Goal: Task Accomplishment & Management: Manage account settings

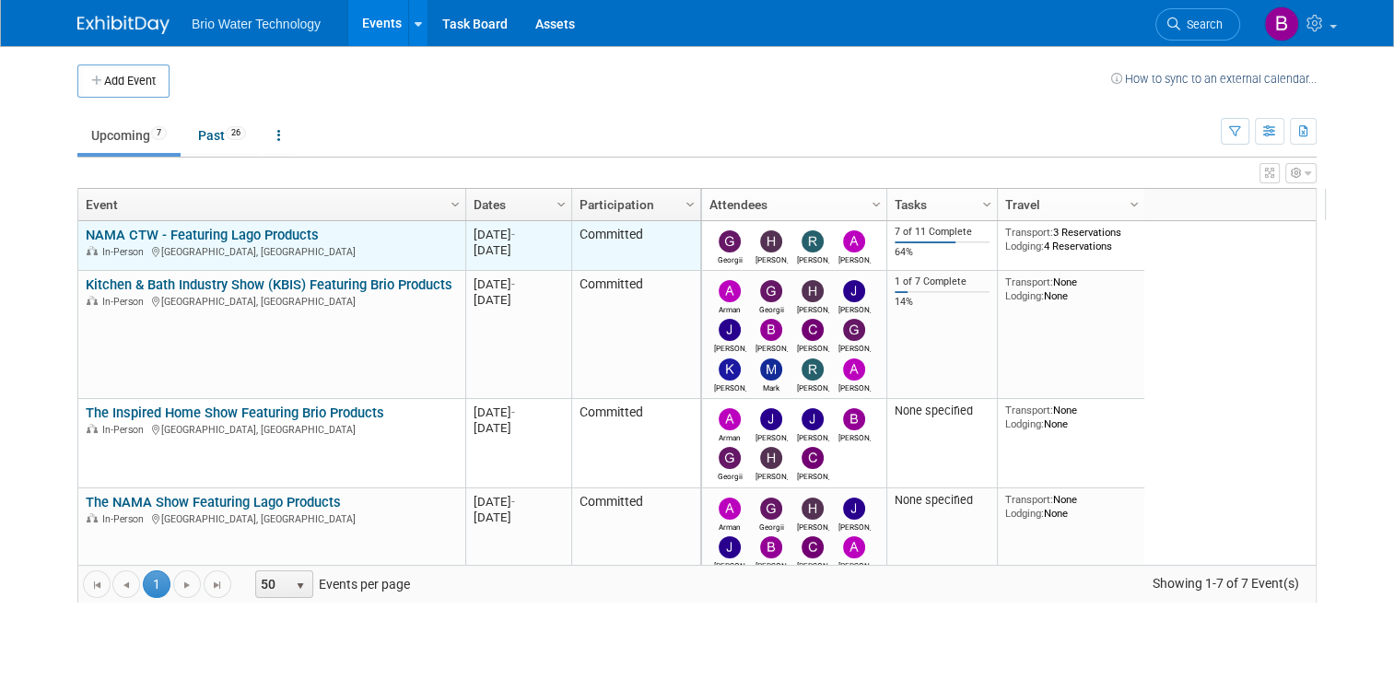
click at [224, 235] on link "NAMA CTW - Featuring Lago Products" at bounding box center [202, 235] width 233 height 17
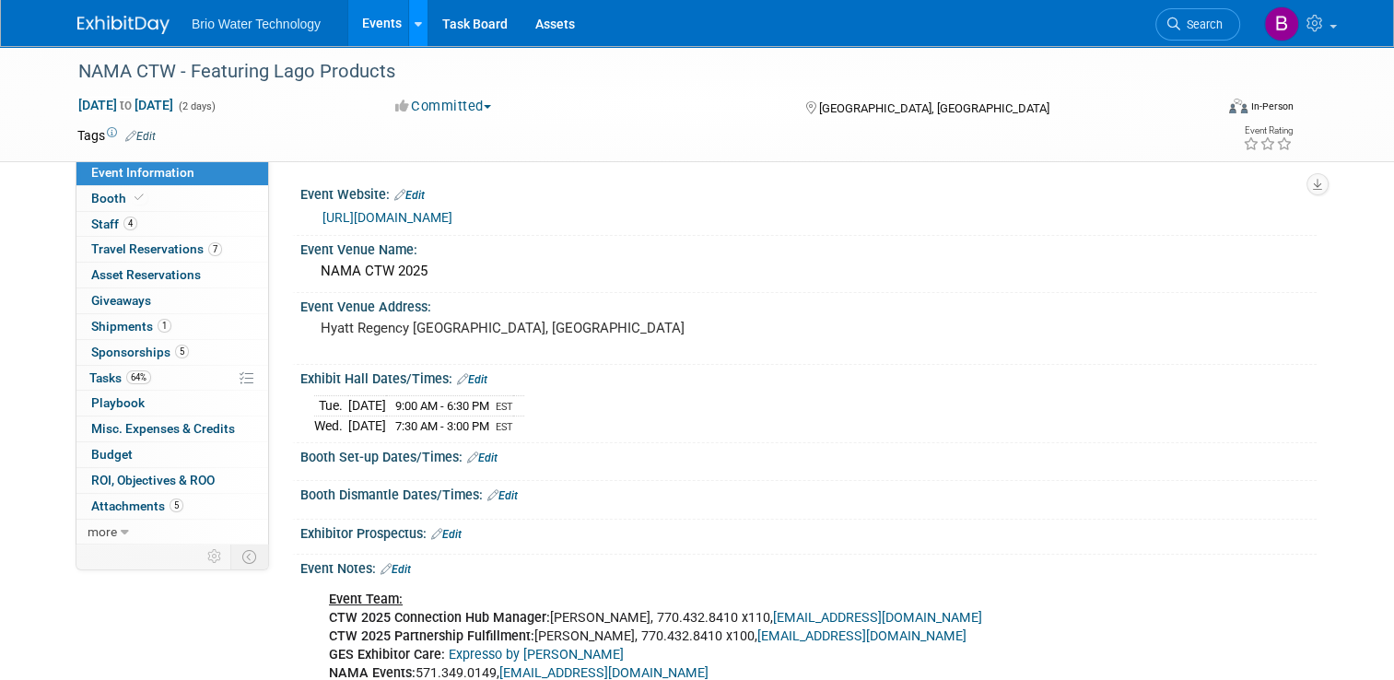
click at [408, 38] on link at bounding box center [417, 23] width 19 height 46
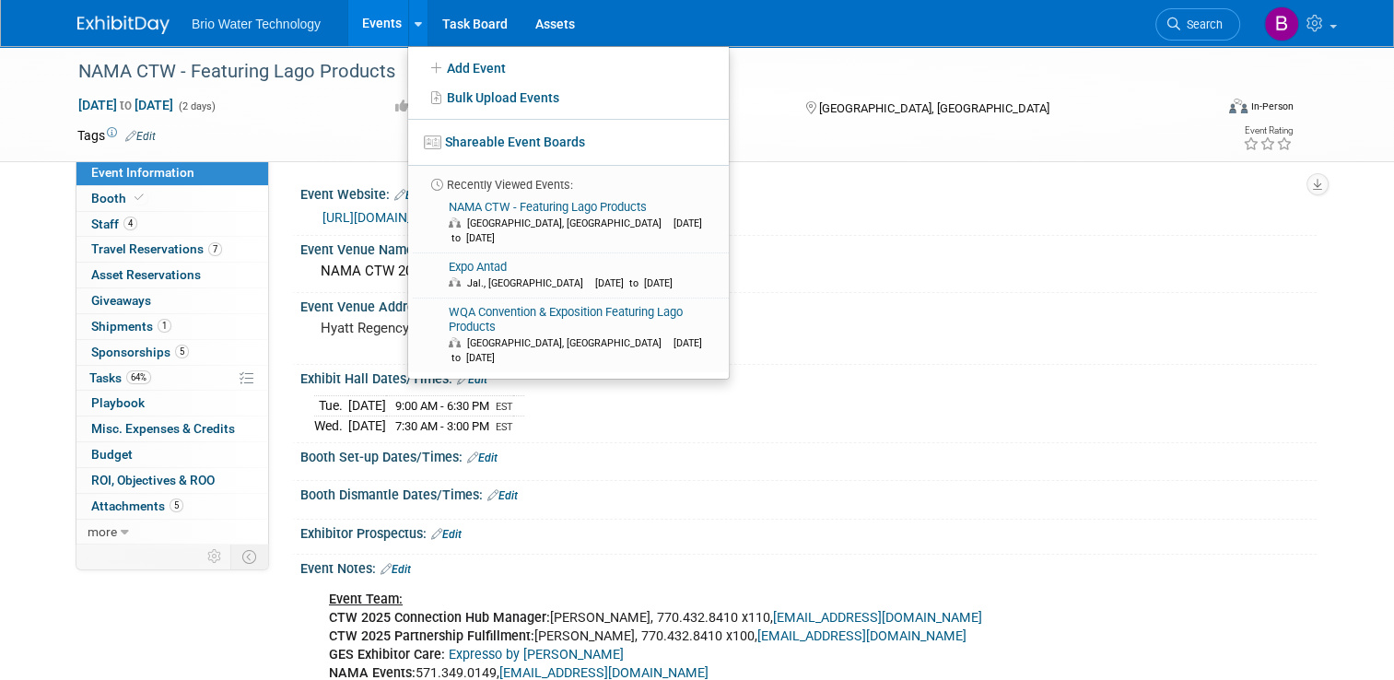
click at [342, 139] on td at bounding box center [621, 135] width 930 height 18
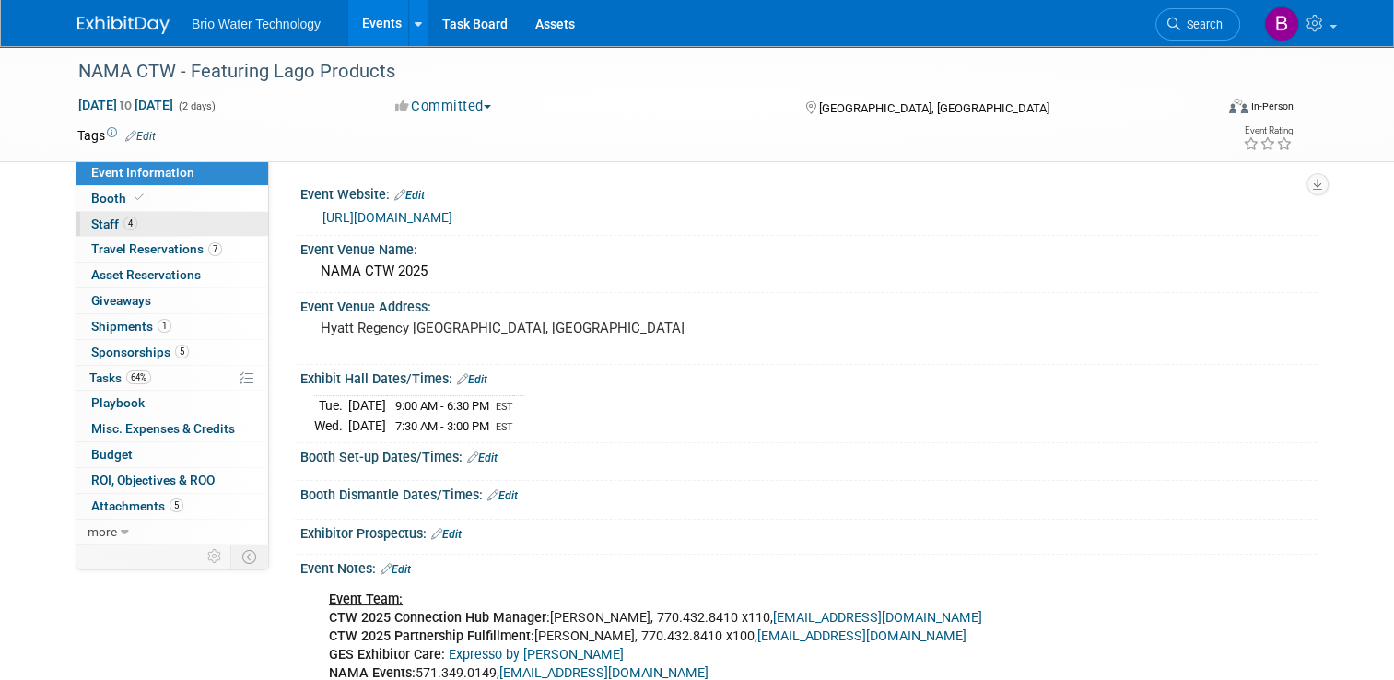
click at [94, 225] on span "Staff 4" at bounding box center [114, 223] width 46 height 15
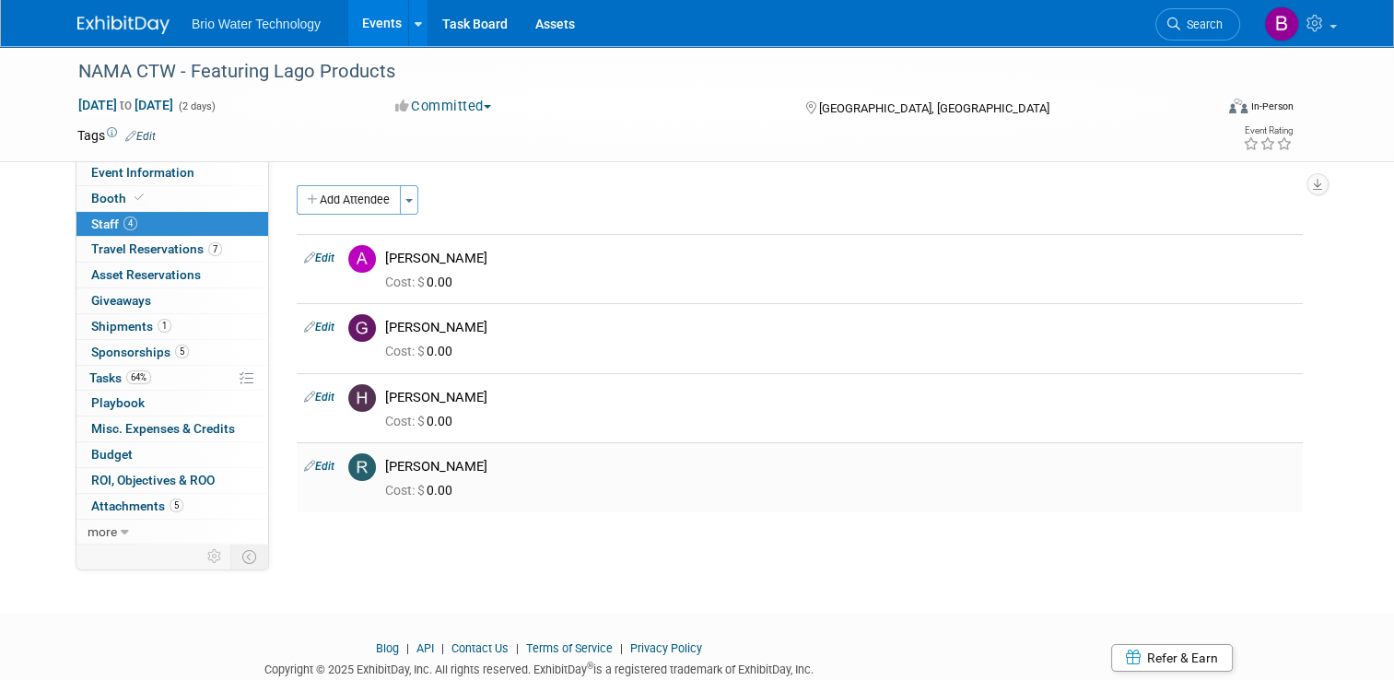
click at [318, 463] on link "Edit" at bounding box center [319, 466] width 30 height 13
select select "7547a092-c165-4d62-be2e-50760ca8f73f"
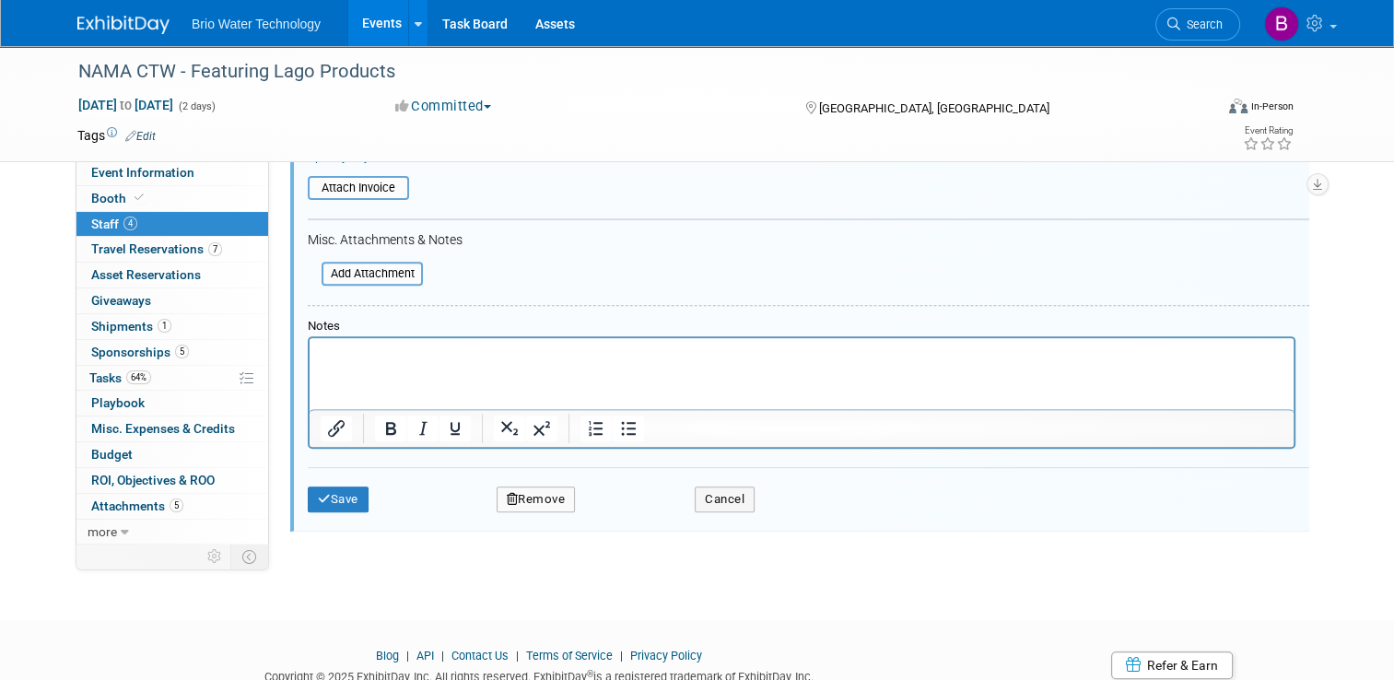
scroll to position [693, 0]
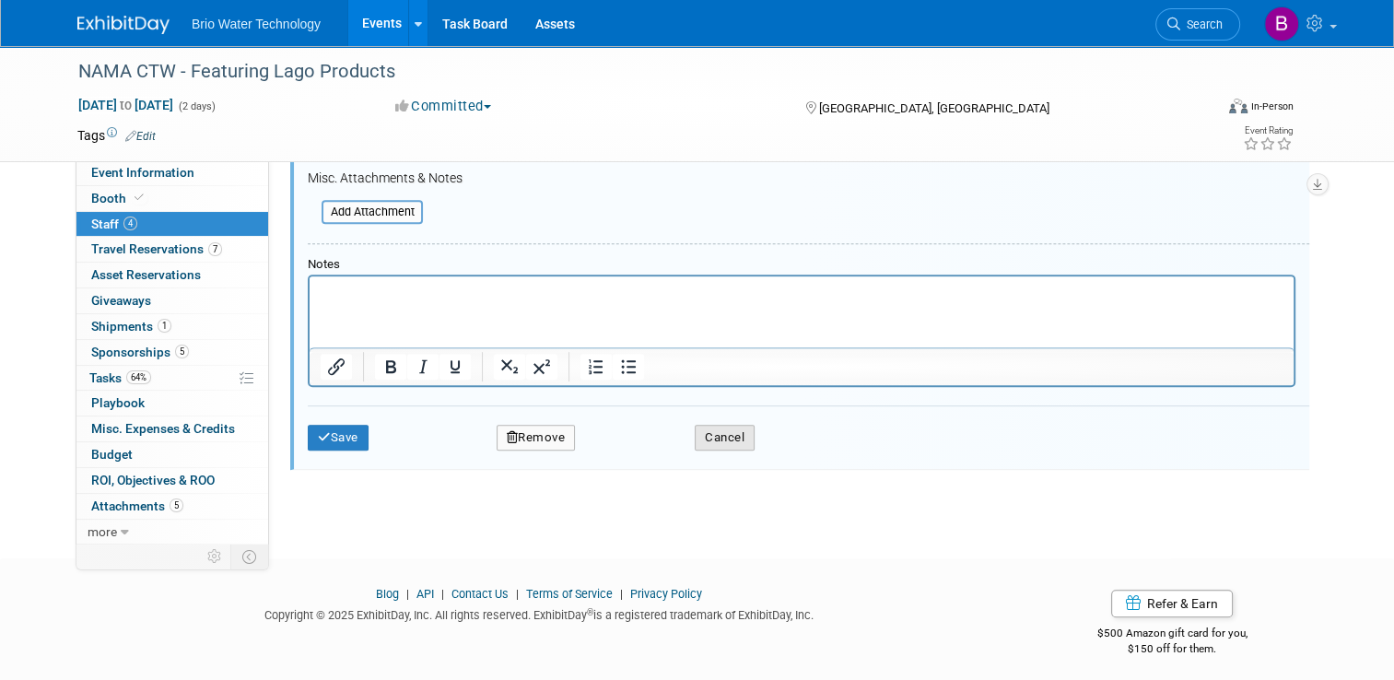
click at [709, 433] on button "Cancel" at bounding box center [725, 438] width 60 height 26
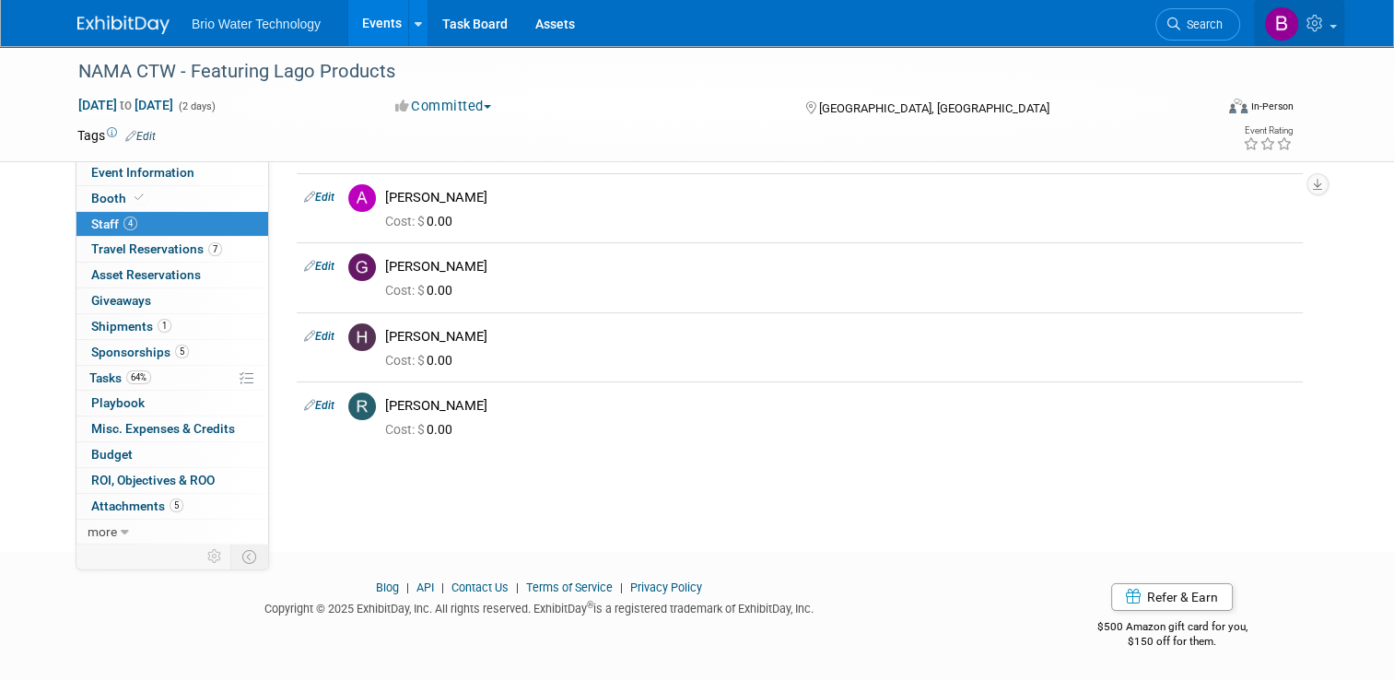
click at [1327, 23] on icon at bounding box center [1316, 23] width 21 height 17
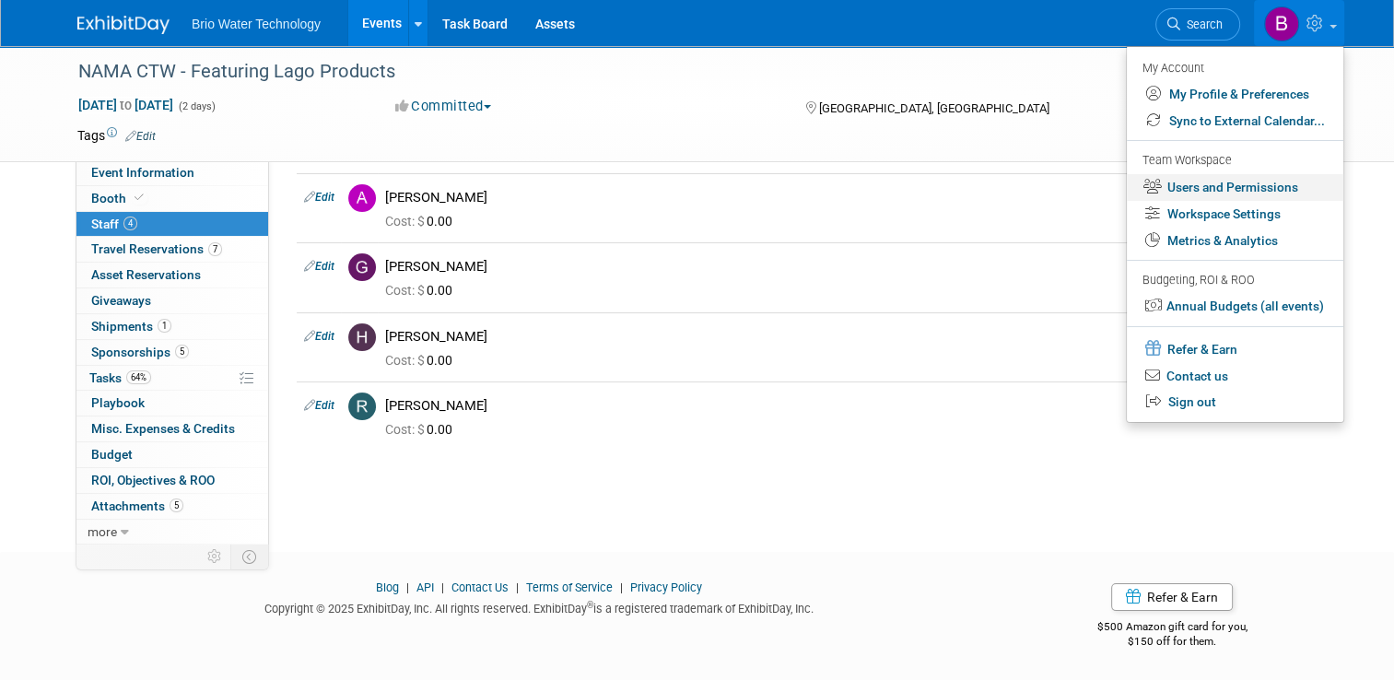
click at [1252, 193] on link "Users and Permissions" at bounding box center [1234, 187] width 216 height 27
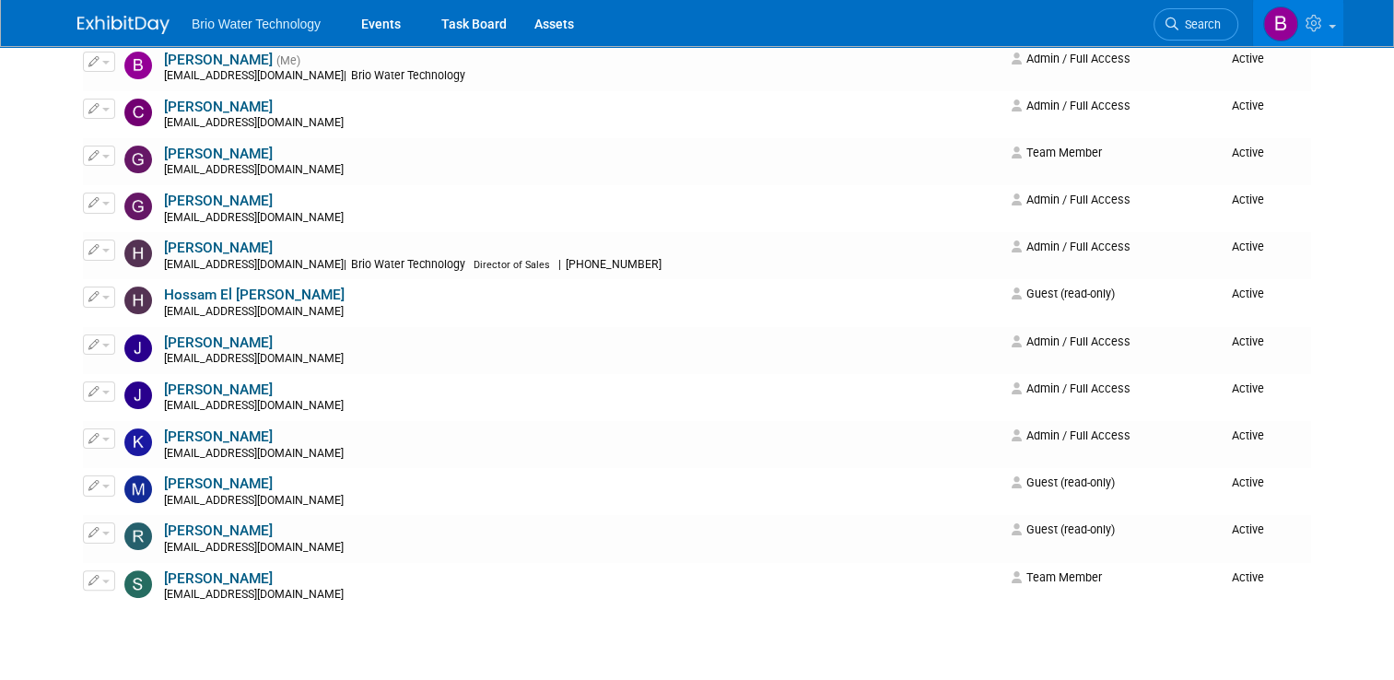
scroll to position [323, 0]
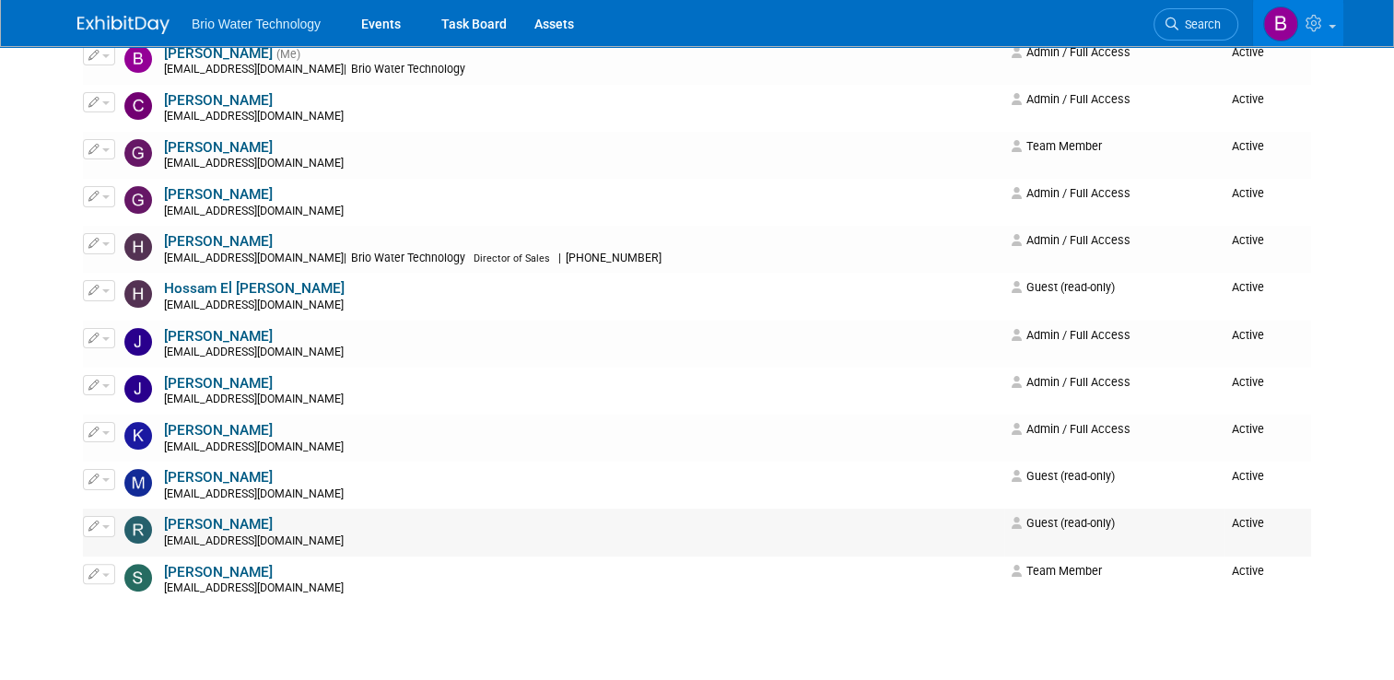
click at [102, 526] on span "button" at bounding box center [105, 527] width 7 height 4
click at [110, 549] on link "Edit" at bounding box center [157, 556] width 146 height 26
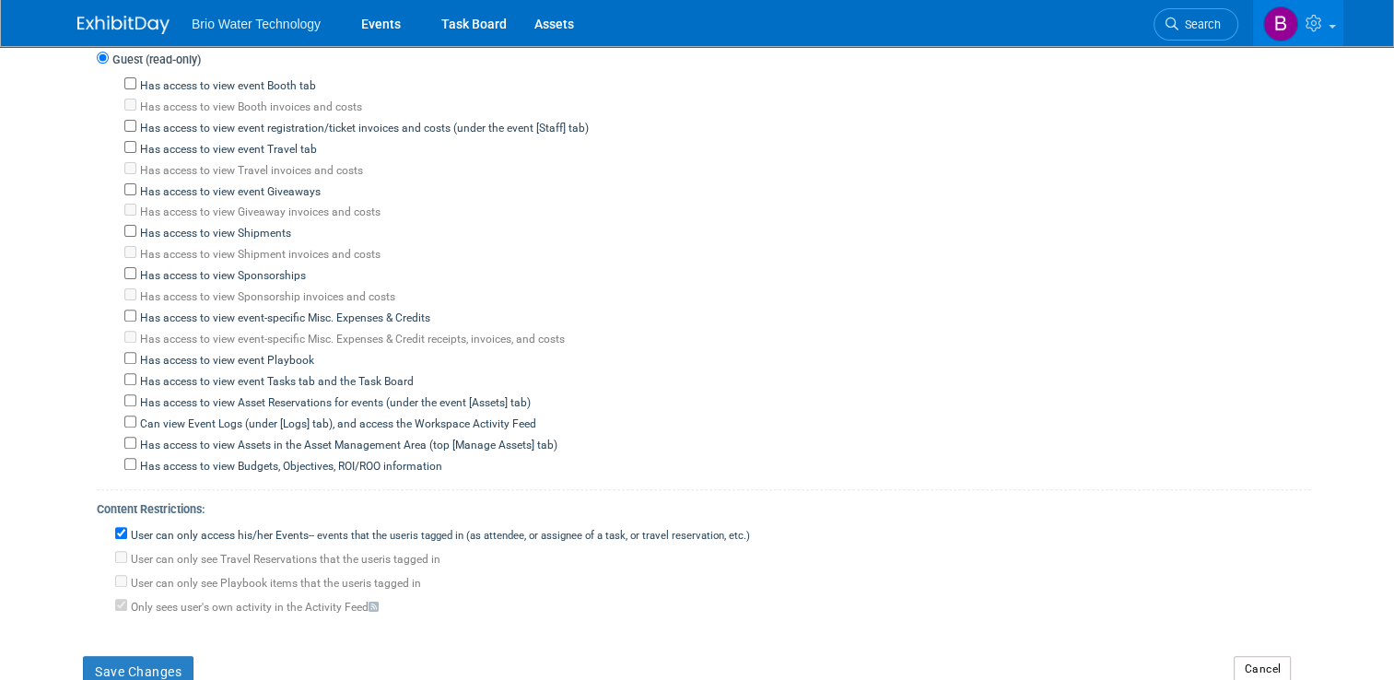
scroll to position [566, 0]
click at [115, 525] on input "User can only access his/her Events -- events that the user either created, or …" at bounding box center [121, 531] width 12 height 12
checkbox input "true"
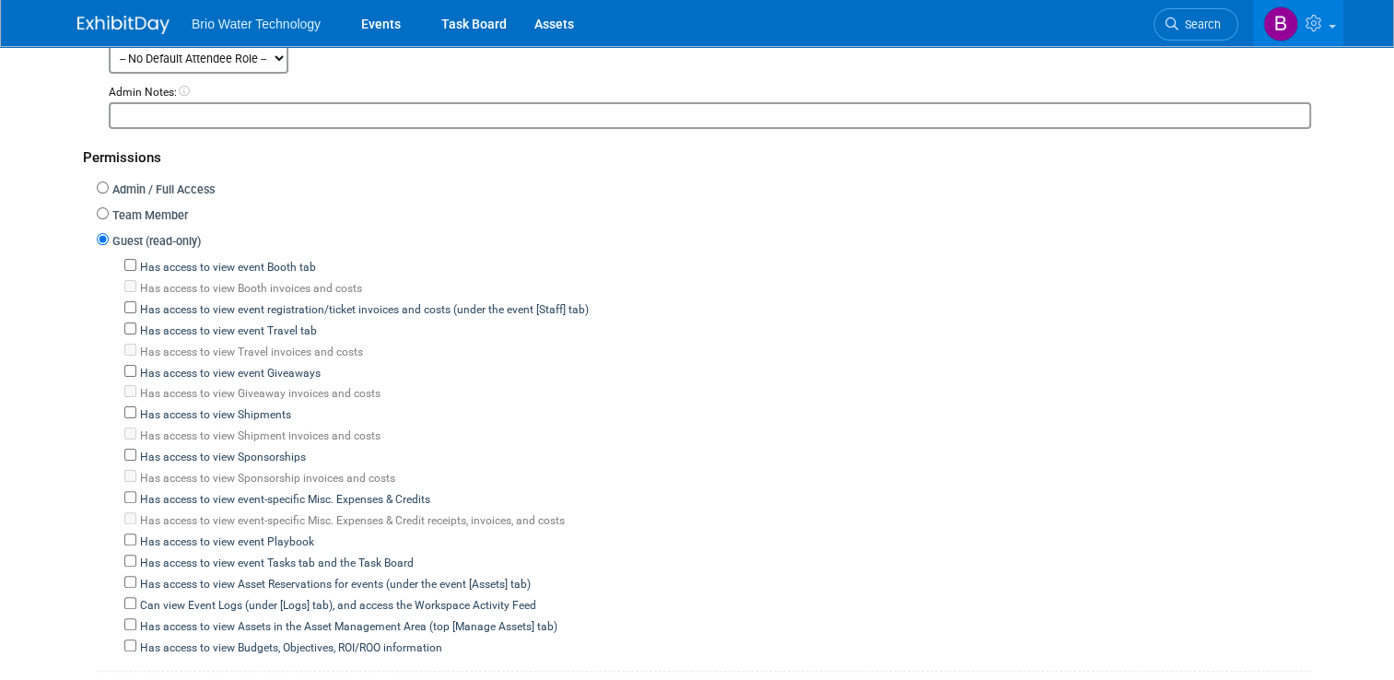
scroll to position [378, 0]
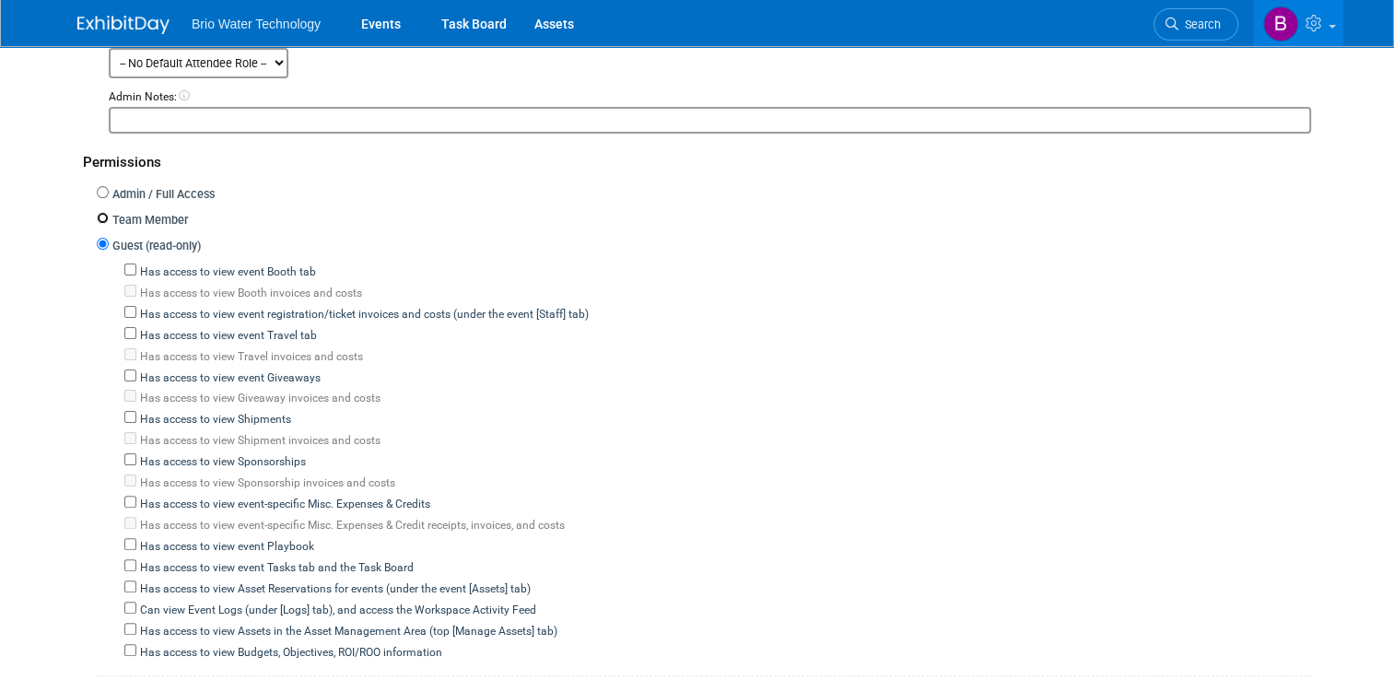
click at [97, 216] on input "Team Member" at bounding box center [103, 218] width 12 height 12
radio input "true"
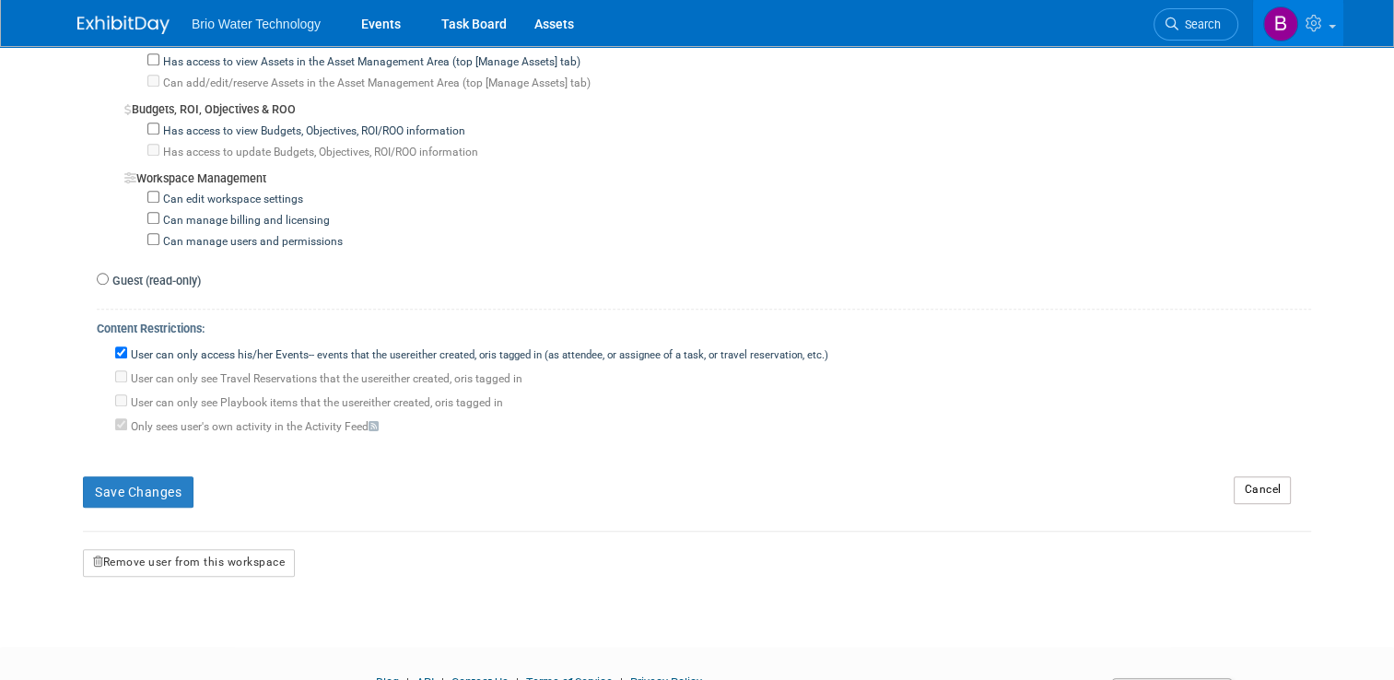
scroll to position [1562, 0]
click at [97, 271] on input "Guest (read-only)" at bounding box center [103, 277] width 12 height 12
radio input "true"
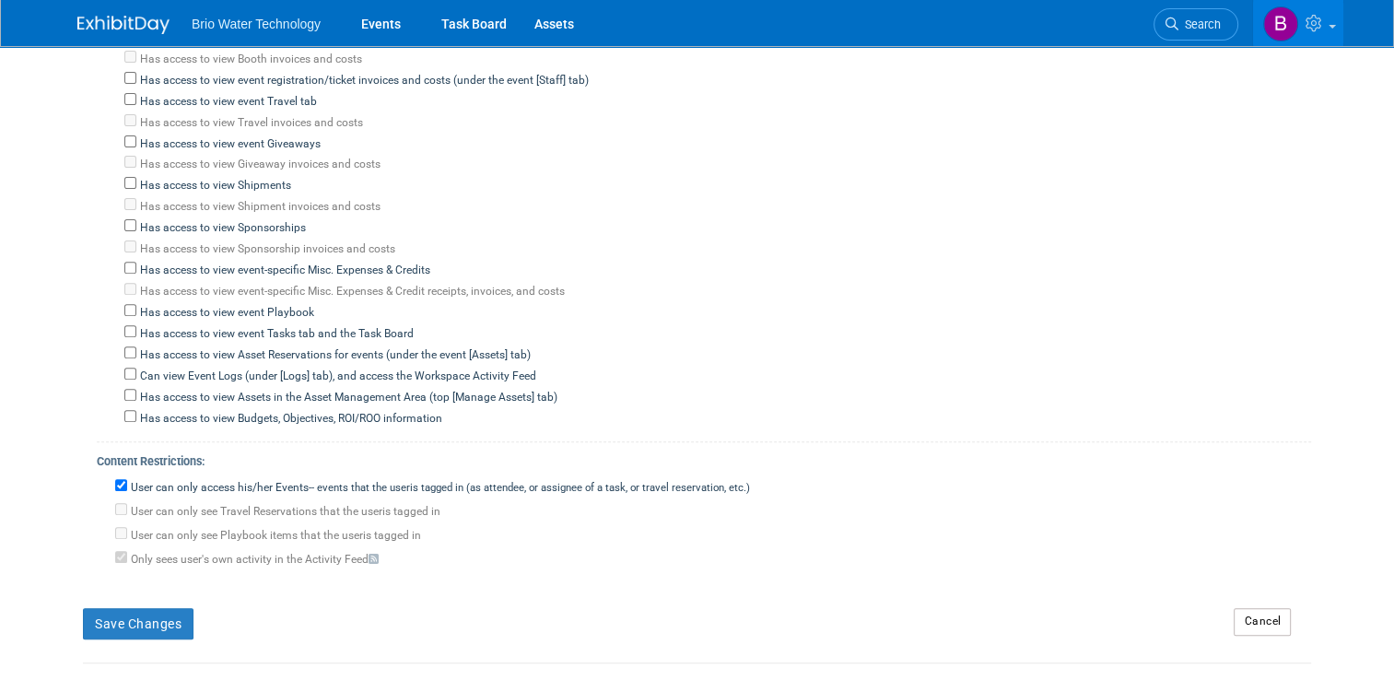
scroll to position [508, 0]
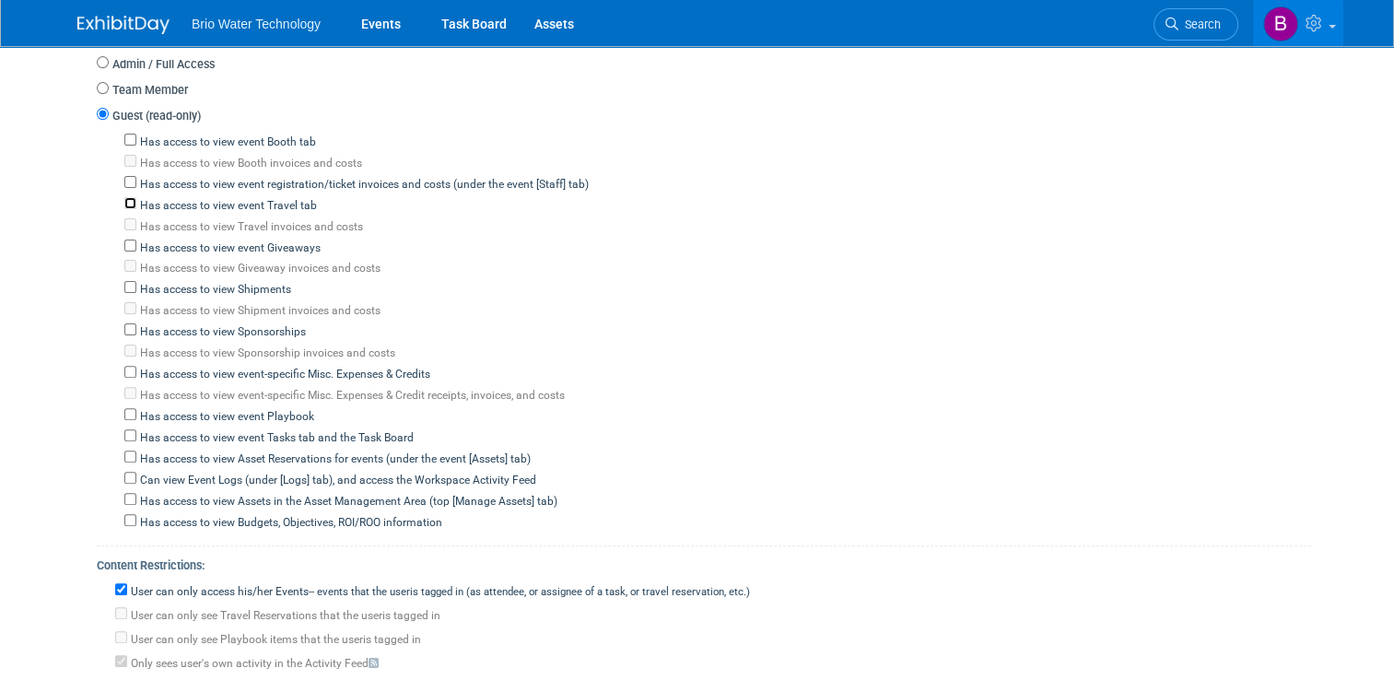
click at [124, 201] on input "Has access to view event Travel tab" at bounding box center [130, 203] width 12 height 12
checkbox input "true"
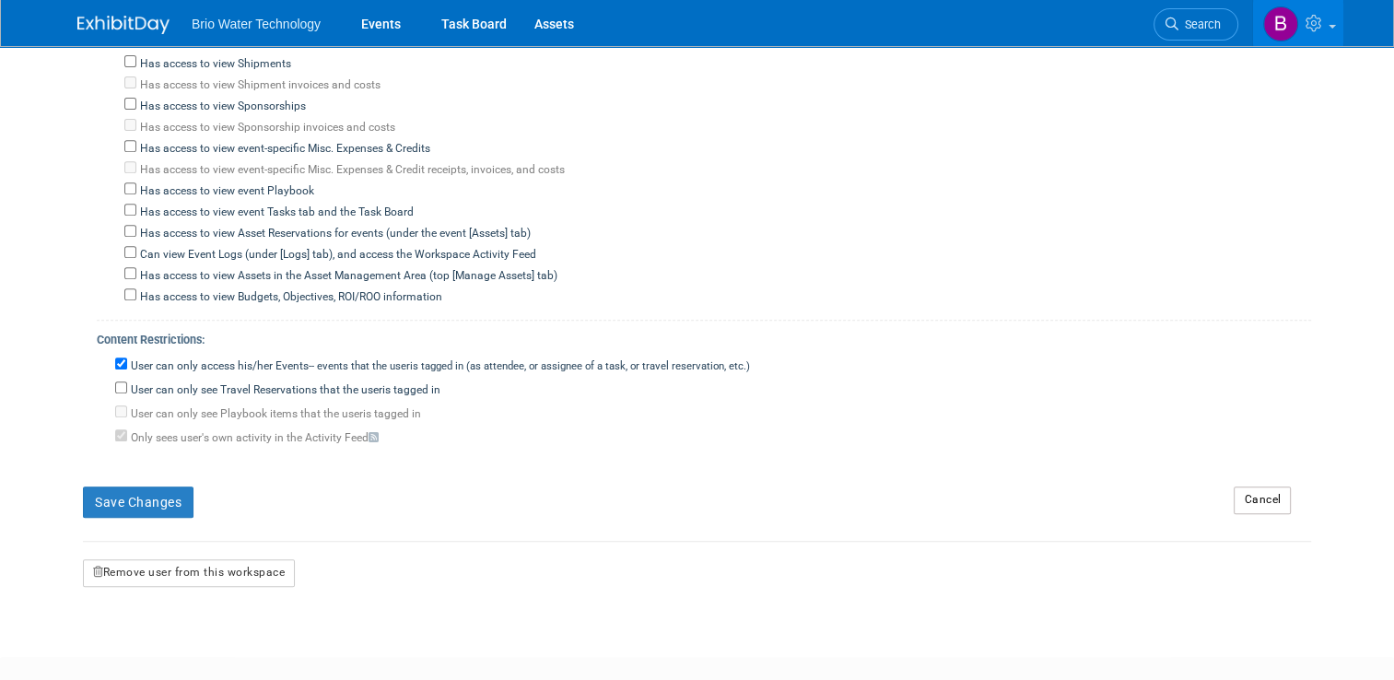
scroll to position [733, 0]
click at [115, 381] on input "User can only see Travel Reservations that the user either created, or is tagge…" at bounding box center [121, 387] width 12 height 12
checkbox input "true"
click at [111, 488] on button "Save Changes" at bounding box center [138, 501] width 111 height 31
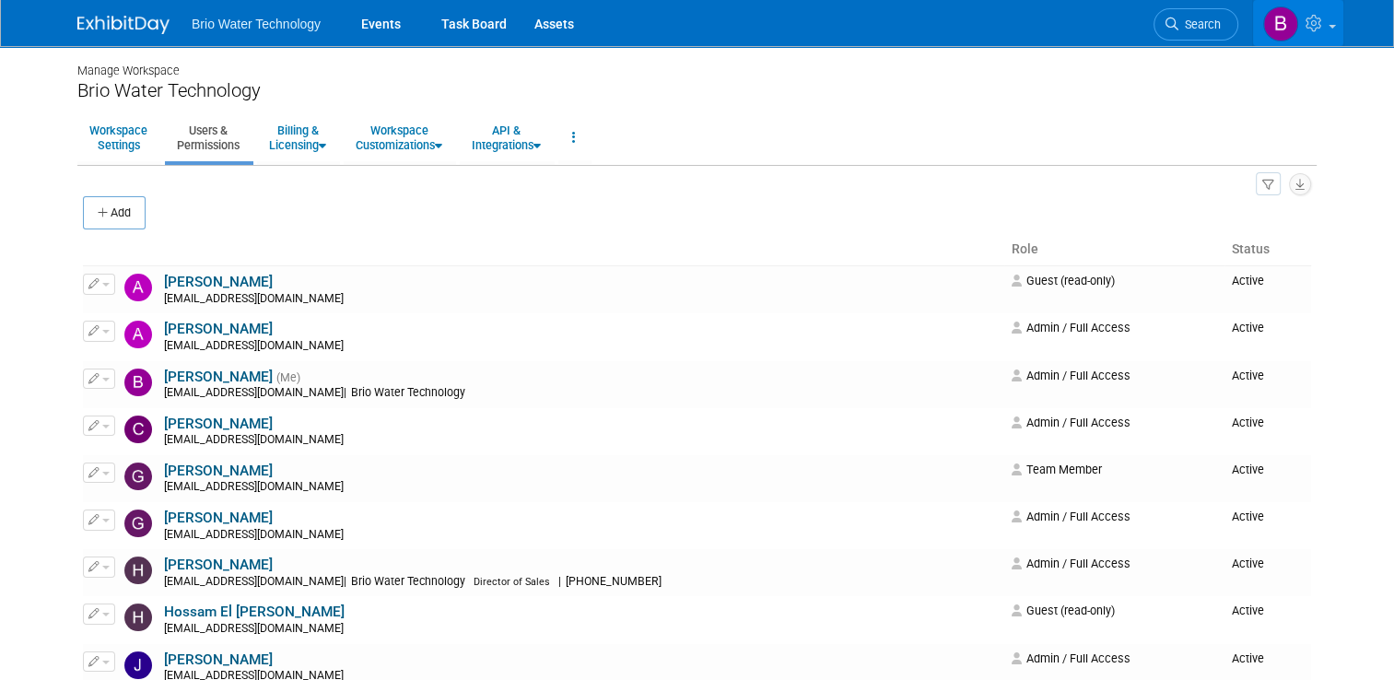
click at [1326, 18] on icon at bounding box center [1315, 23] width 21 height 17
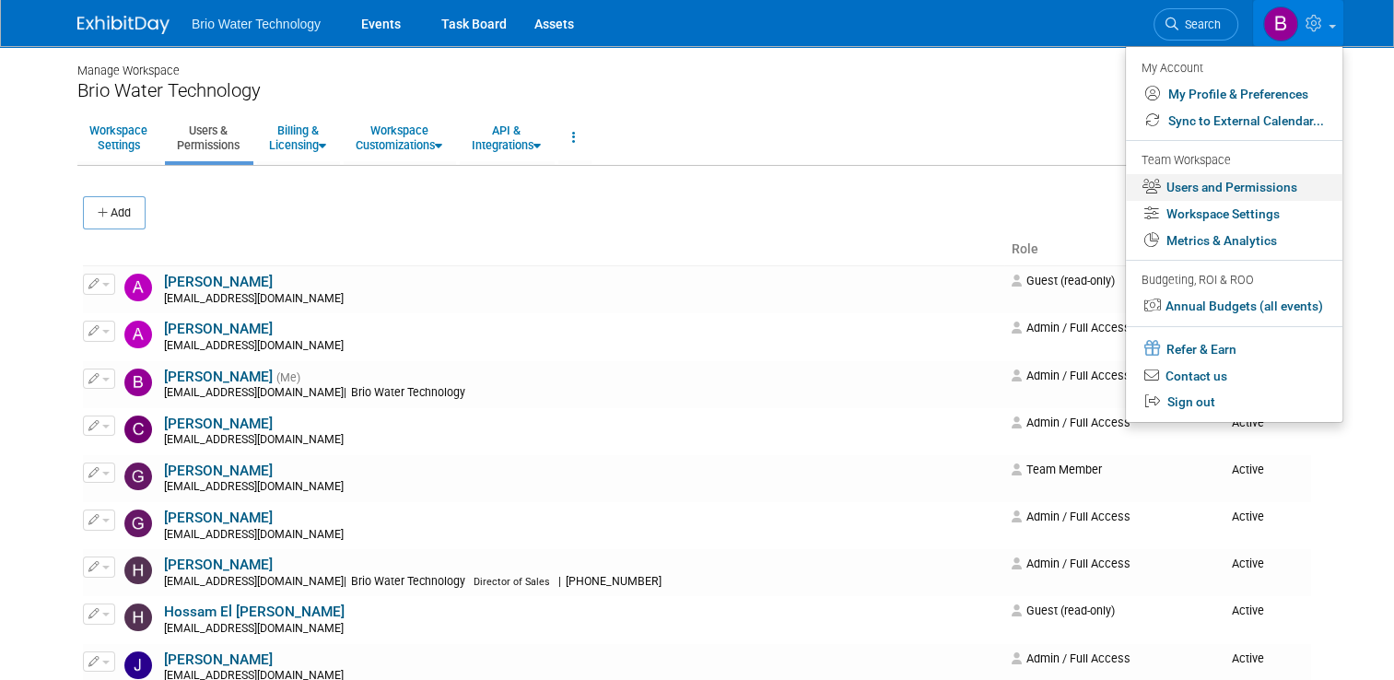
click at [1237, 190] on link "Users and Permissions" at bounding box center [1234, 187] width 216 height 27
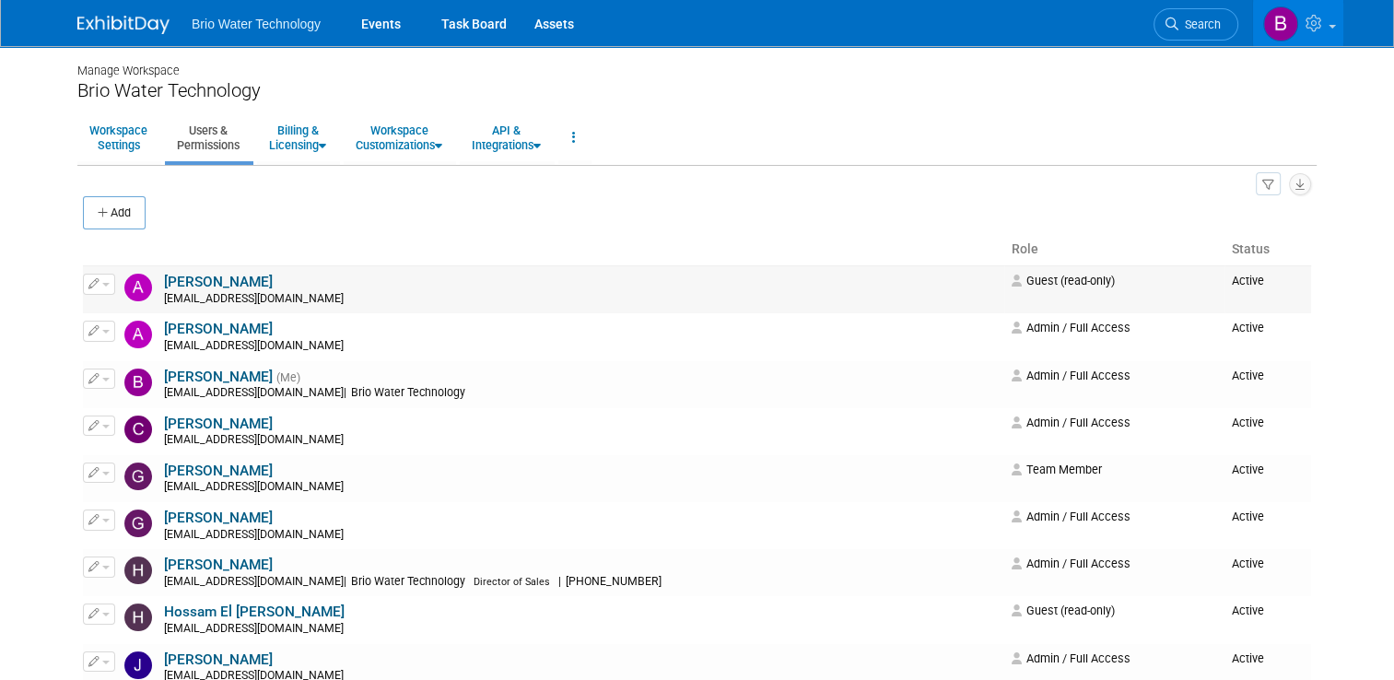
click at [88, 286] on icon "button" at bounding box center [93, 283] width 11 height 10
click at [128, 306] on link "Edit" at bounding box center [157, 314] width 146 height 26
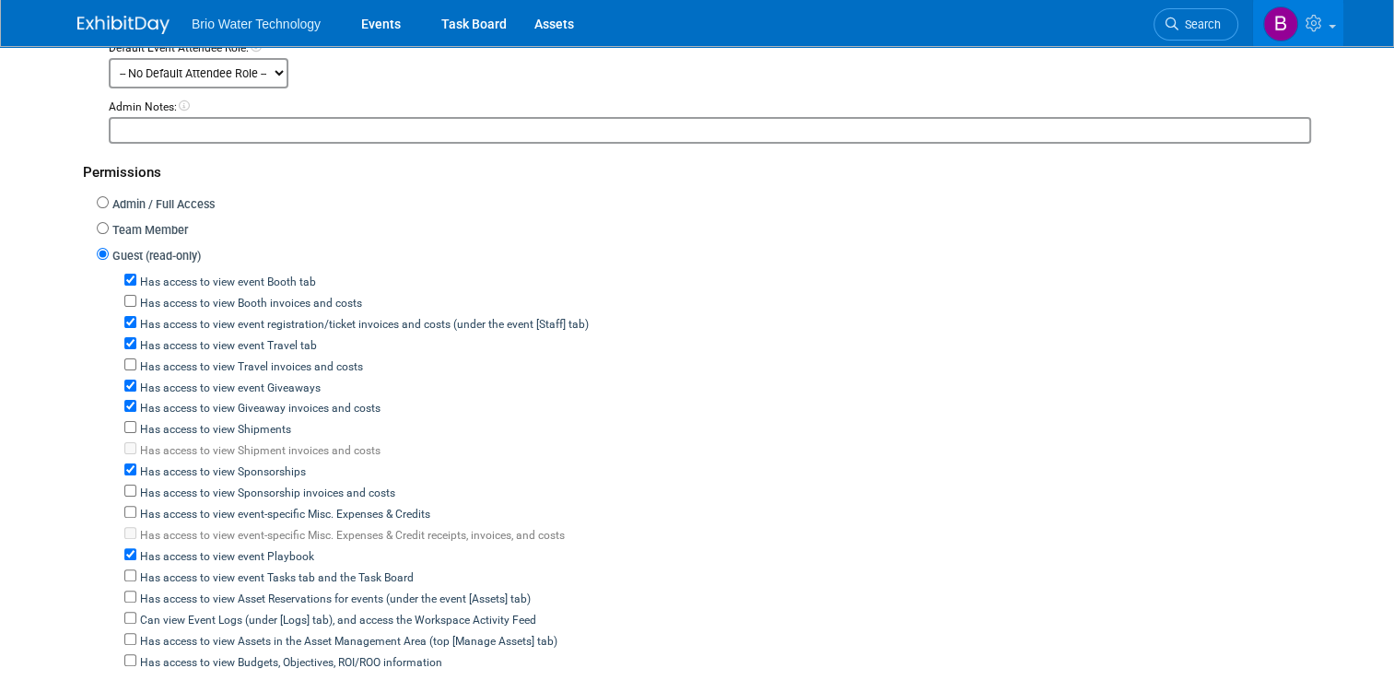
scroll to position [472, 0]
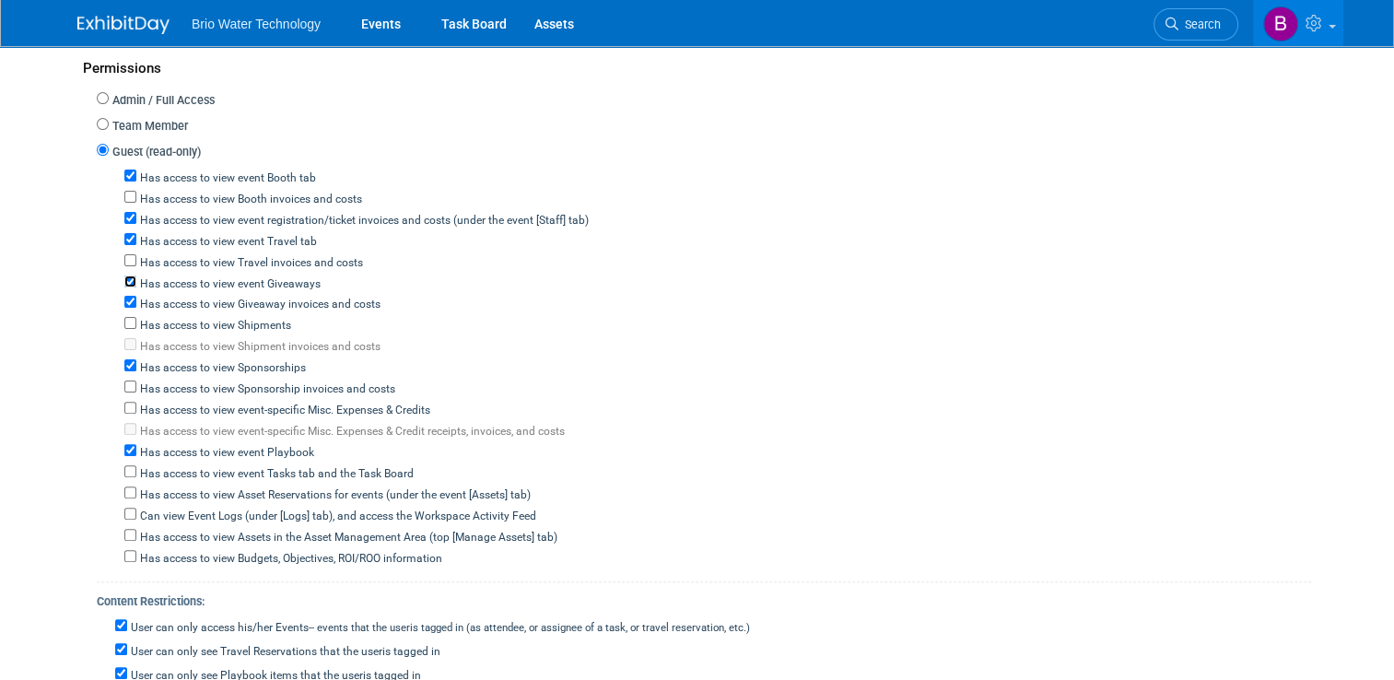
click at [124, 275] on input "Has access to view event Giveaways" at bounding box center [130, 281] width 12 height 12
checkbox input "false"
click at [124, 215] on input "Has access to view event registration/ticket invoices and costs (under the even…" at bounding box center [130, 218] width 12 height 12
checkbox input "false"
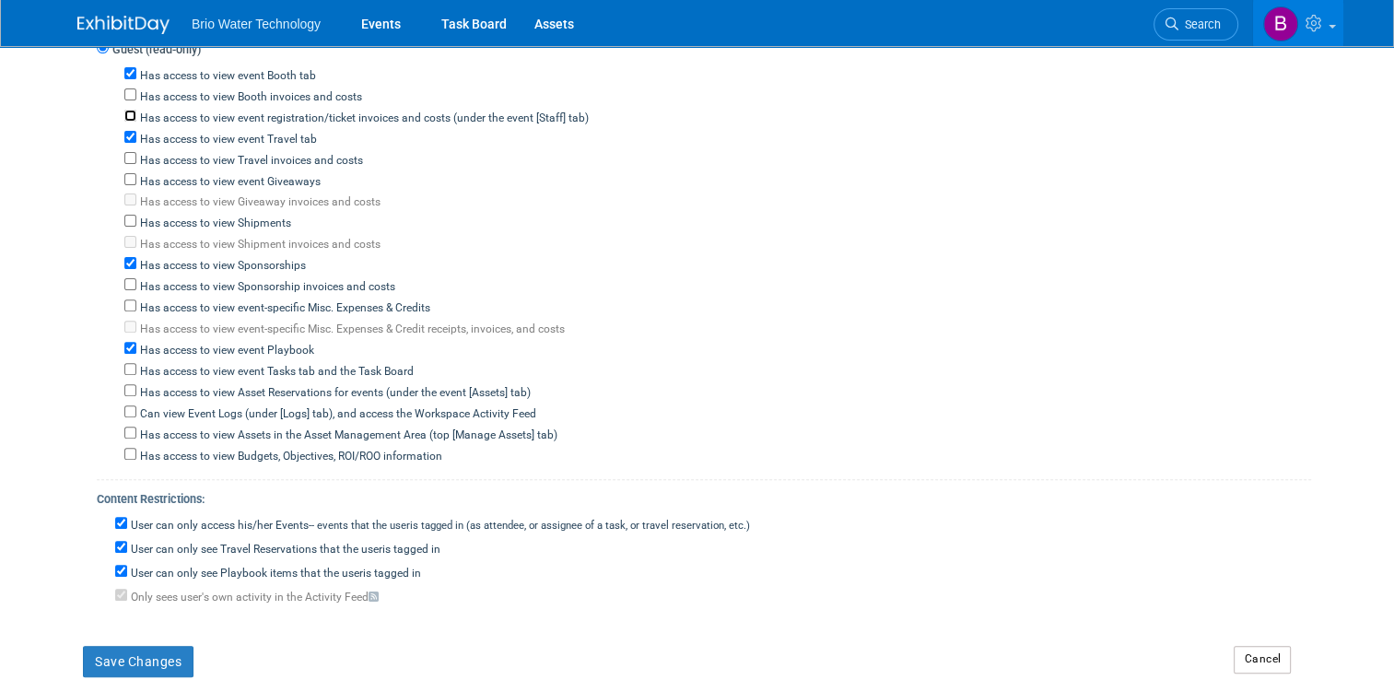
scroll to position [573, 0]
click at [124, 258] on input "Has access to view Sponsorships" at bounding box center [130, 264] width 12 height 12
checkbox input "false"
click at [124, 343] on input "Has access to view event Playbook" at bounding box center [130, 349] width 12 height 12
checkbox input "false"
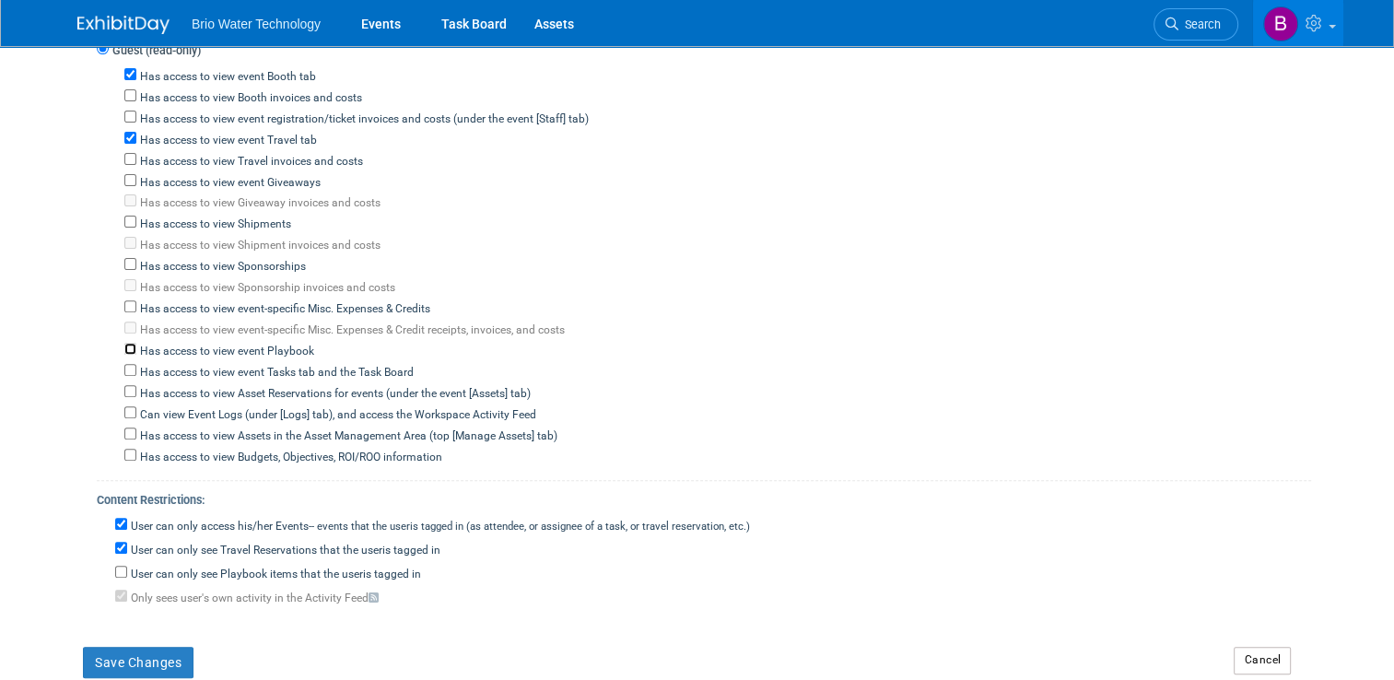
checkbox input "false"
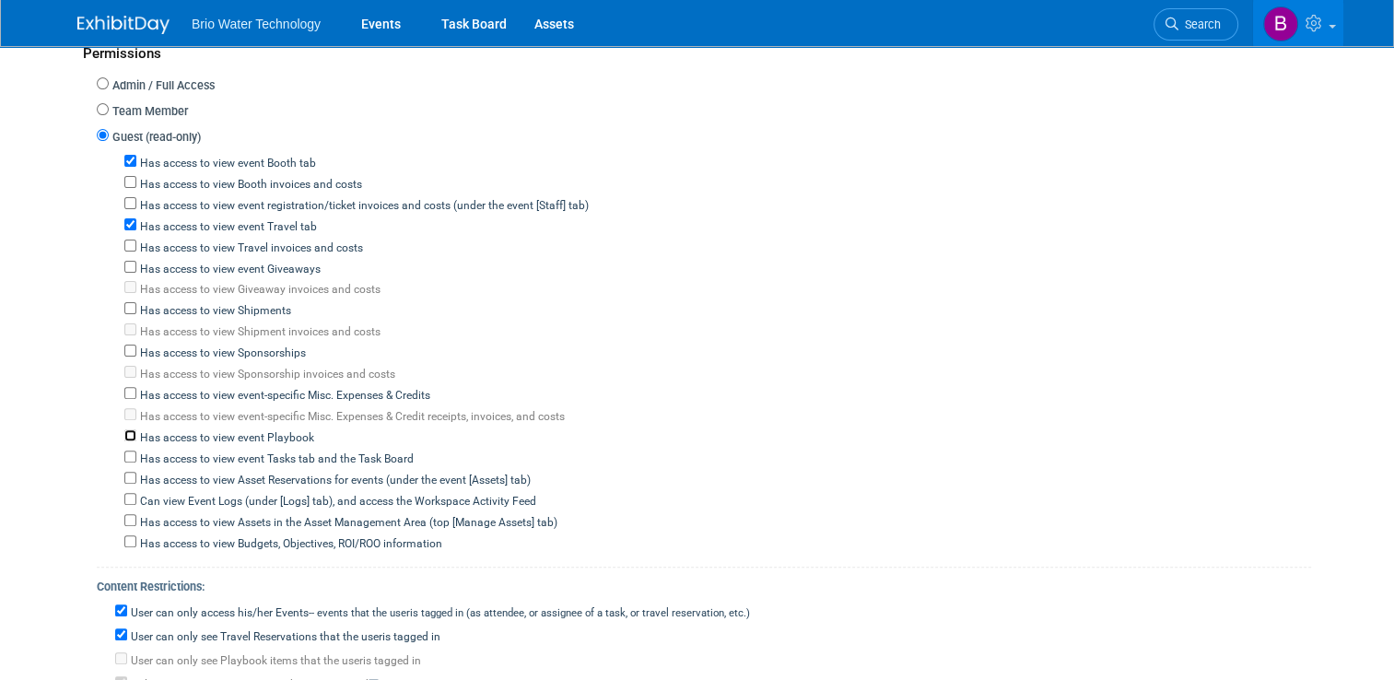
scroll to position [485, 0]
click at [124, 157] on input "Has access to view event Booth tab" at bounding box center [130, 162] width 12 height 12
checkbox input "false"
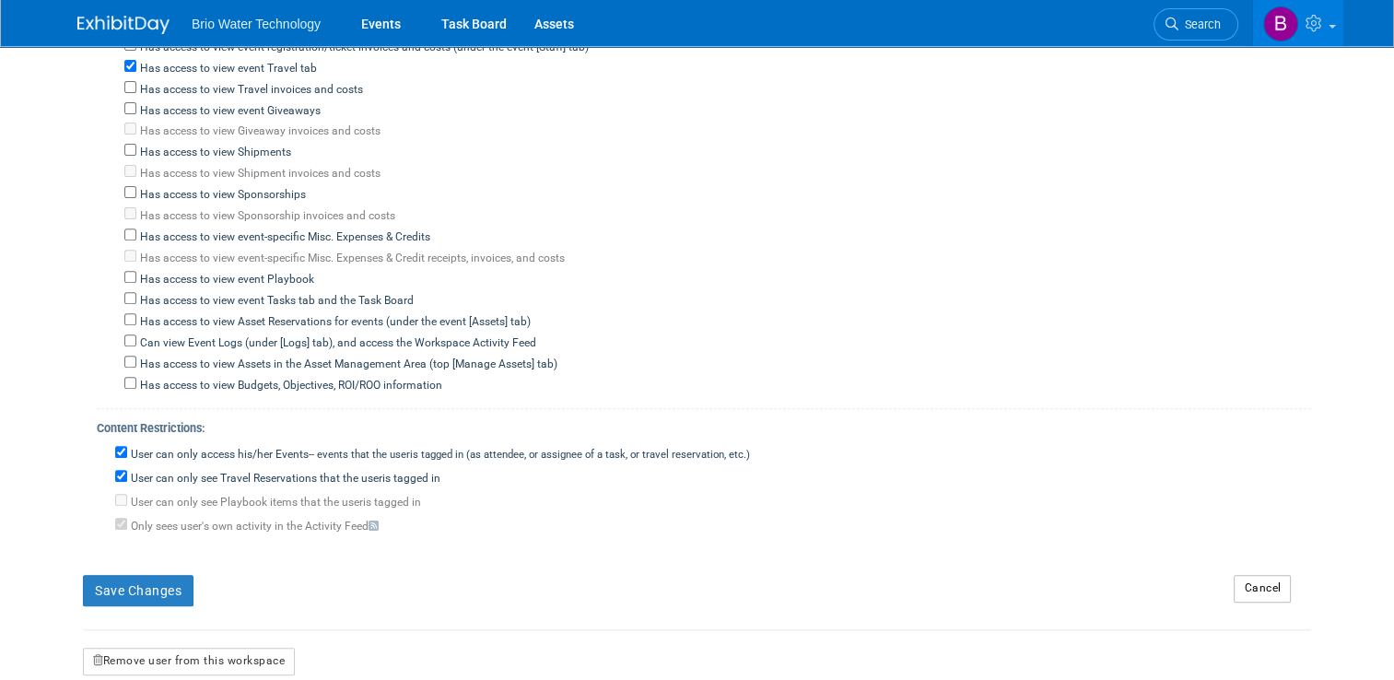
scroll to position [651, 0]
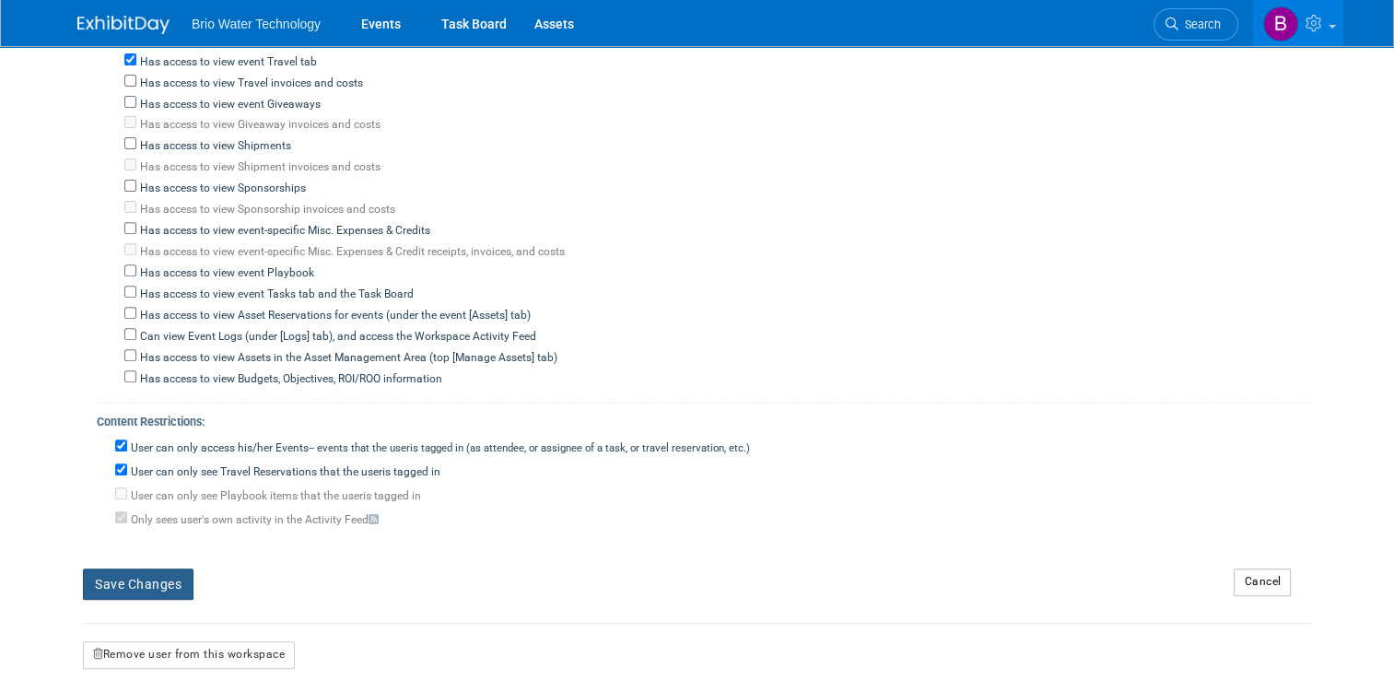
click at [141, 569] on button "Save Changes" at bounding box center [138, 583] width 111 height 31
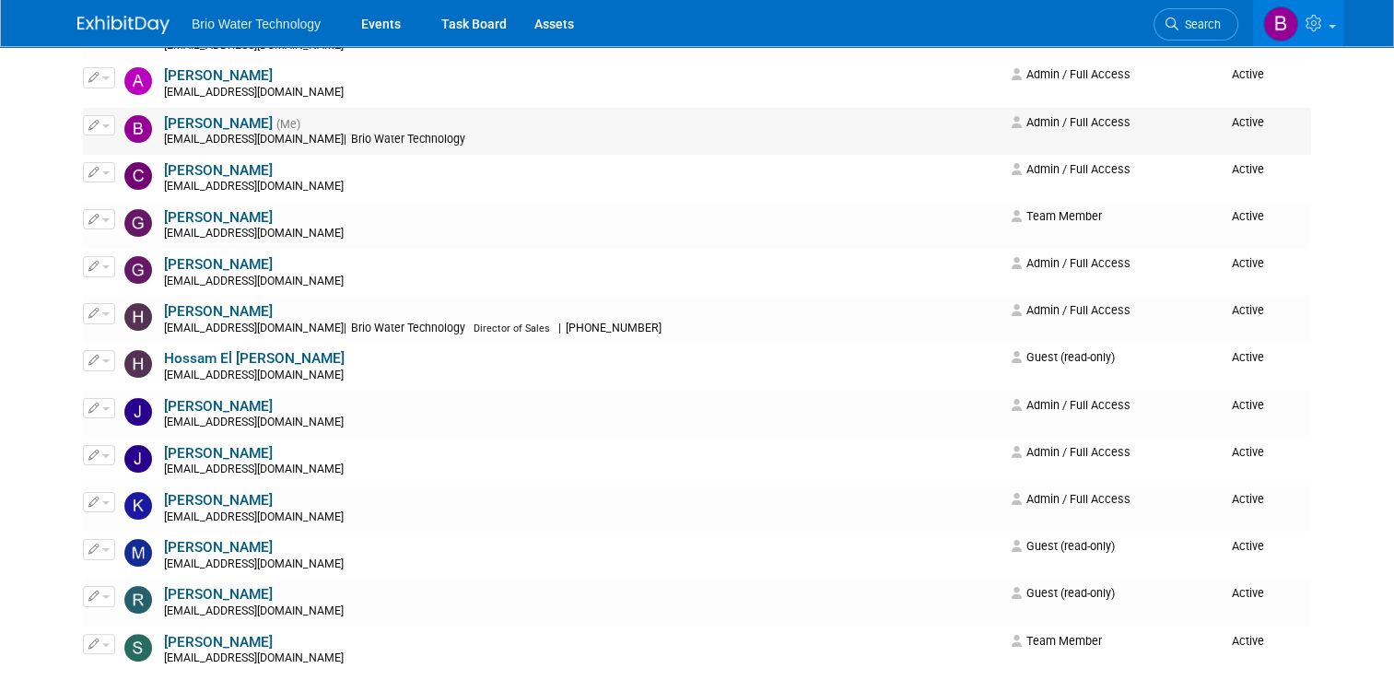
scroll to position [251, 0]
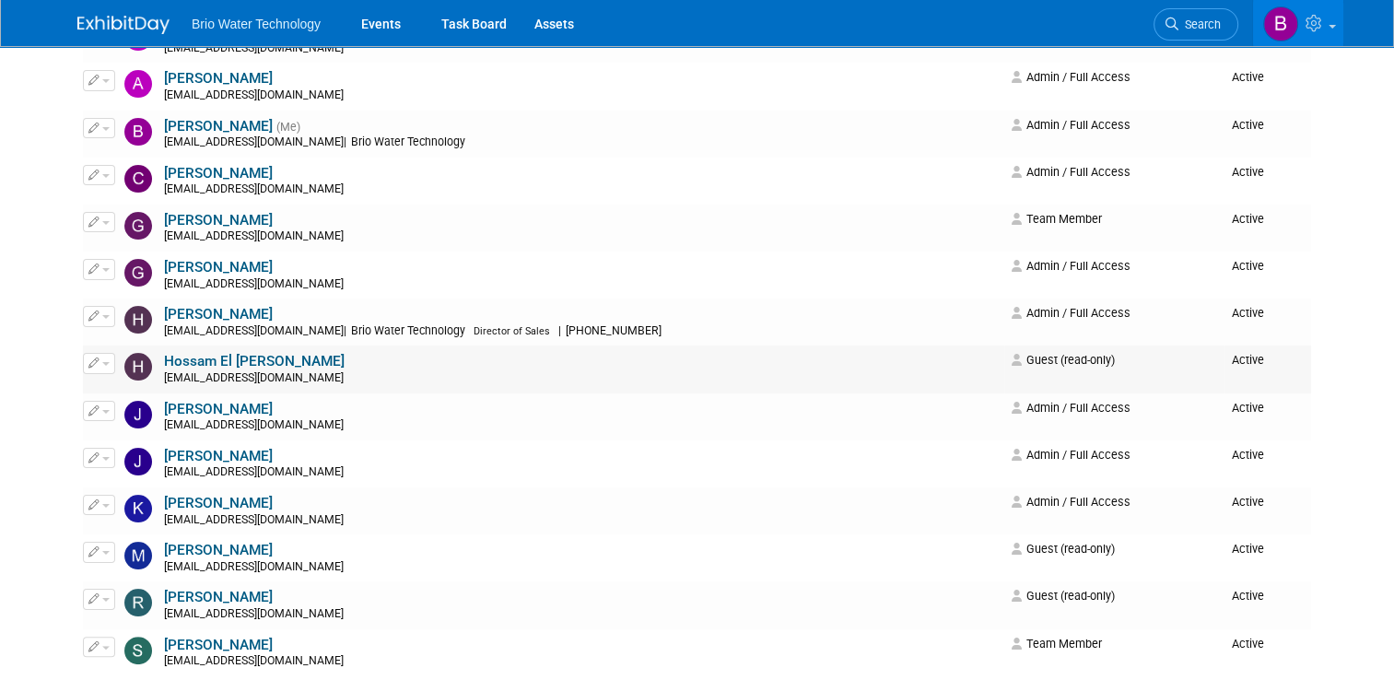
click at [88, 361] on icon "button" at bounding box center [93, 362] width 11 height 10
click at [116, 388] on link "Edit" at bounding box center [157, 393] width 146 height 26
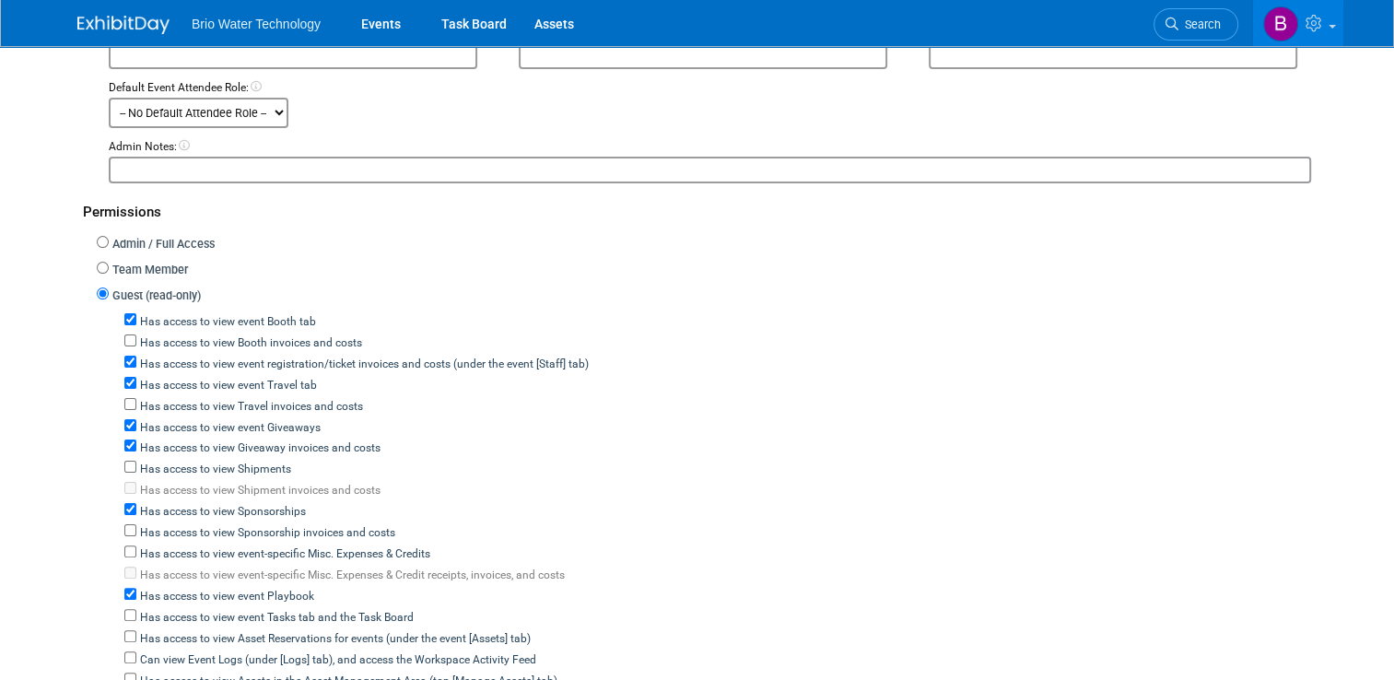
scroll to position [456, 0]
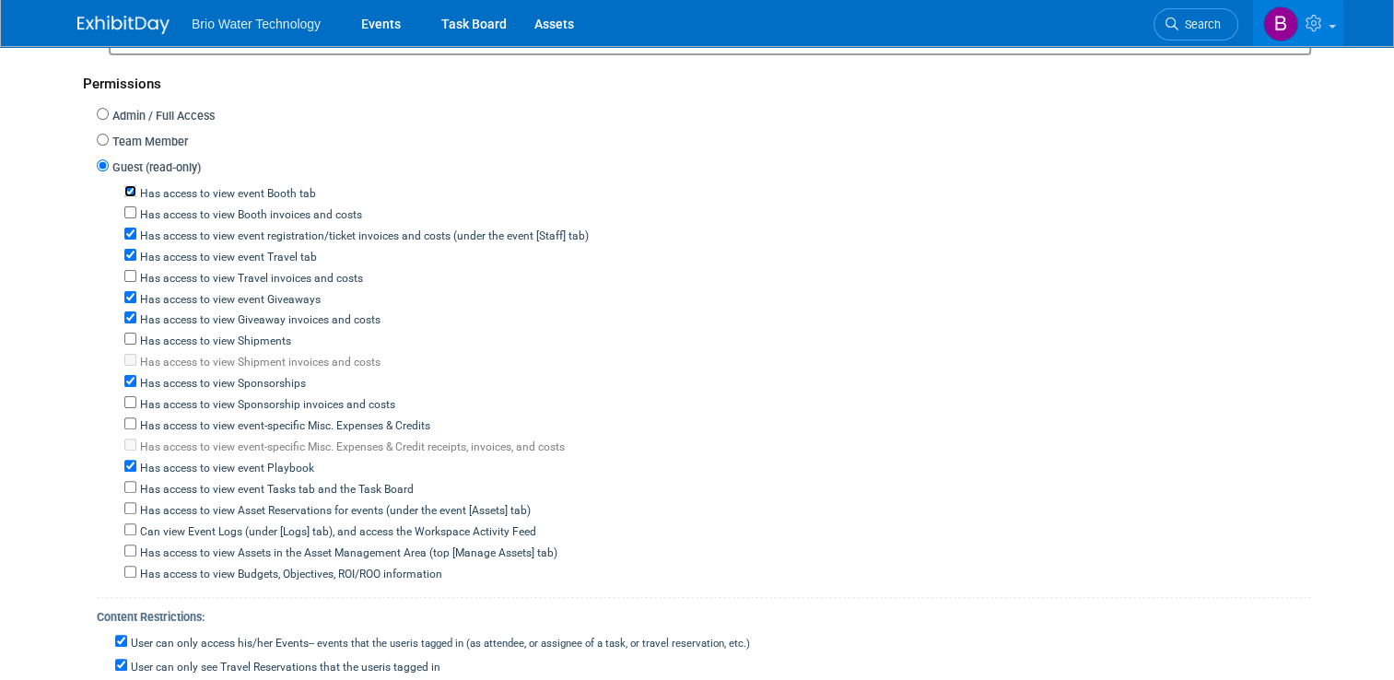
click at [124, 186] on input "Has access to view event Booth tab" at bounding box center [130, 191] width 12 height 12
checkbox input "false"
click at [124, 228] on input "Has access to view event registration/ticket invoices and costs (under the even…" at bounding box center [130, 234] width 12 height 12
checkbox input "false"
click at [136, 299] on label "Has access to view event Giveaways" at bounding box center [228, 300] width 184 height 17
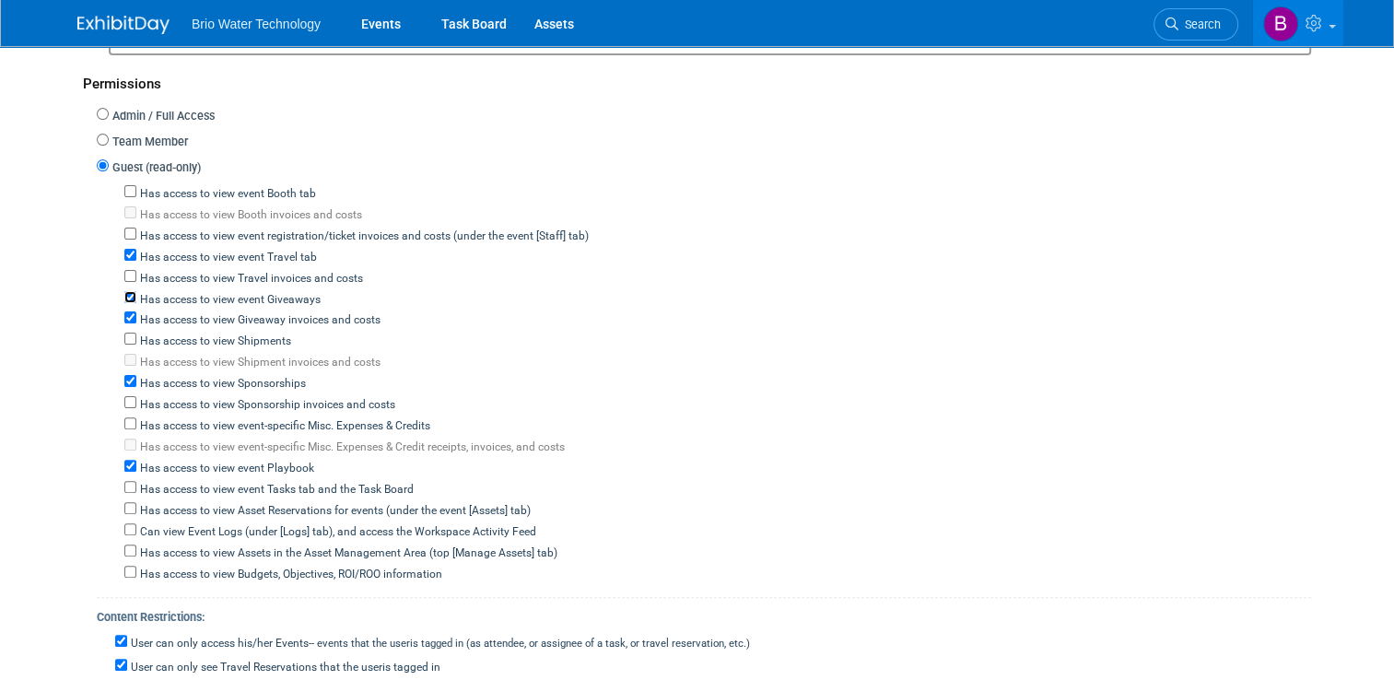
click at [124, 299] on input "Has access to view event Giveaways" at bounding box center [130, 297] width 12 height 12
checkbox input "false"
click at [124, 375] on input "Has access to view Sponsorships" at bounding box center [130, 381] width 12 height 12
checkbox input "false"
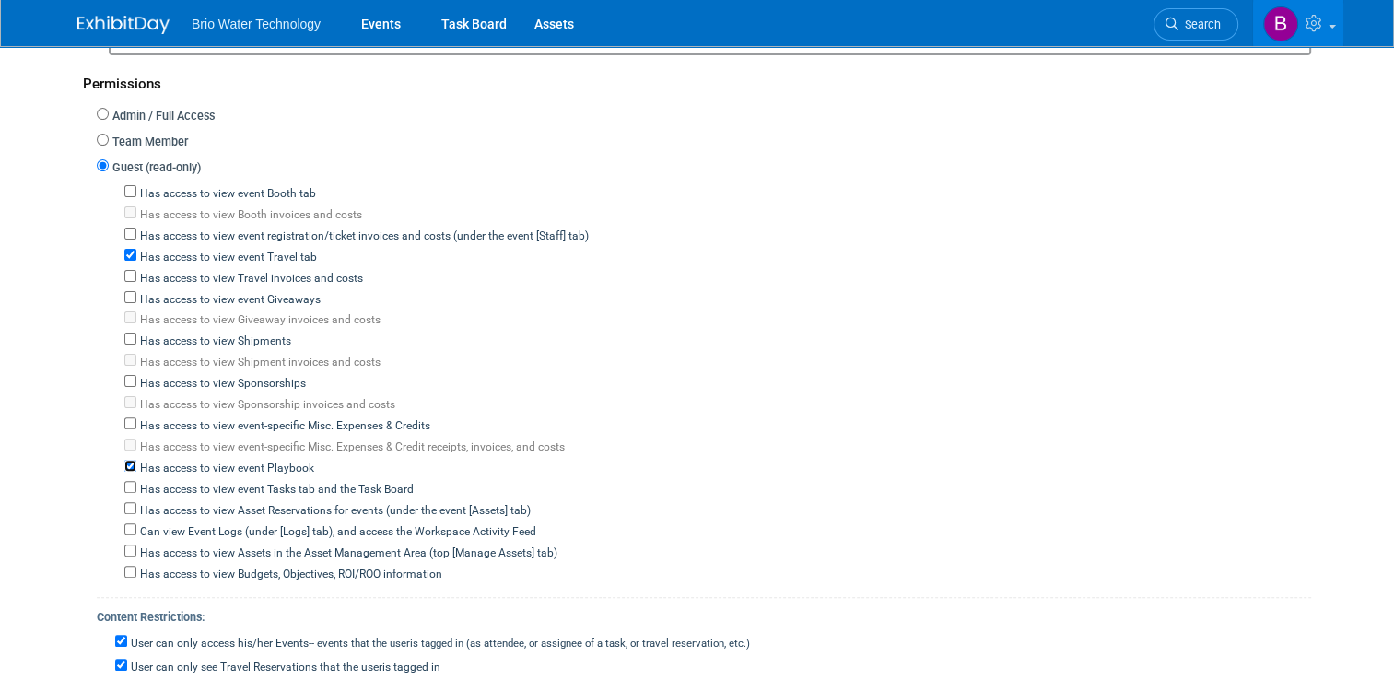
click at [124, 460] on input "Has access to view event Playbook" at bounding box center [130, 466] width 12 height 12
checkbox input "false"
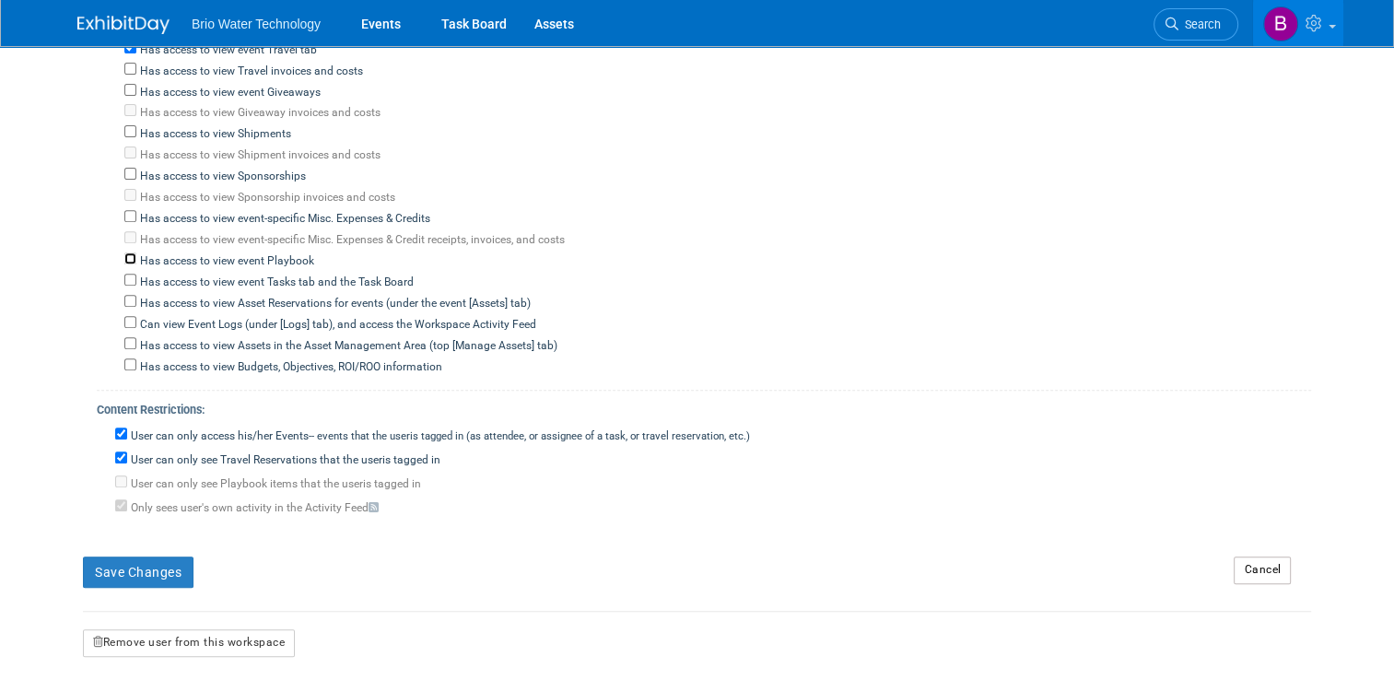
scroll to position [696, 0]
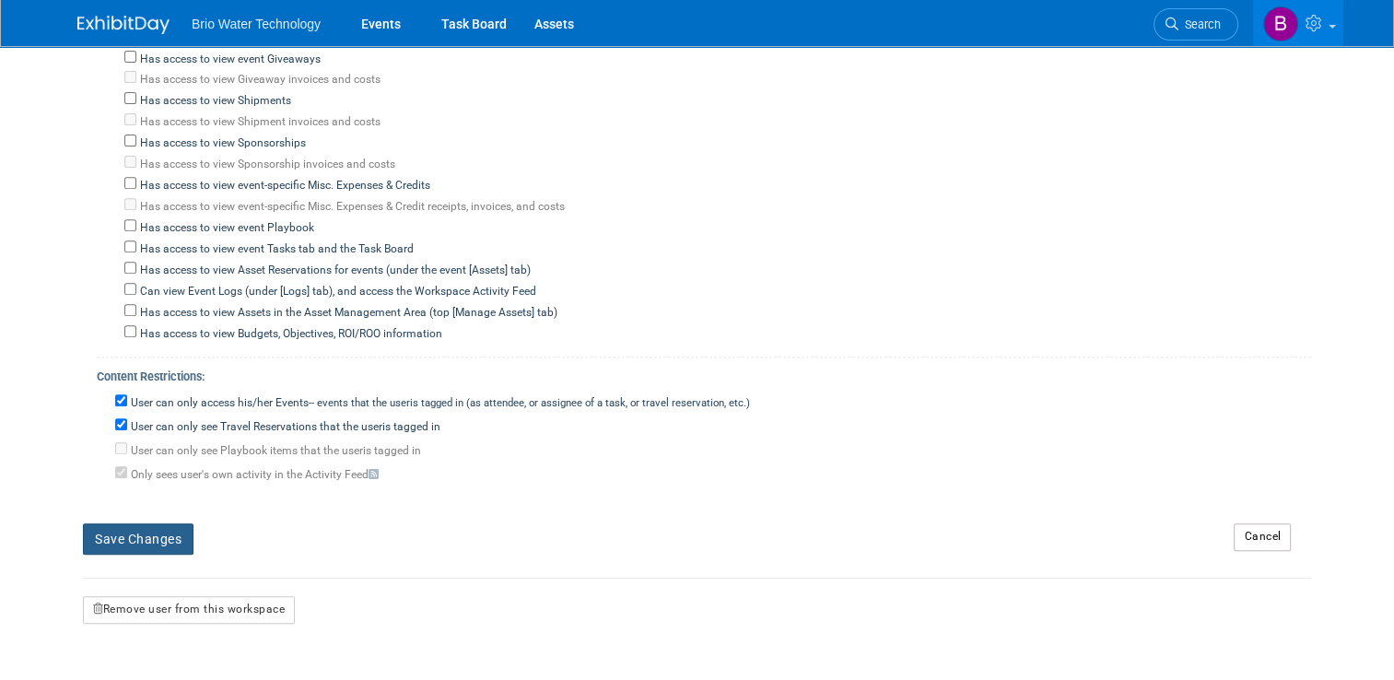
click at [120, 529] on button "Save Changes" at bounding box center [138, 538] width 111 height 31
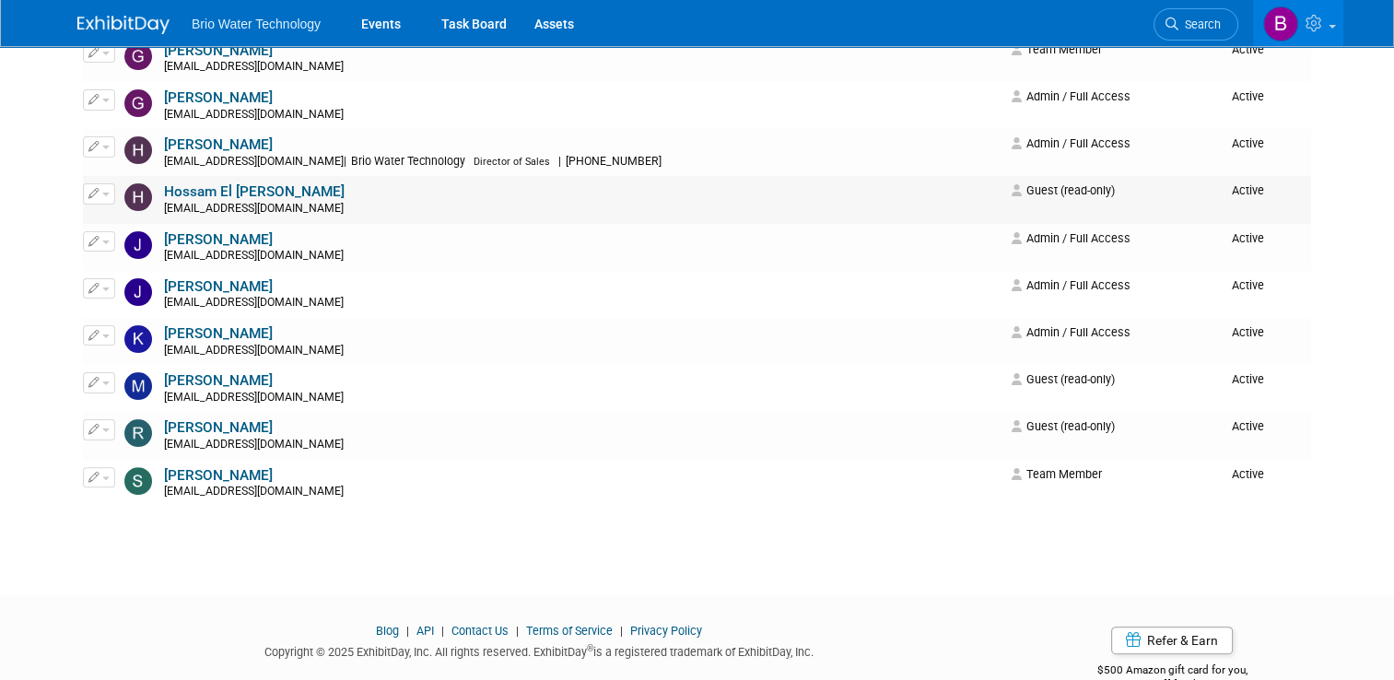
scroll to position [422, 0]
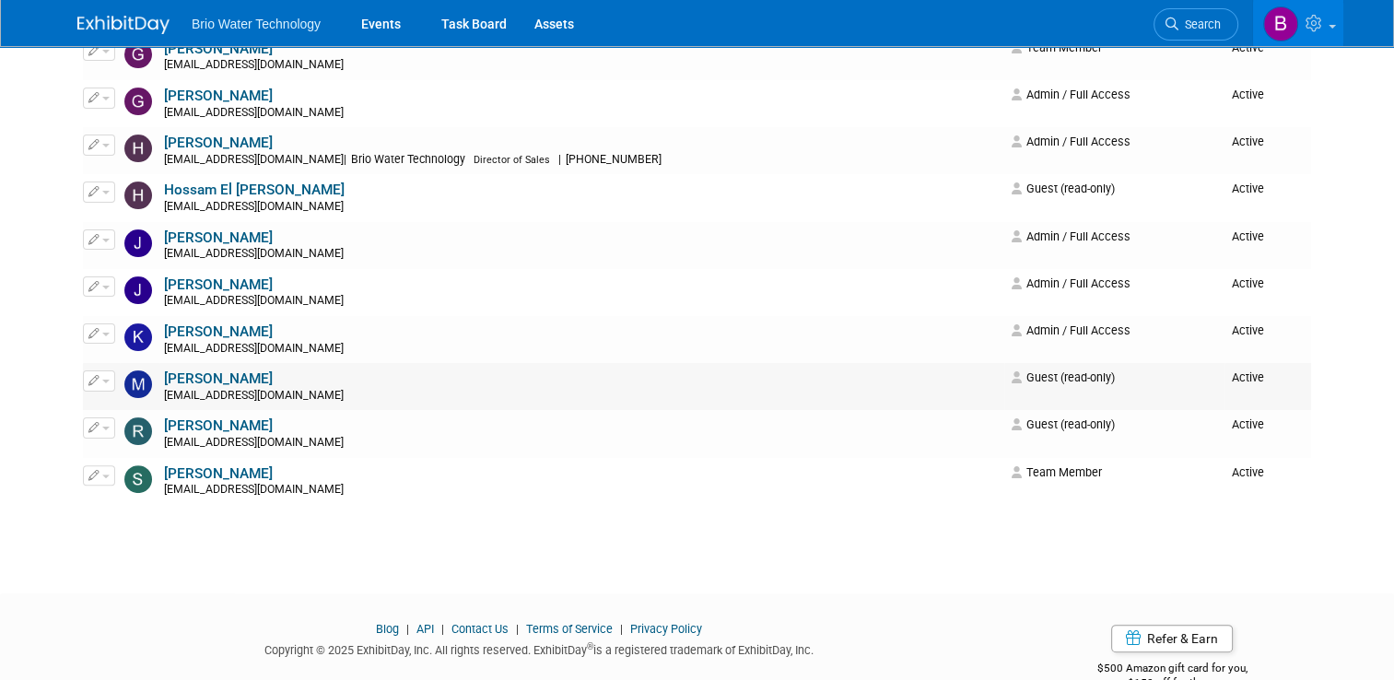
click at [229, 376] on link "[PERSON_NAME]" at bounding box center [218, 378] width 109 height 17
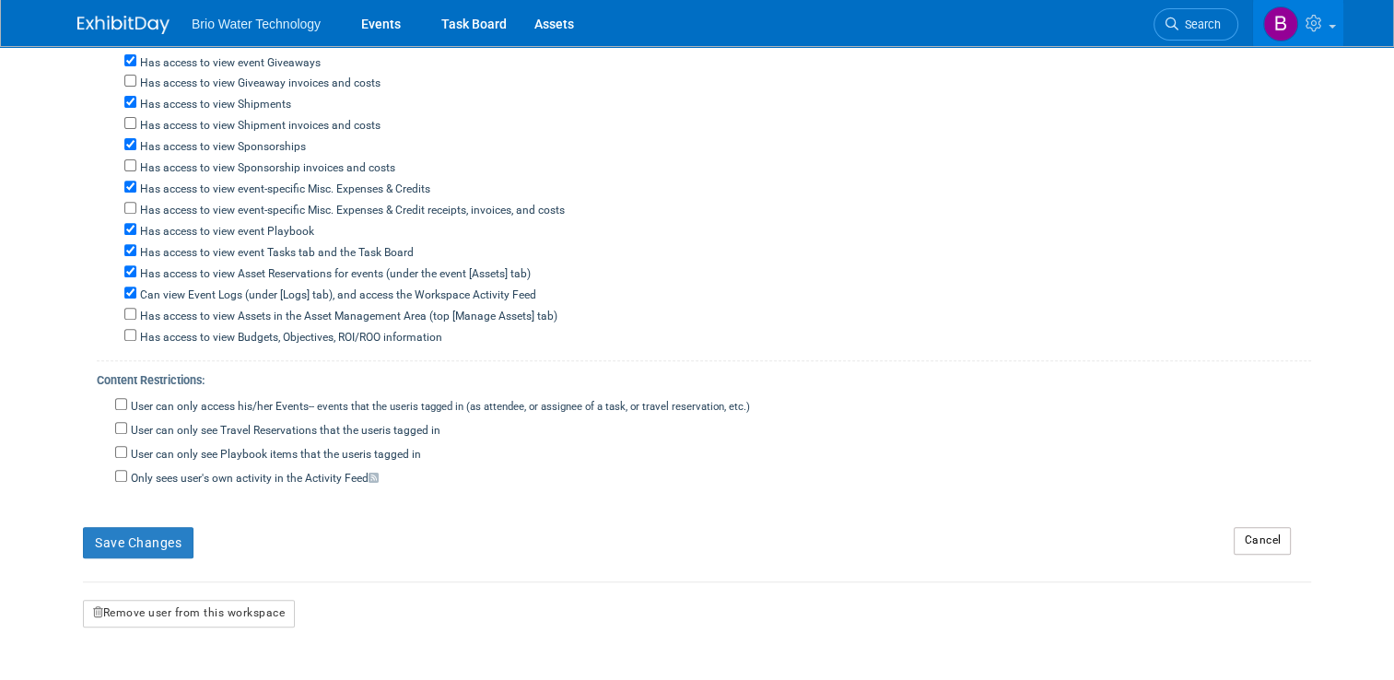
scroll to position [711, 0]
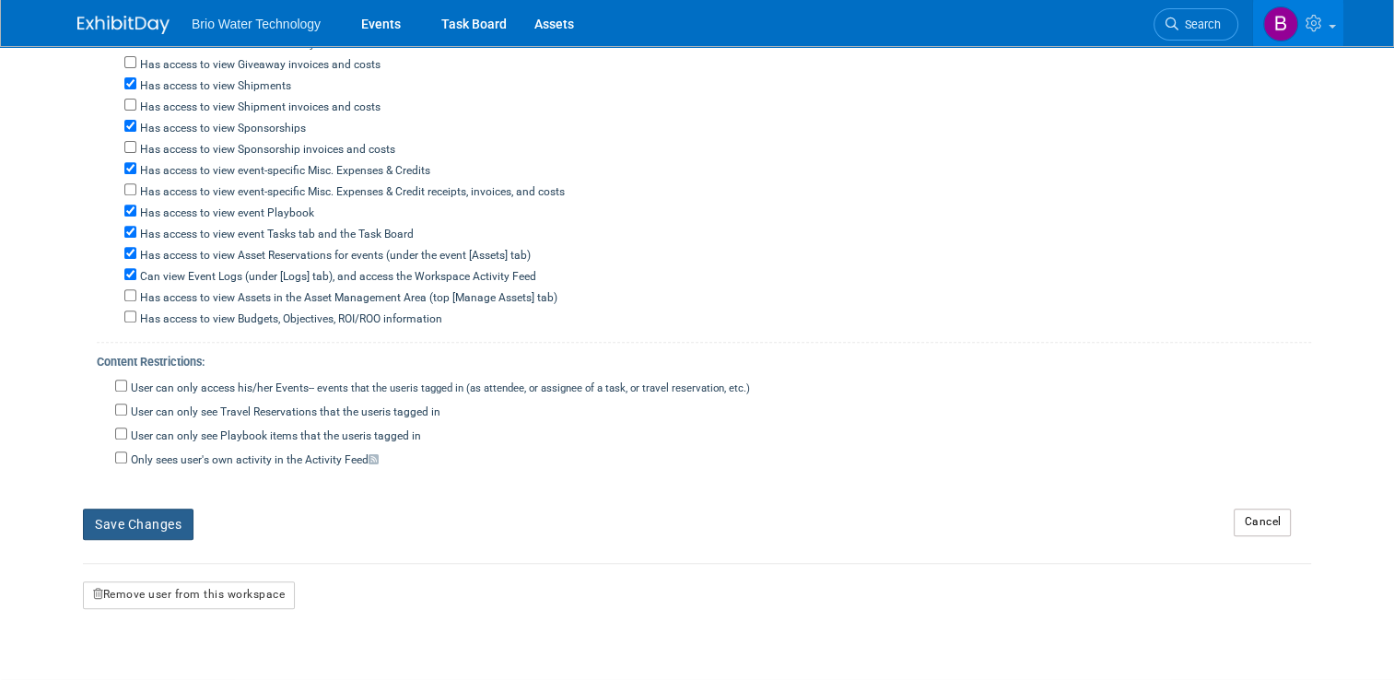
click at [113, 508] on button "Save Changes" at bounding box center [138, 523] width 111 height 31
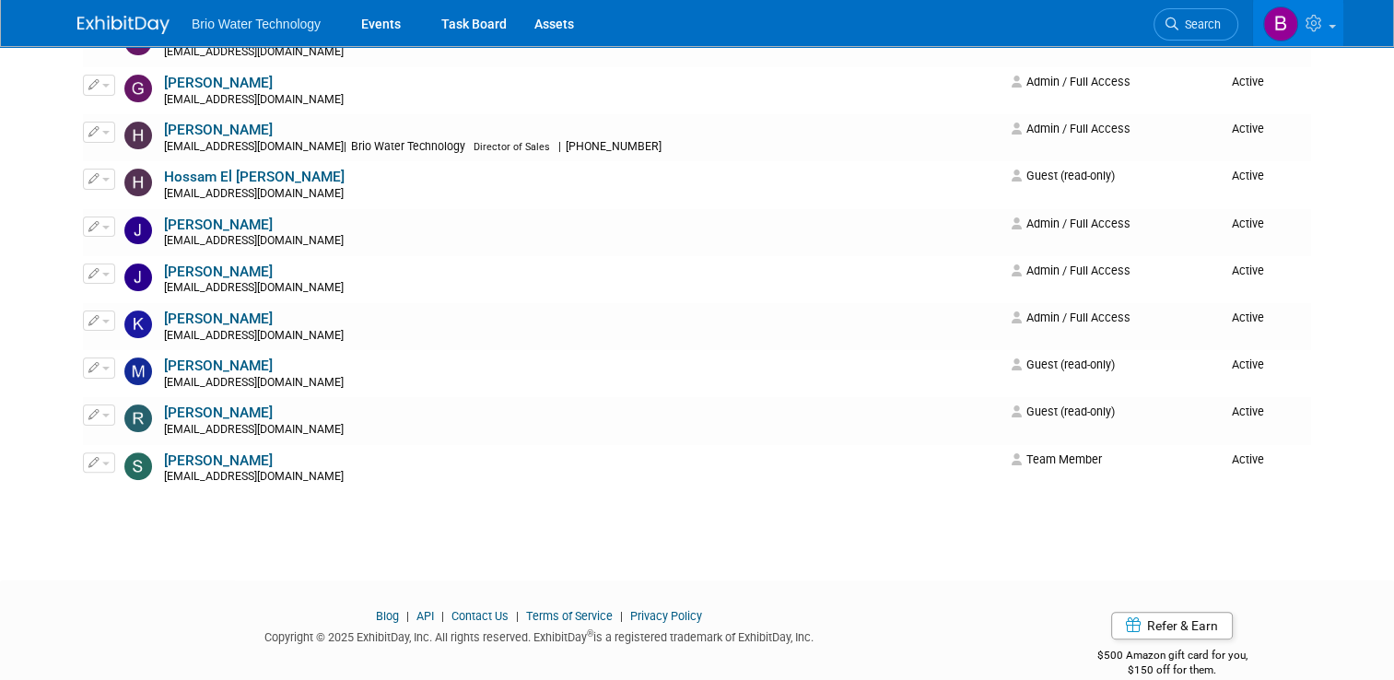
scroll to position [437, 0]
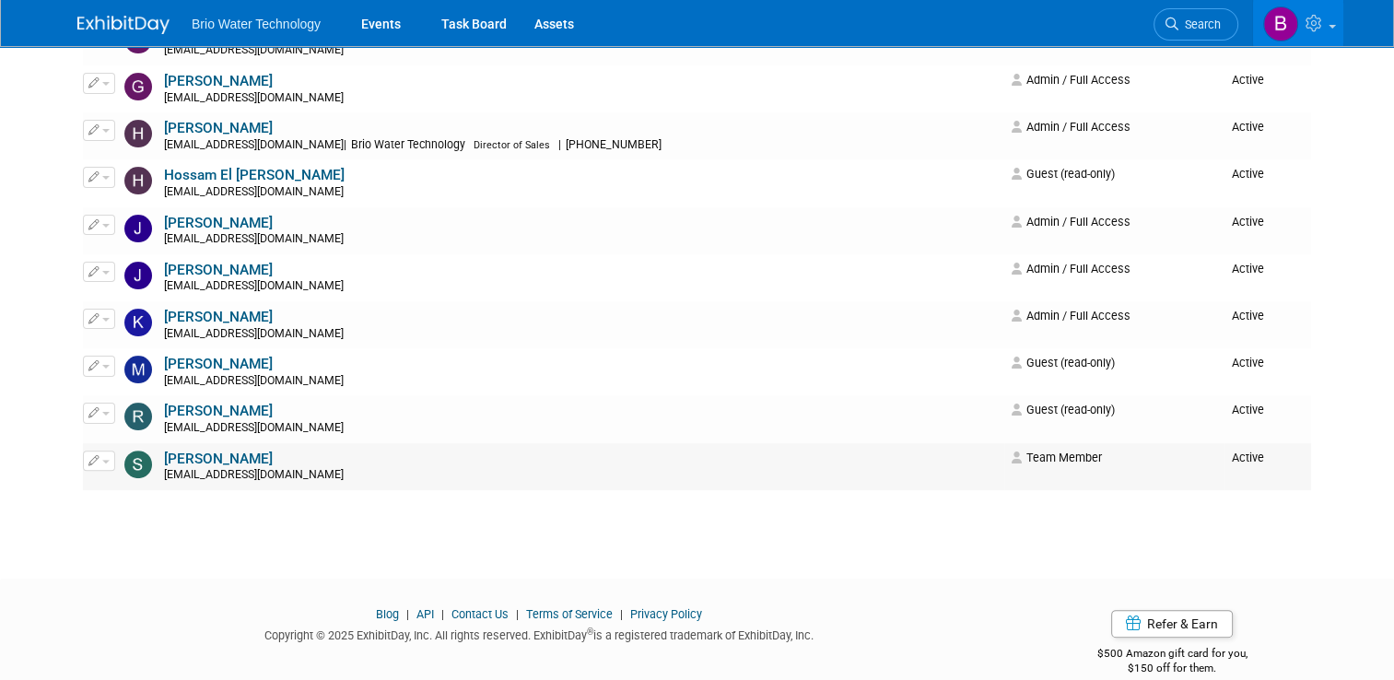
click at [173, 463] on link "Shawn Schaefer" at bounding box center [218, 458] width 109 height 17
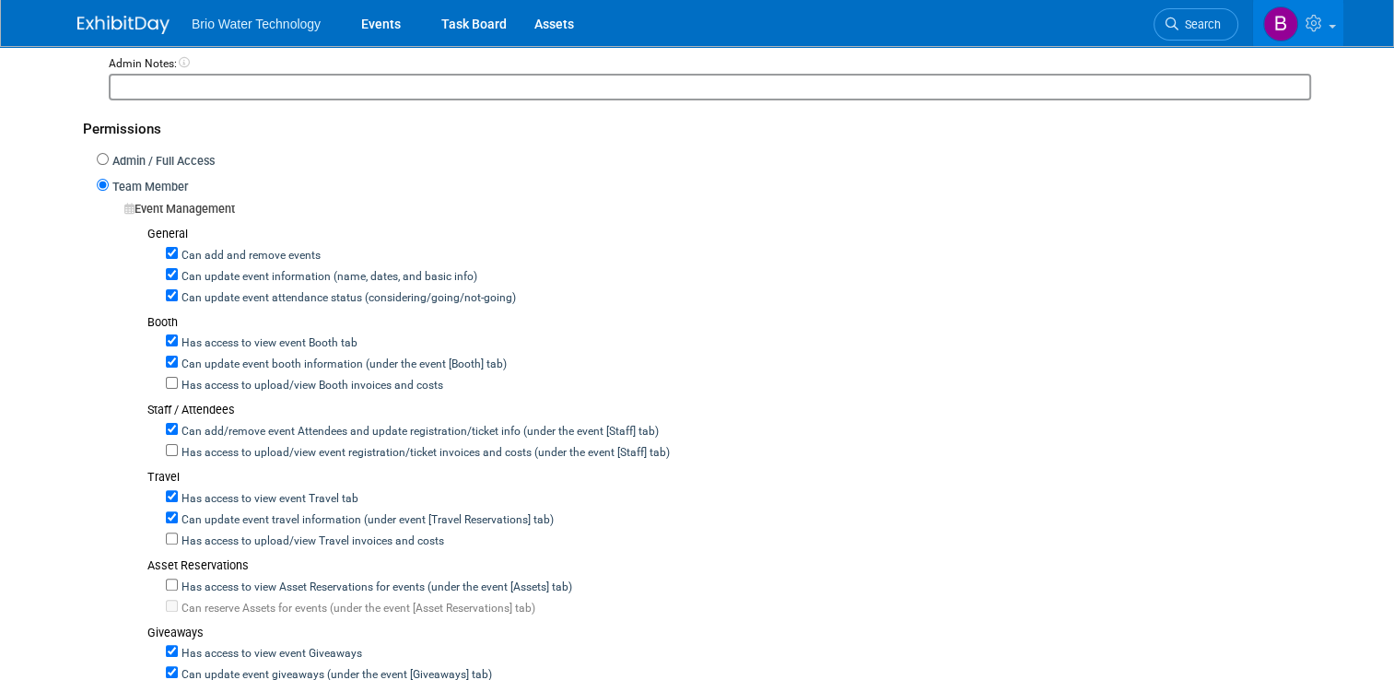
scroll to position [418, 0]
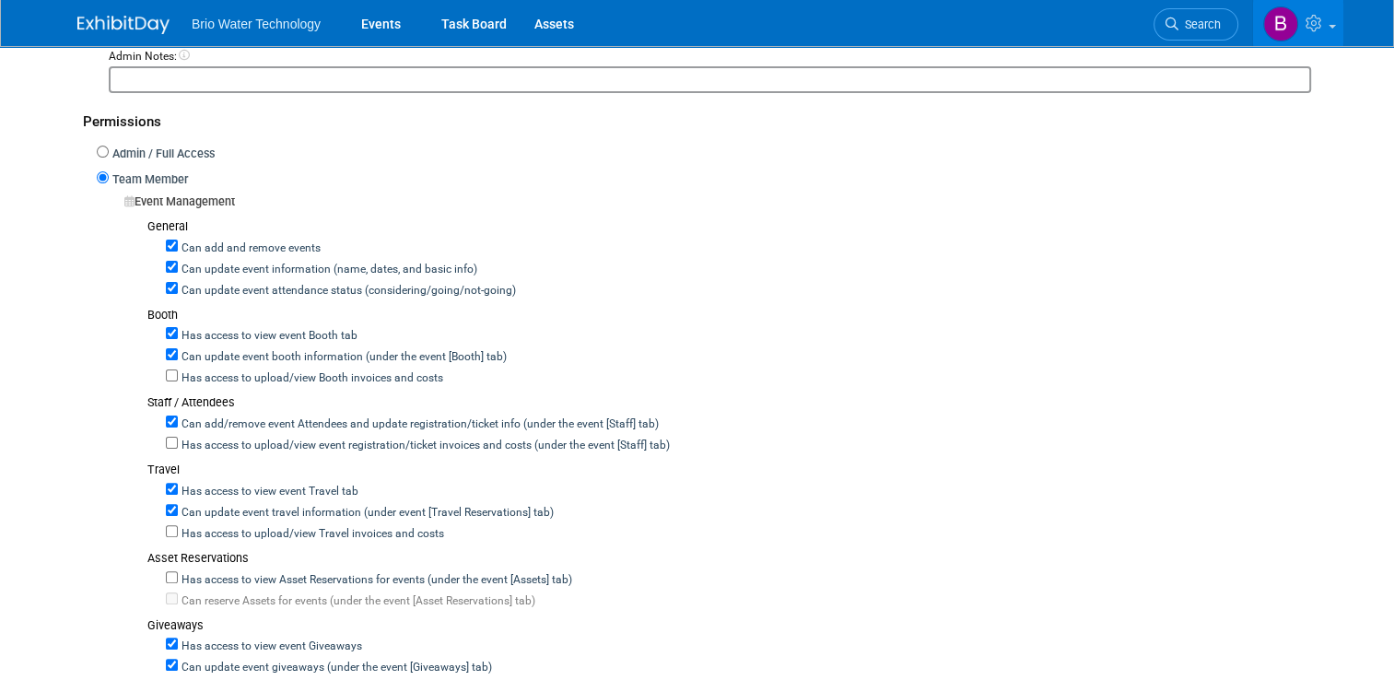
click at [166, 251] on div "Can add and remove events" at bounding box center [738, 246] width 1145 height 21
click at [166, 242] on input "Can add and remove events" at bounding box center [172, 245] width 12 height 12
checkbox input "false"
click at [166, 261] on input "Can update event information (name, dates, and basic info)" at bounding box center [172, 267] width 12 height 12
checkbox input "false"
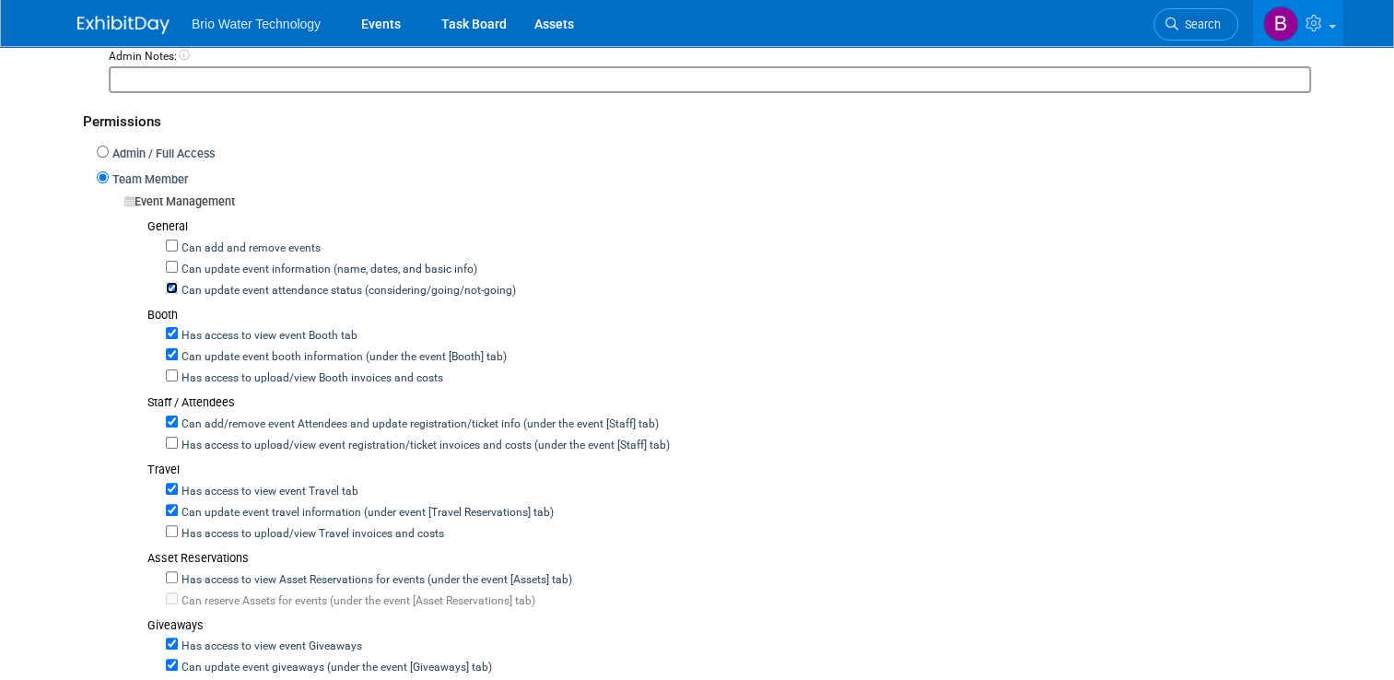
click at [166, 286] on input "Can update event attendance status (considering/going/not-going)" at bounding box center [172, 288] width 12 height 12
checkbox input "false"
click at [166, 327] on input "Has access to view event Booth tab" at bounding box center [172, 333] width 12 height 12
checkbox input "false"
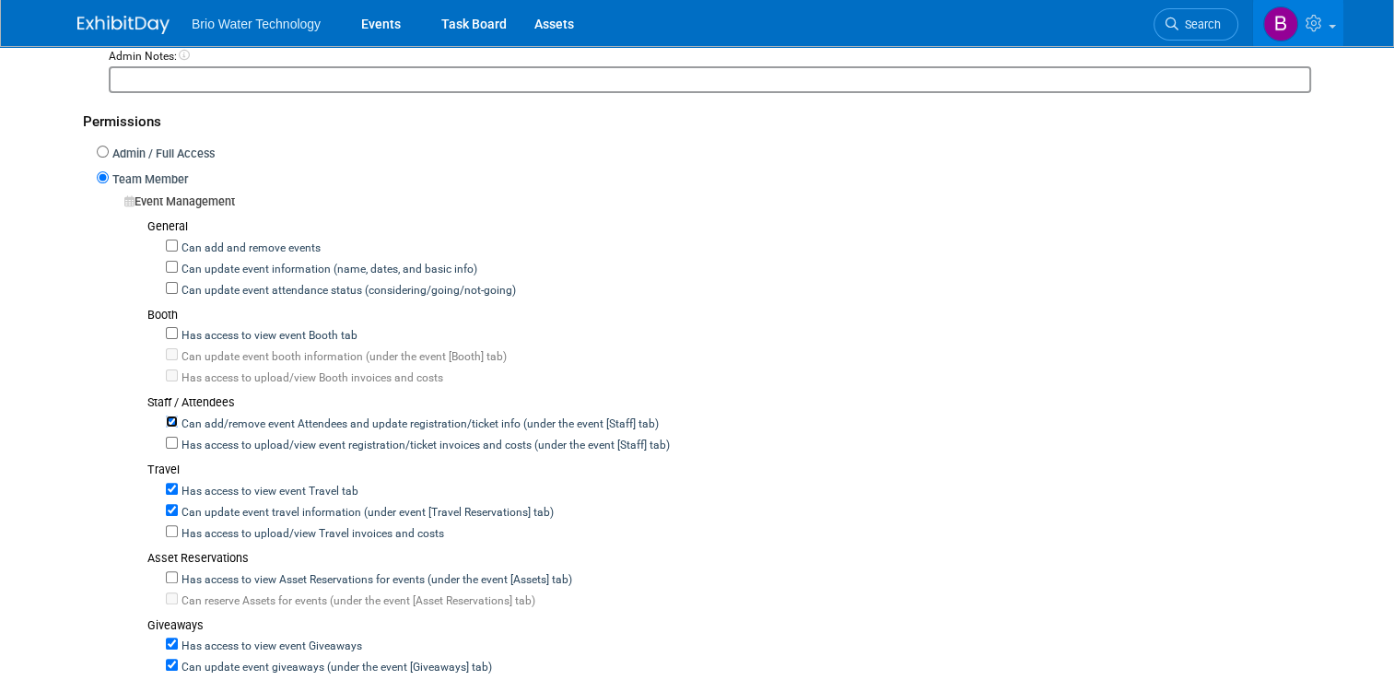
click at [166, 415] on input "Can add/remove event Attendees and update registration/ticket info (under the e…" at bounding box center [172, 421] width 12 height 12
checkbox input "false"
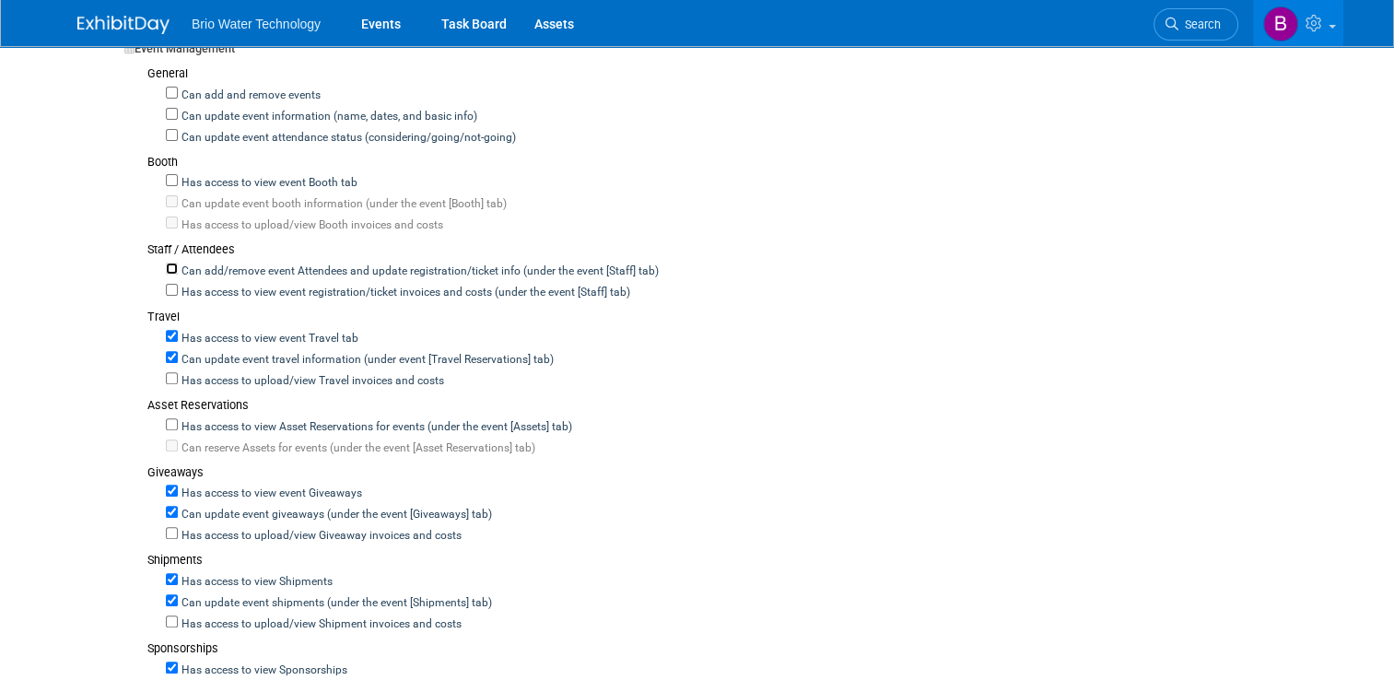
scroll to position [571, 0]
click at [166, 330] on input "Has access to view event Travel tab" at bounding box center [172, 336] width 12 height 12
checkbox input "false"
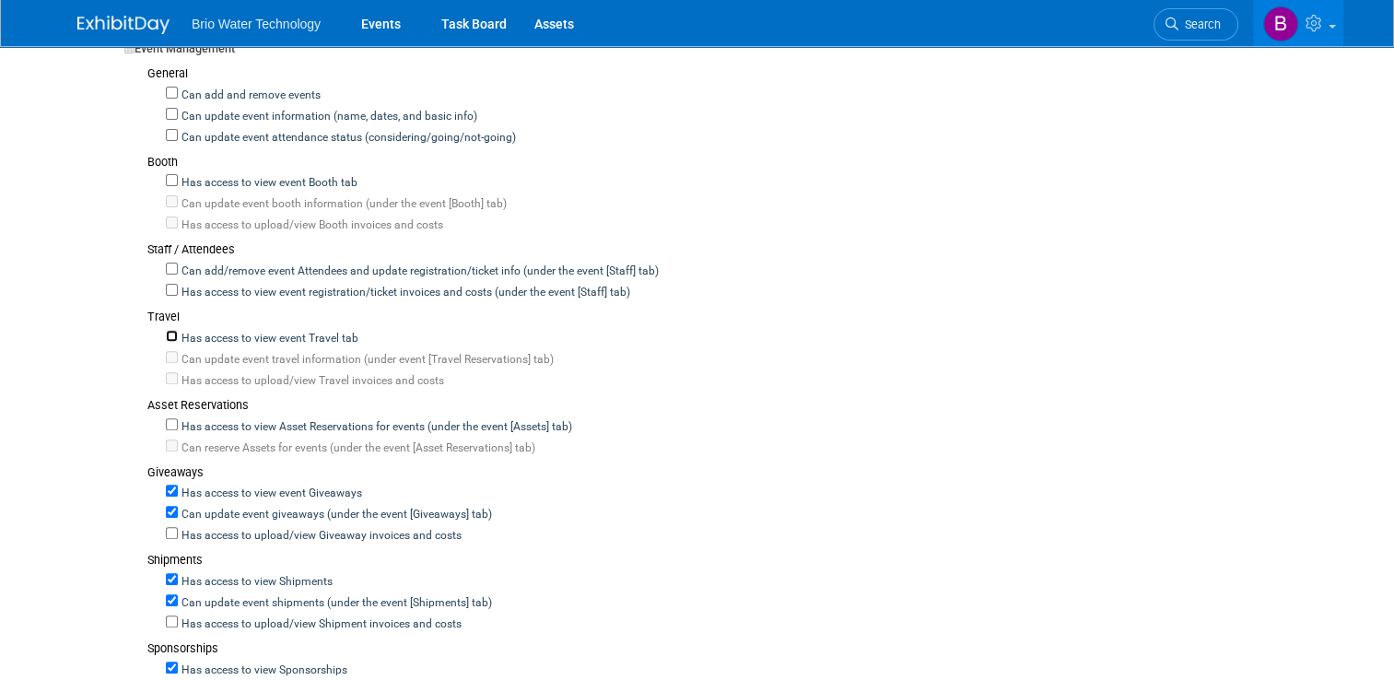
click at [166, 330] on input "Has access to view event Travel tab" at bounding box center [172, 336] width 12 height 12
checkbox input "true"
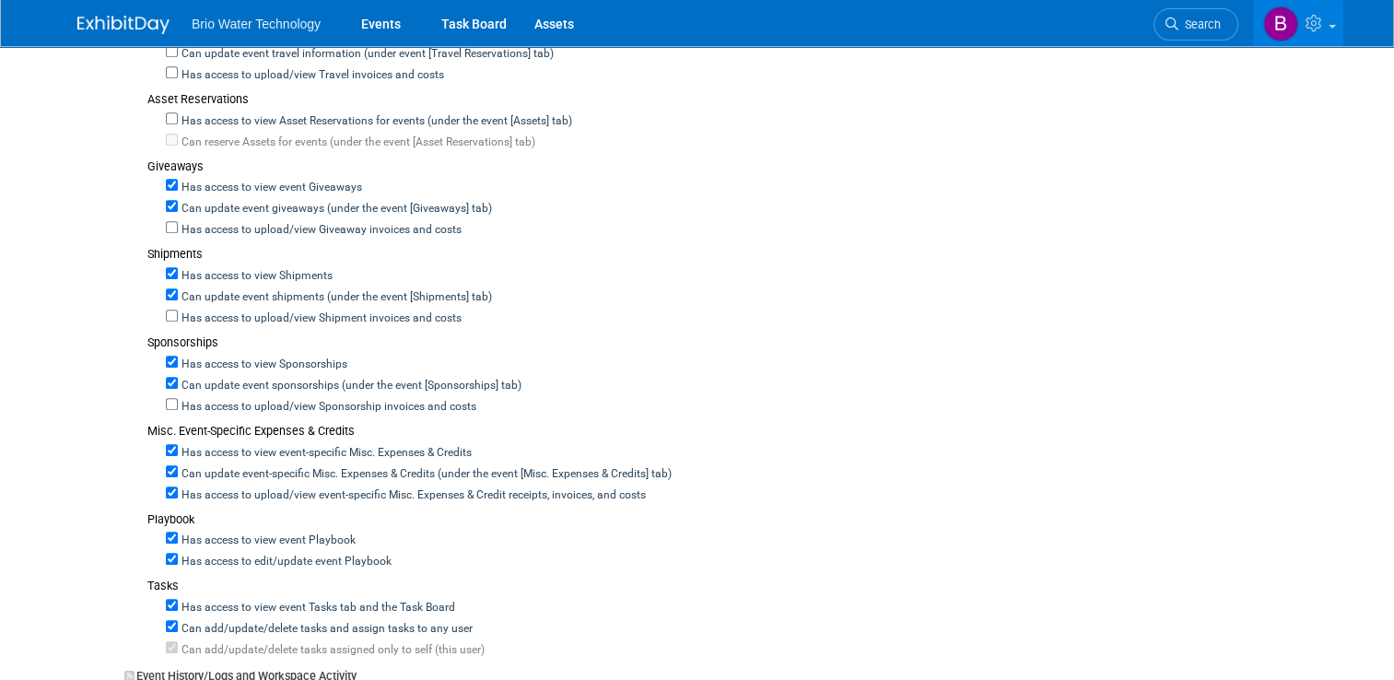
scroll to position [879, 0]
click at [166, 265] on input "Has access to view Shipments" at bounding box center [172, 271] width 12 height 12
checkbox input "false"
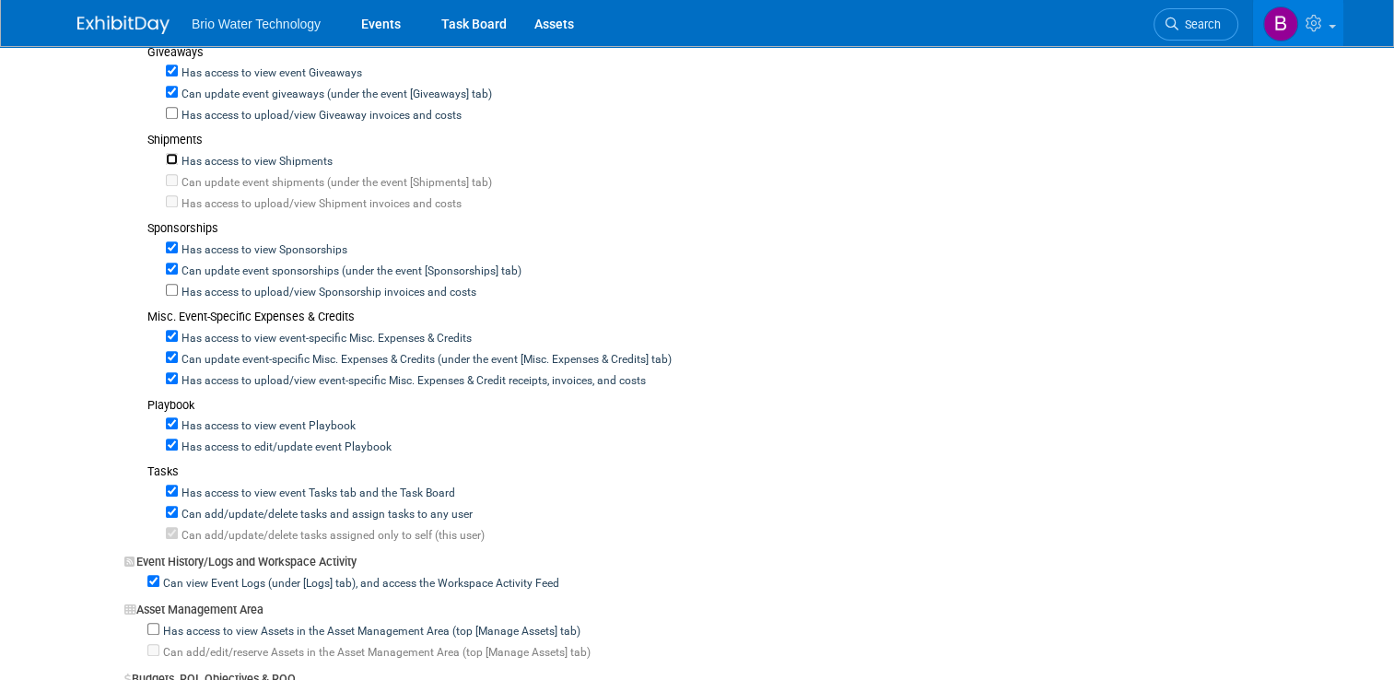
scroll to position [994, 0]
click at [166, 238] on div "Has access to view Sponsorships" at bounding box center [738, 245] width 1145 height 21
click at [166, 239] on input "Has access to view Sponsorships" at bounding box center [172, 245] width 12 height 12
checkbox input "false"
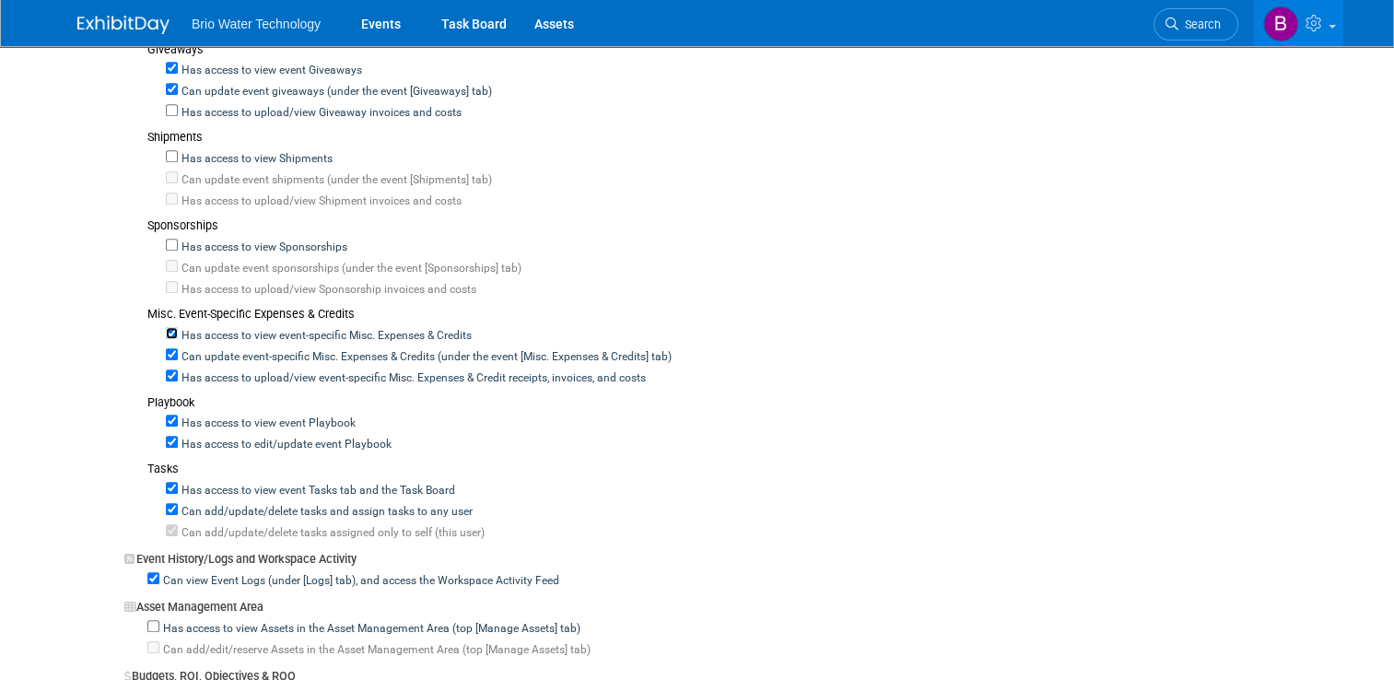
click at [166, 327] on input "Has access to view event-specific Misc. Expenses & Credits" at bounding box center [172, 333] width 12 height 12
checkbox input "false"
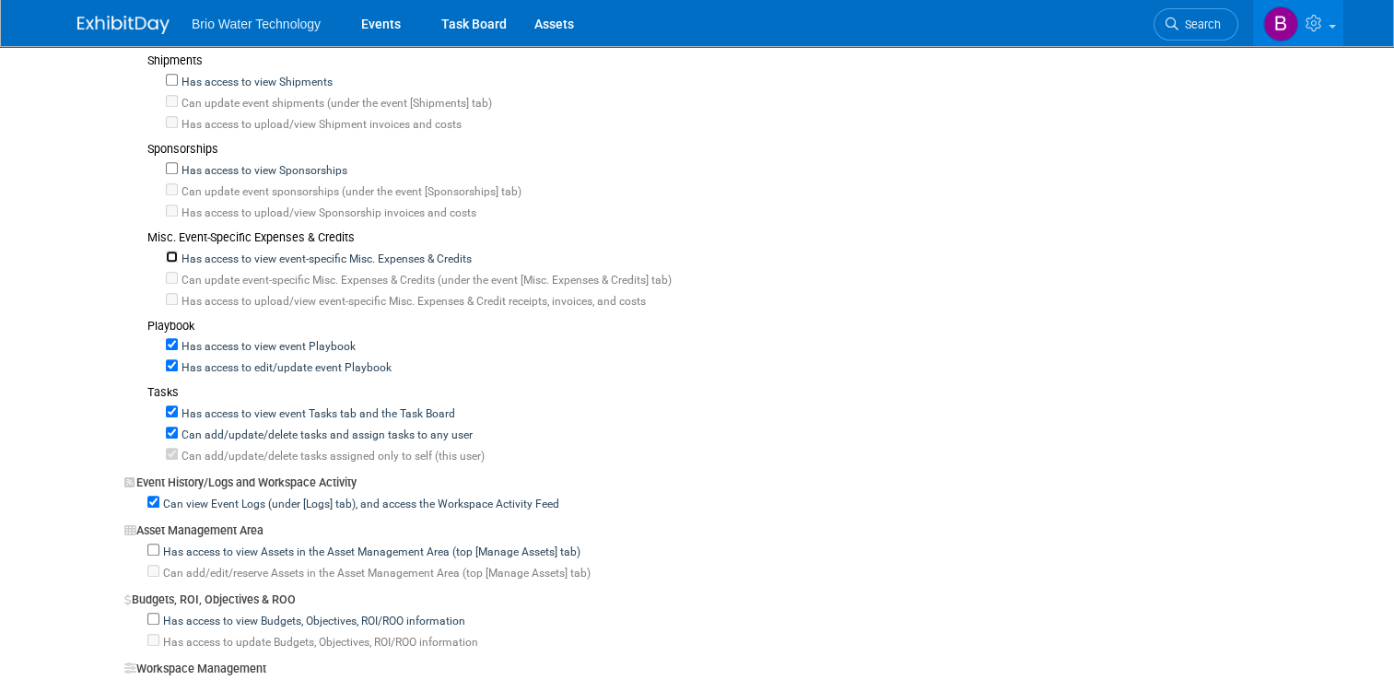
scroll to position [1071, 0]
click at [166, 337] on input "Has access to view event Playbook" at bounding box center [172, 343] width 12 height 12
checkbox input "false"
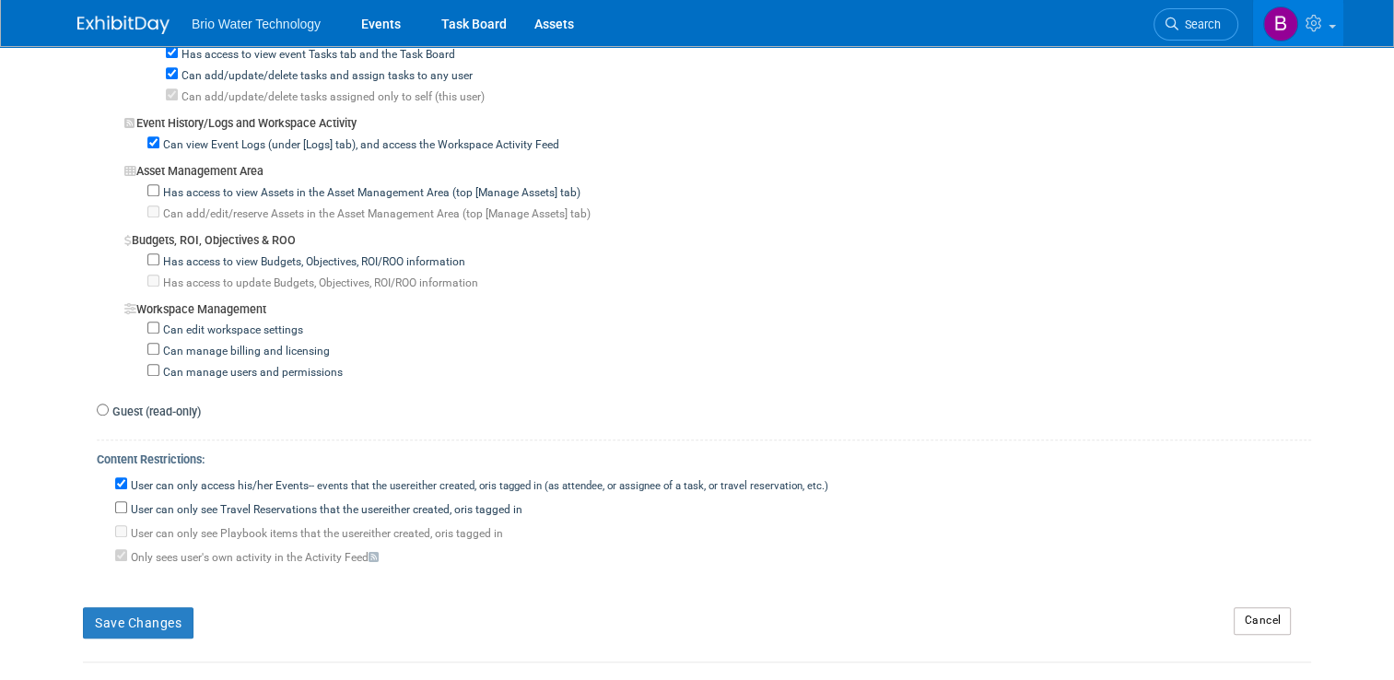
scroll to position [1433, 0]
click at [115, 497] on input "User can only see Travel Reservations that the user either created, or is tagge…" at bounding box center [121, 503] width 12 height 12
checkbox input "true"
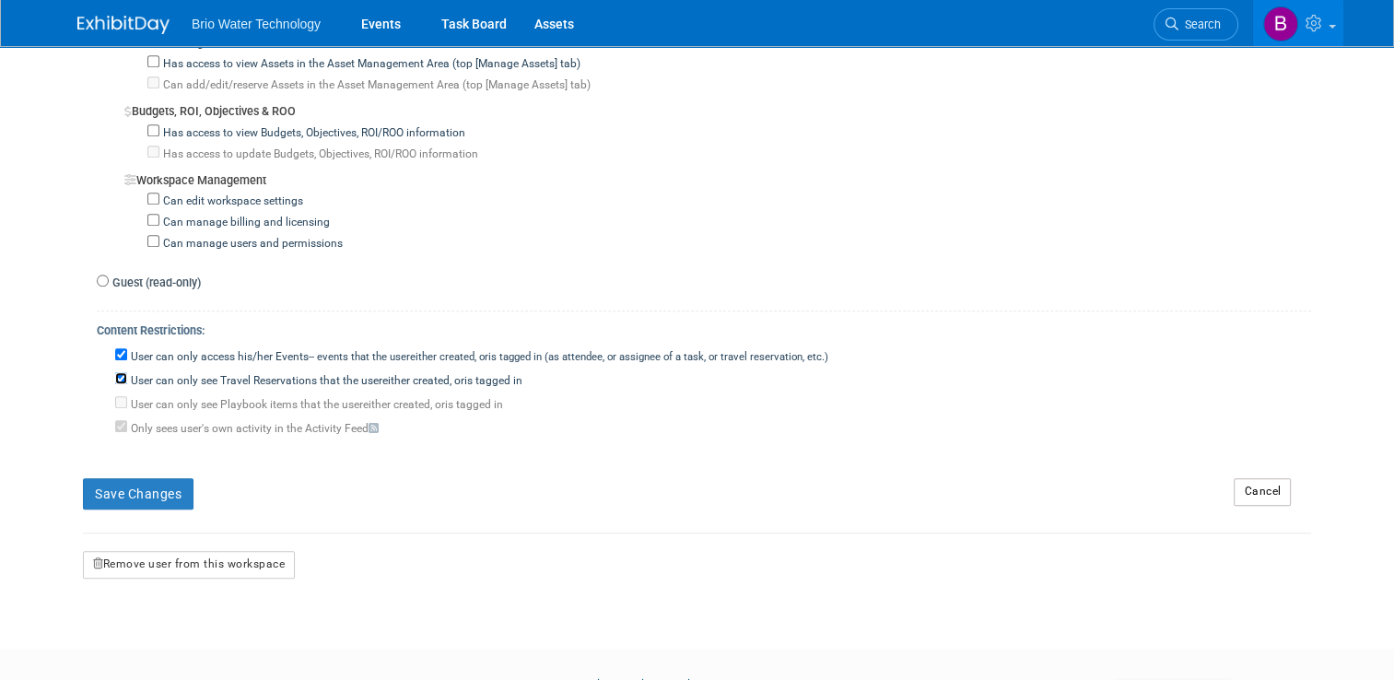
scroll to position [1558, 0]
click at [139, 478] on button "Save Changes" at bounding box center [138, 493] width 111 height 31
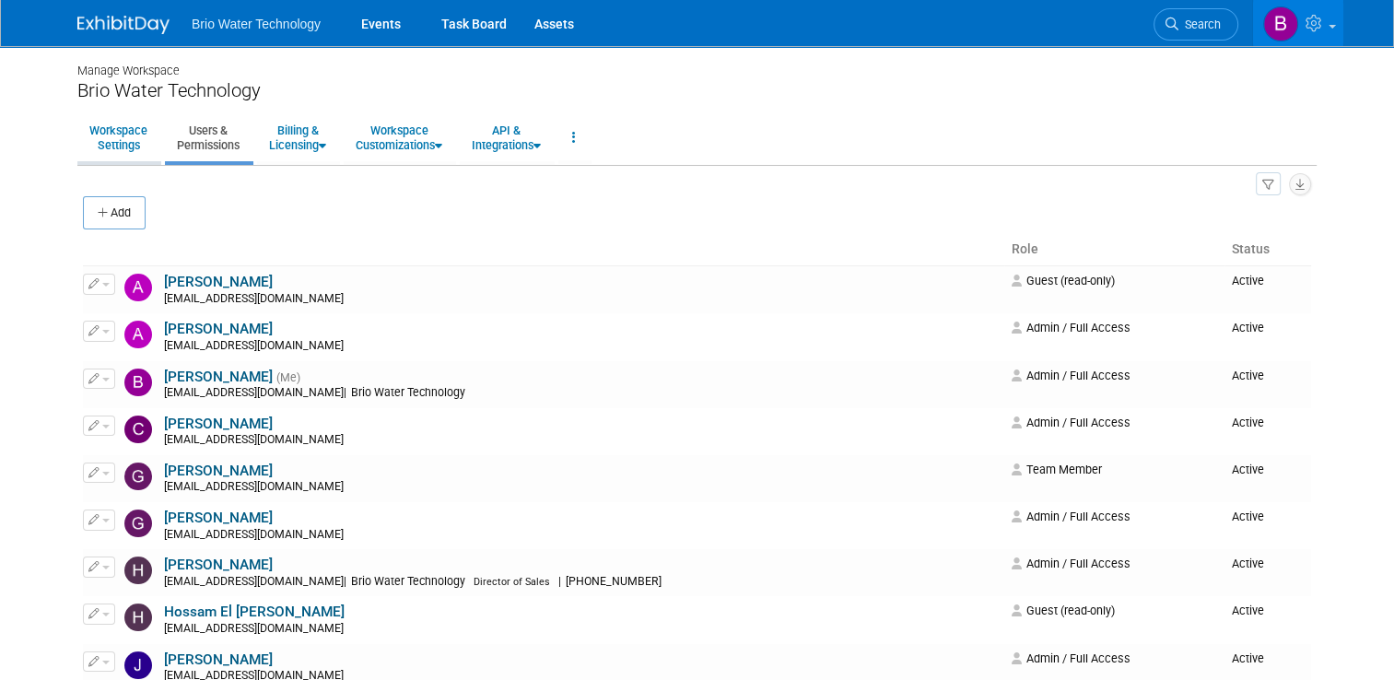
click at [110, 131] on link "Workspace Settings" at bounding box center [118, 137] width 82 height 45
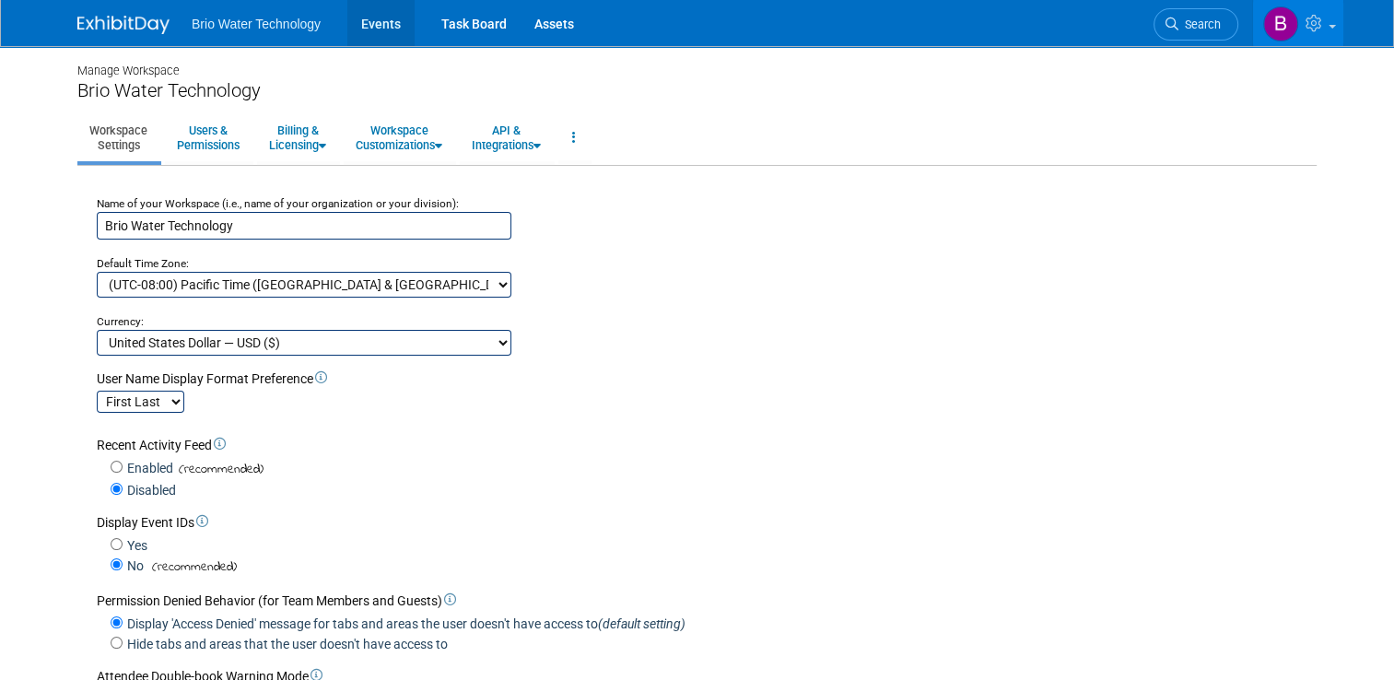
click at [372, 20] on link "Events" at bounding box center [380, 23] width 67 height 46
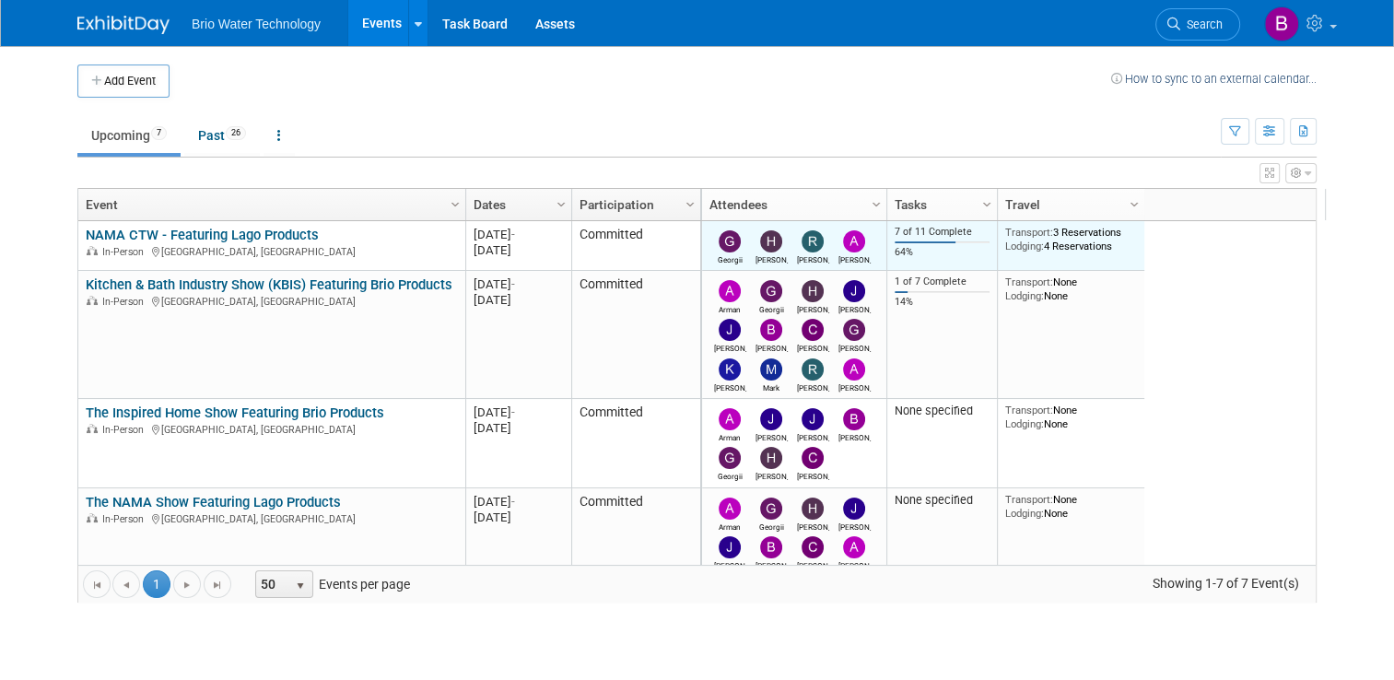
click at [1074, 244] on div "Transport: 3 Reservations Lodging: 4 Reservations" at bounding box center [1071, 239] width 133 height 27
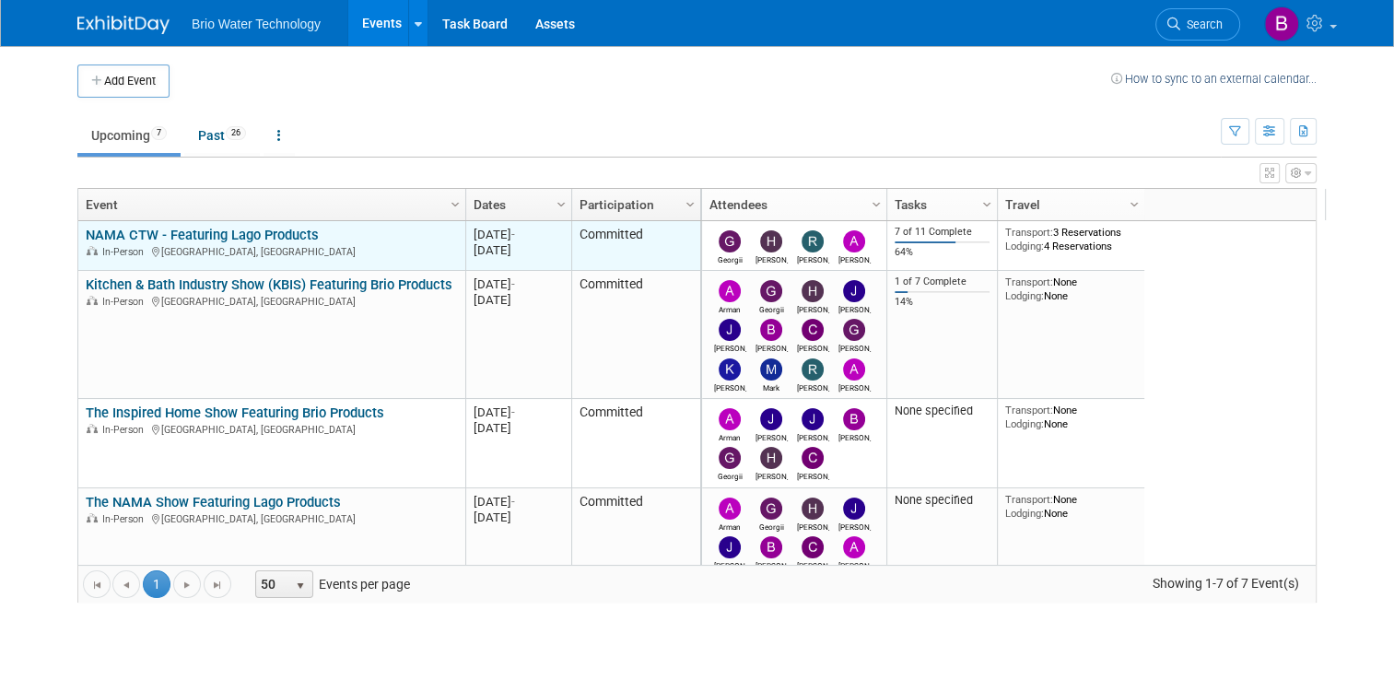
click at [166, 230] on link "NAMA CTW - Featuring Lago Products" at bounding box center [202, 235] width 233 height 17
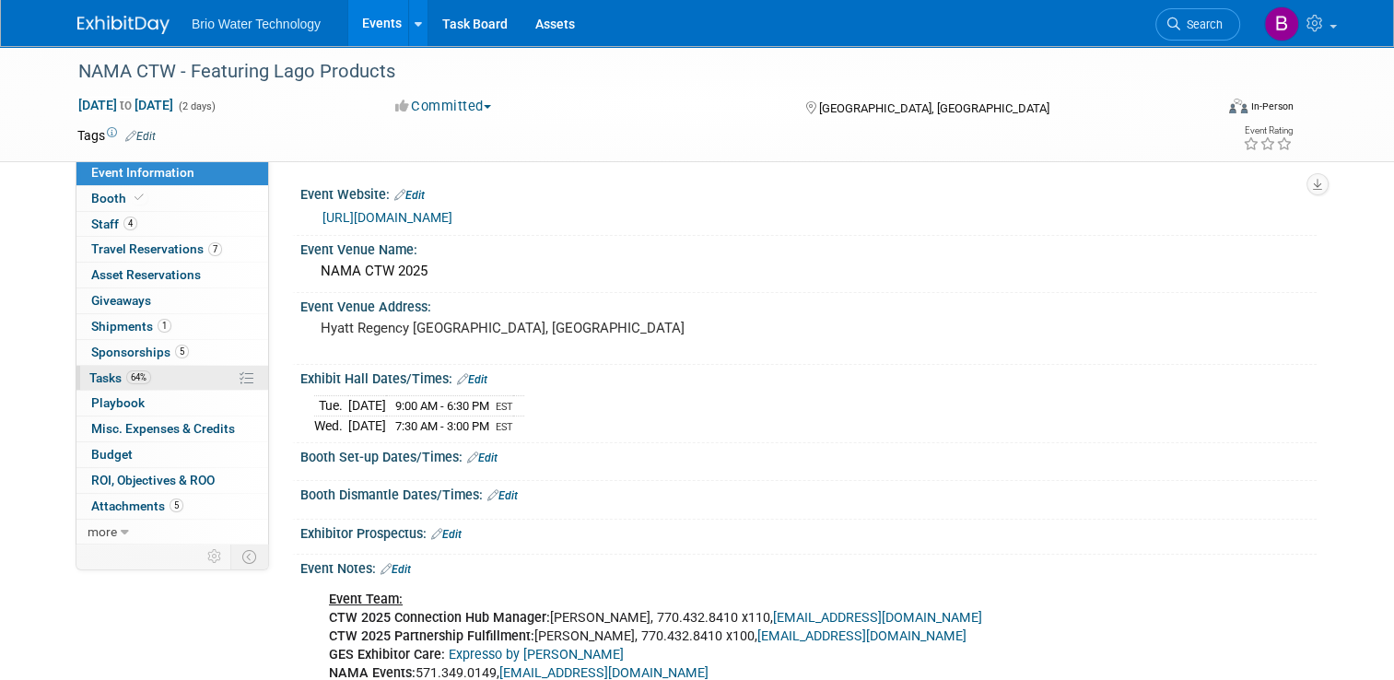
click at [98, 377] on span "Tasks 64%" at bounding box center [120, 377] width 62 height 15
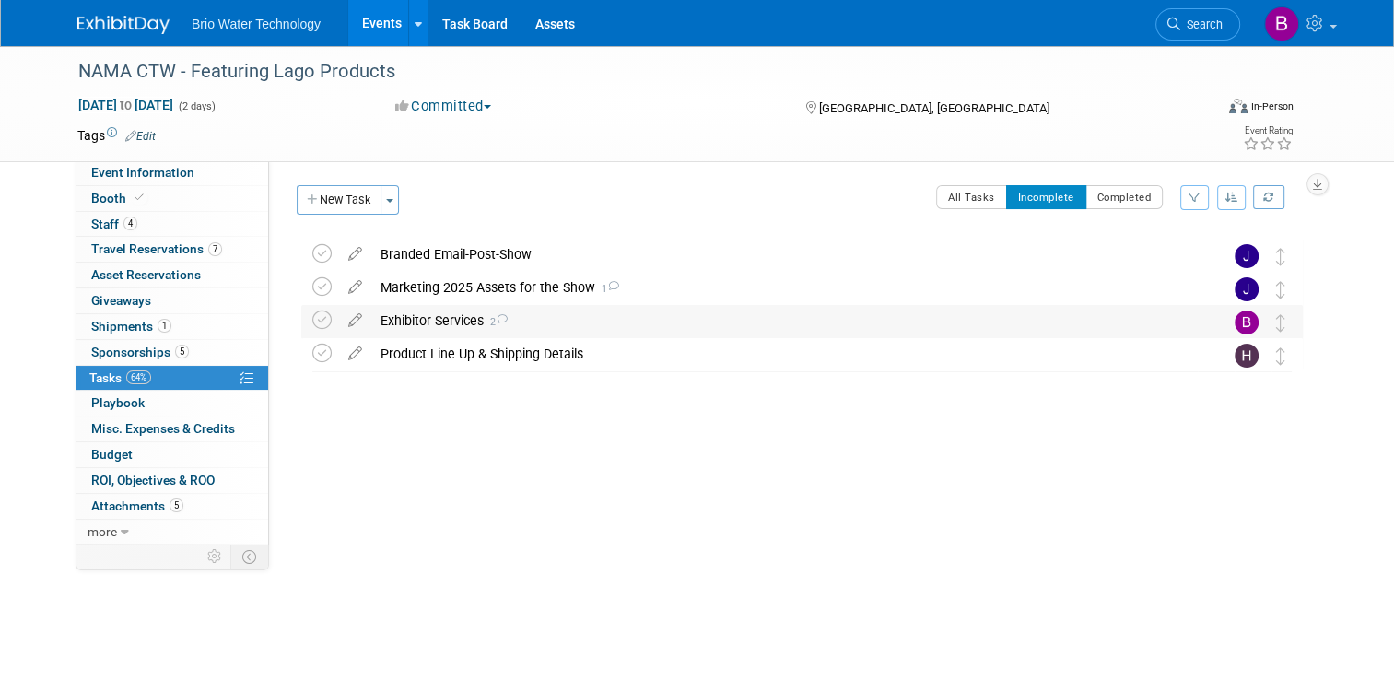
click at [538, 322] on div "Exhibitor Services 2" at bounding box center [784, 320] width 826 height 31
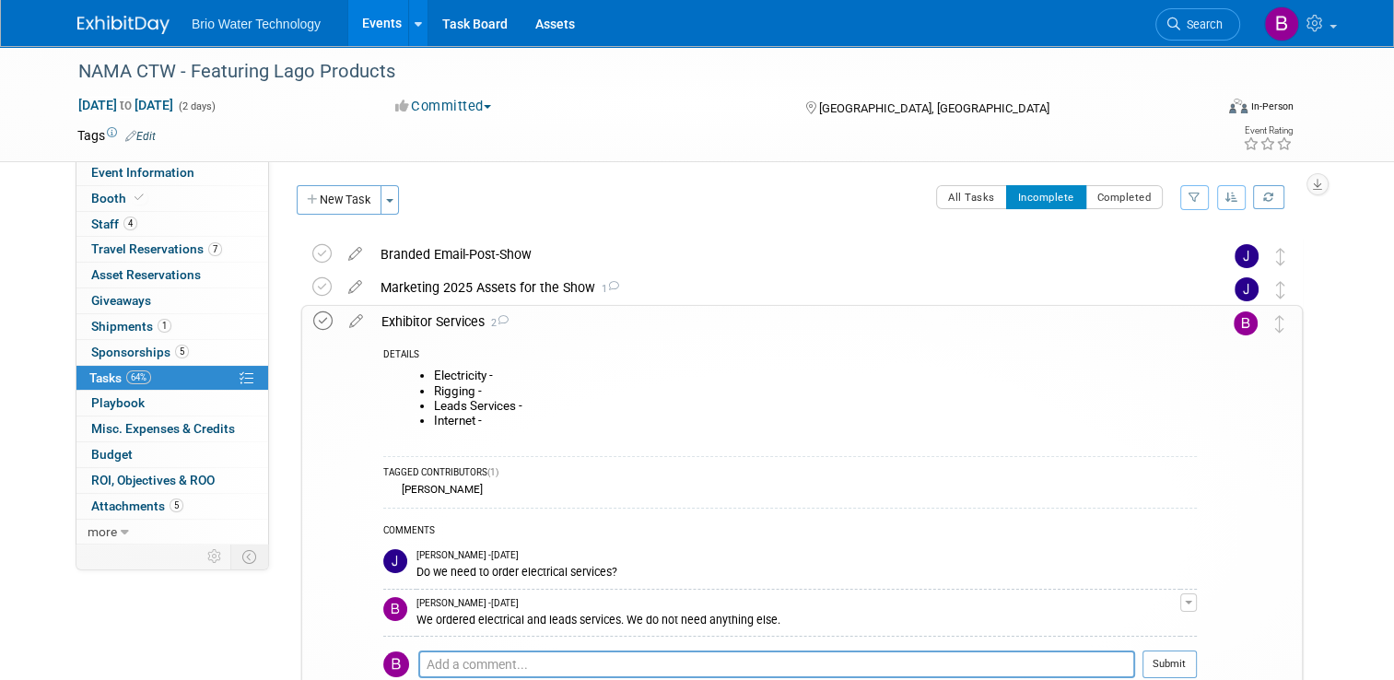
click at [313, 321] on icon at bounding box center [322, 320] width 19 height 19
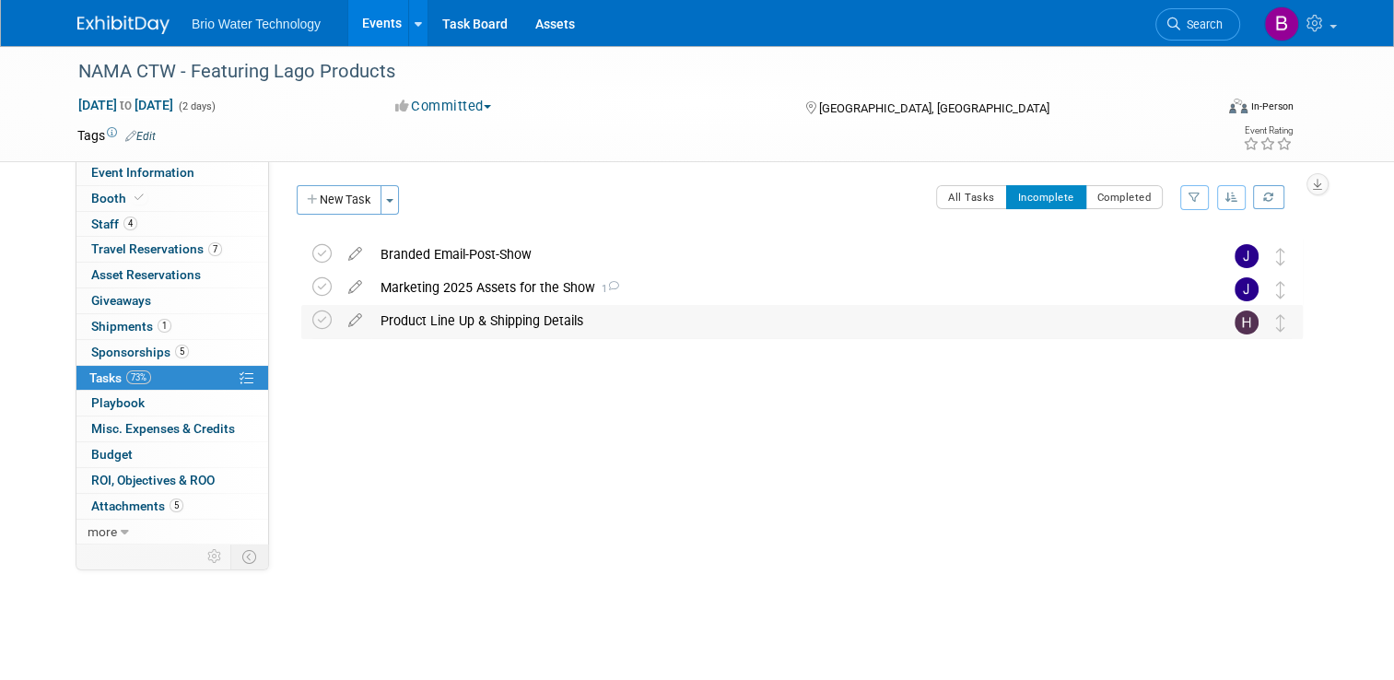
click at [410, 323] on div "Product Line Up & Shipping Details" at bounding box center [784, 320] width 826 height 31
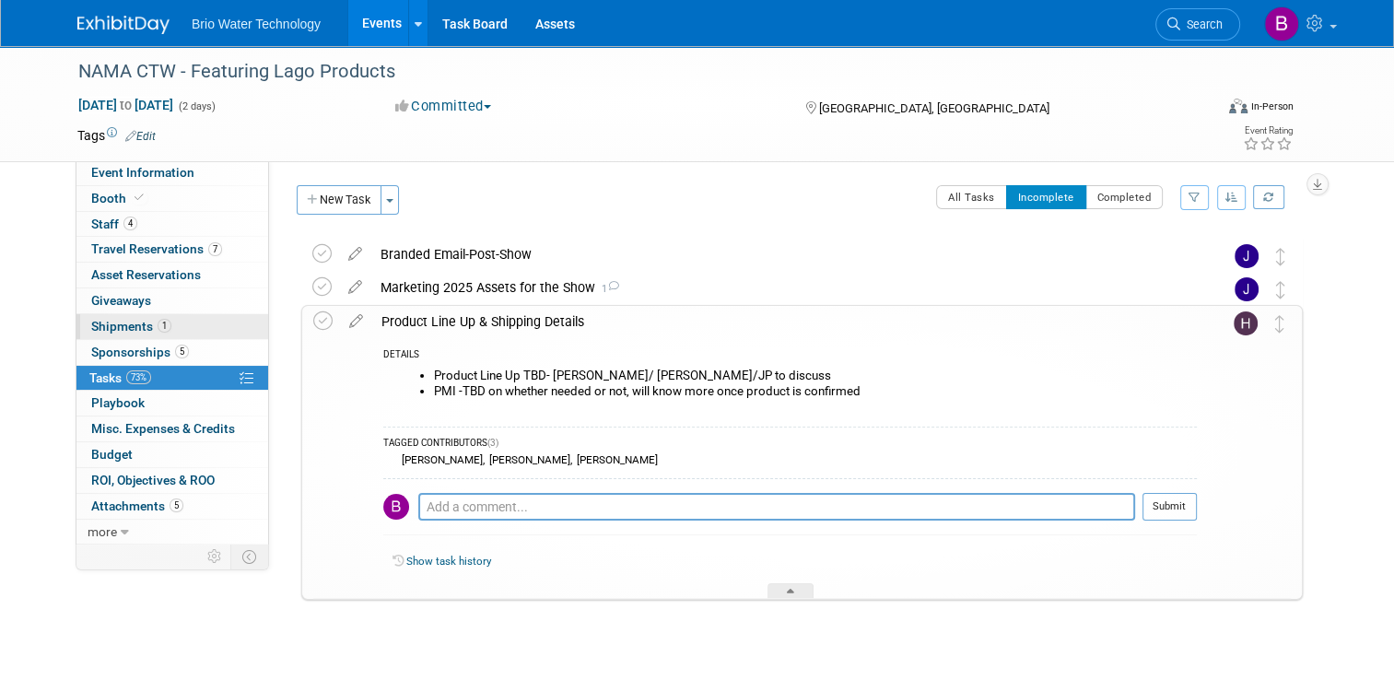
click at [111, 322] on span "Shipments 1" at bounding box center [131, 326] width 80 height 15
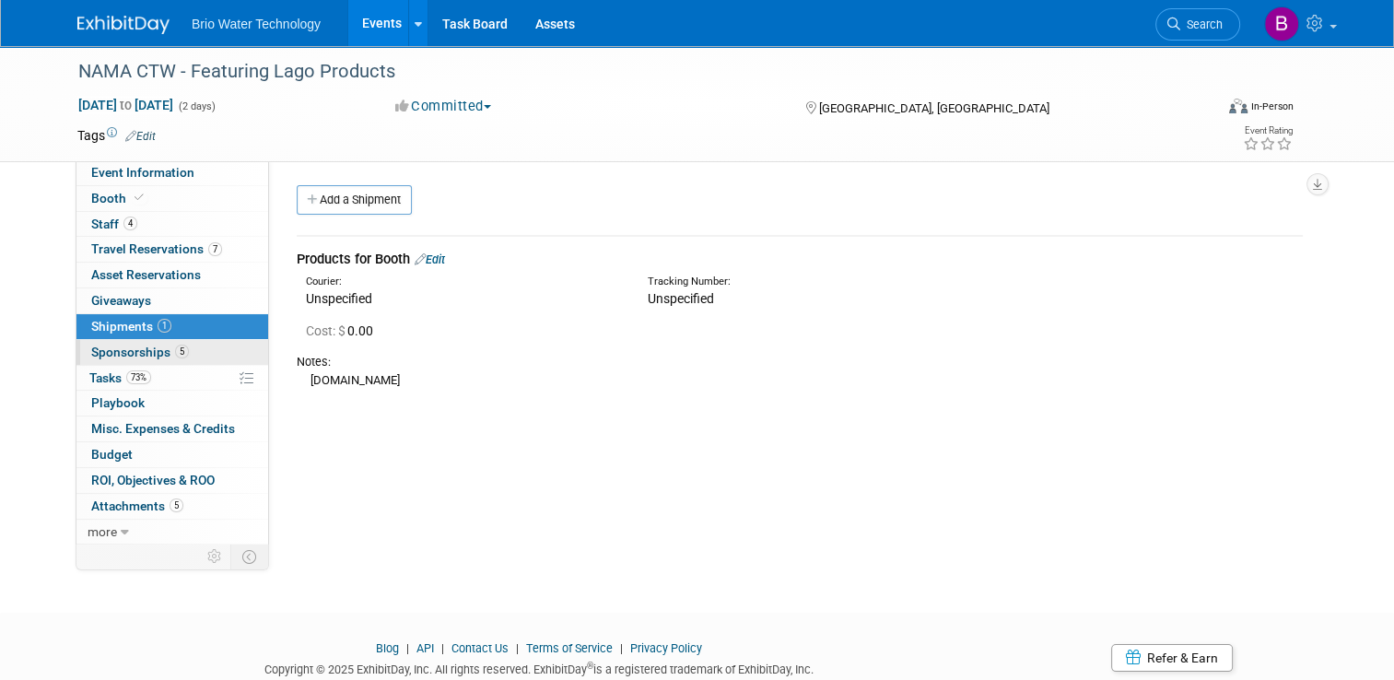
click at [103, 347] on span "Sponsorships 5" at bounding box center [140, 351] width 98 height 15
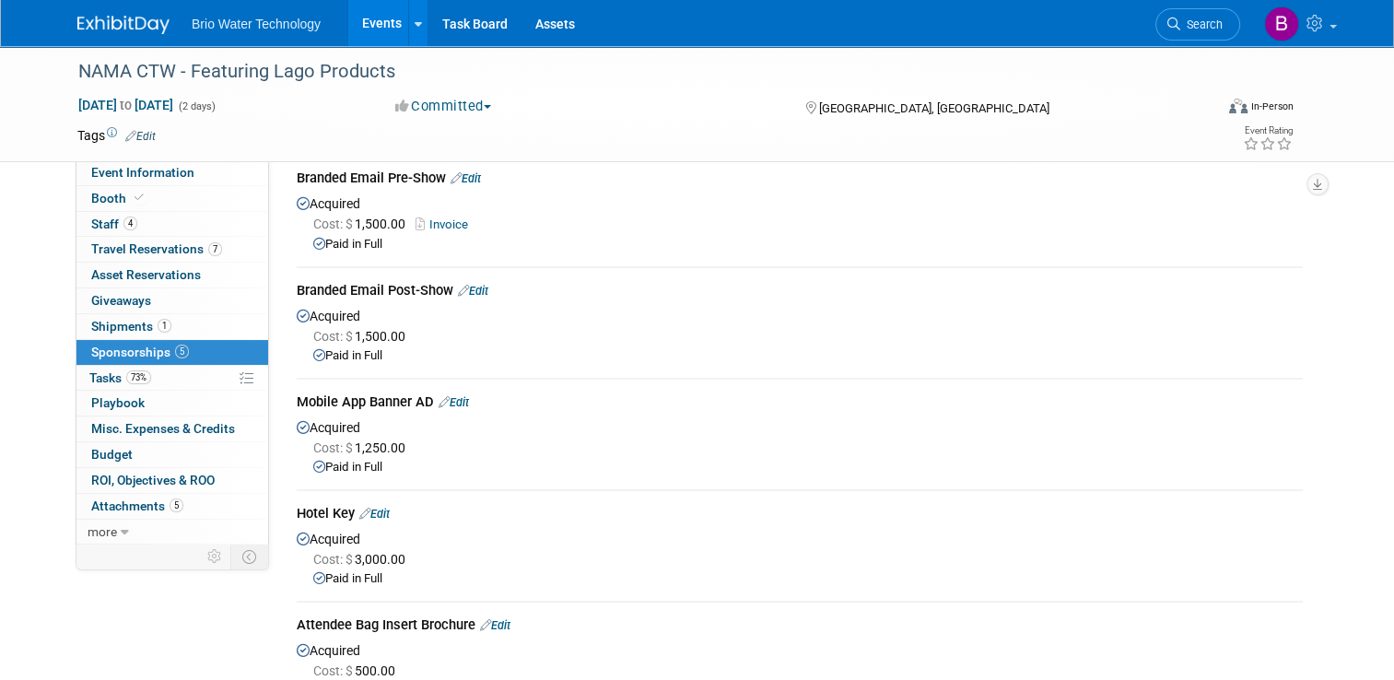
scroll to position [44, 0]
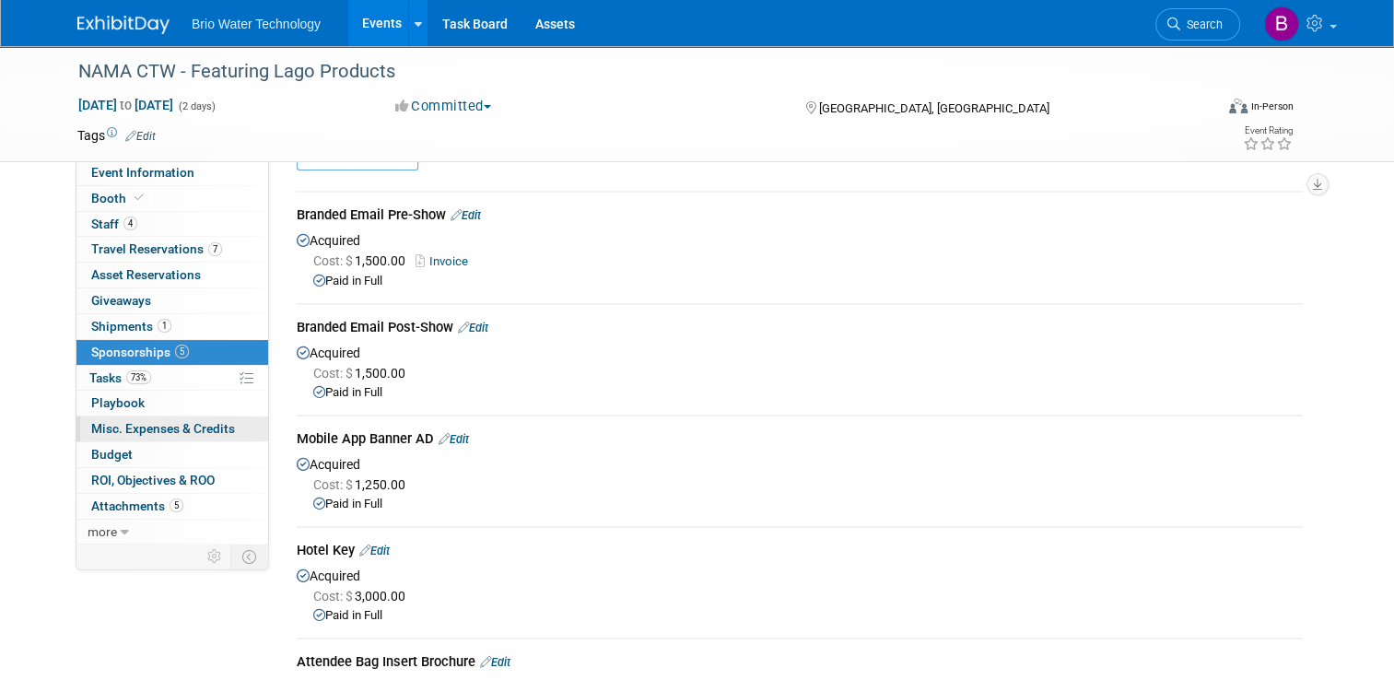
click at [137, 423] on span "Misc. Expenses & Credits 0" at bounding box center [163, 428] width 144 height 15
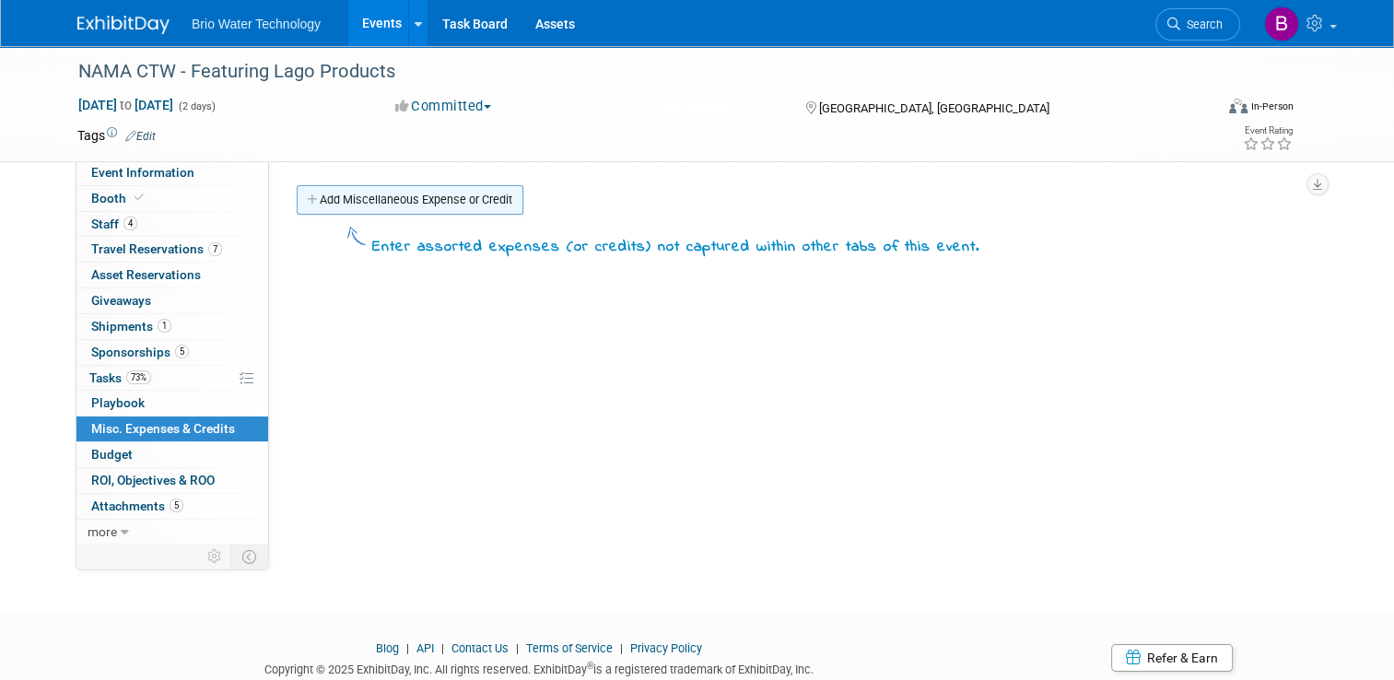
click at [345, 198] on link "Add Miscellaneous Expense or Credit" at bounding box center [410, 199] width 227 height 29
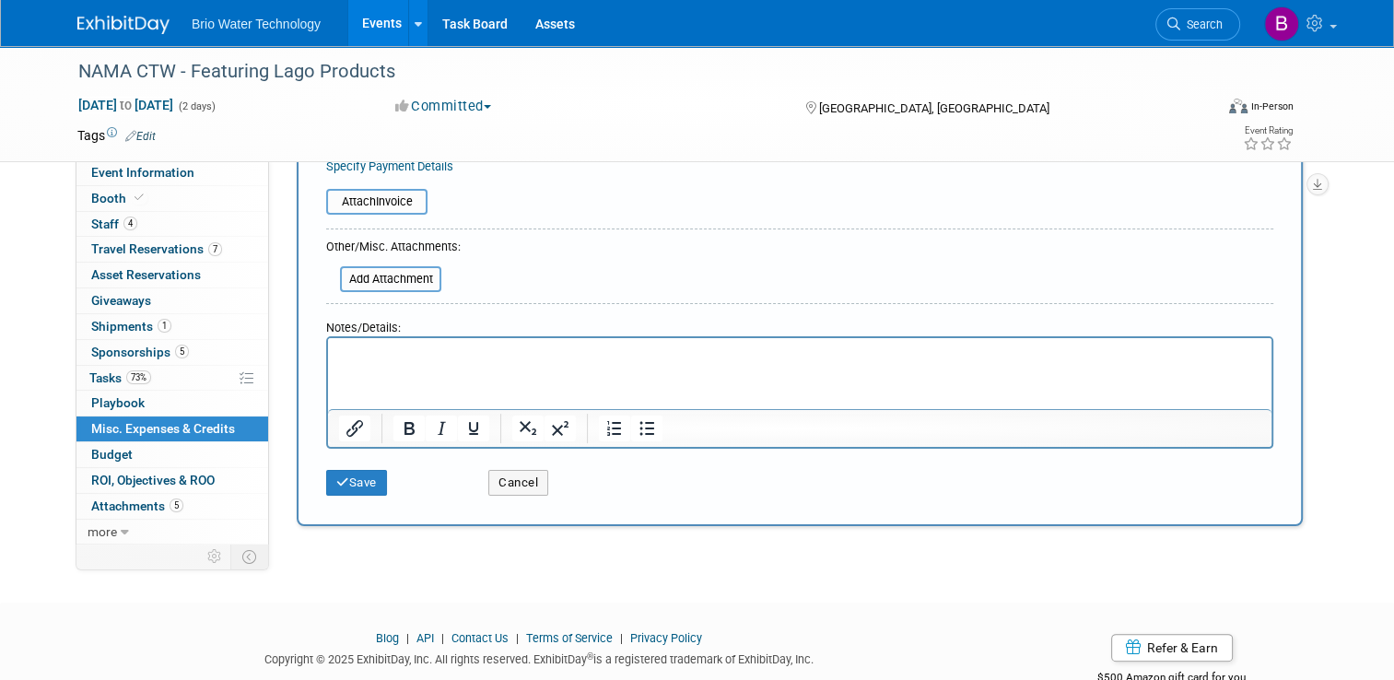
scroll to position [301, 0]
type input "Food Stipends"
click at [354, 475] on button "Save" at bounding box center [356, 482] width 61 height 26
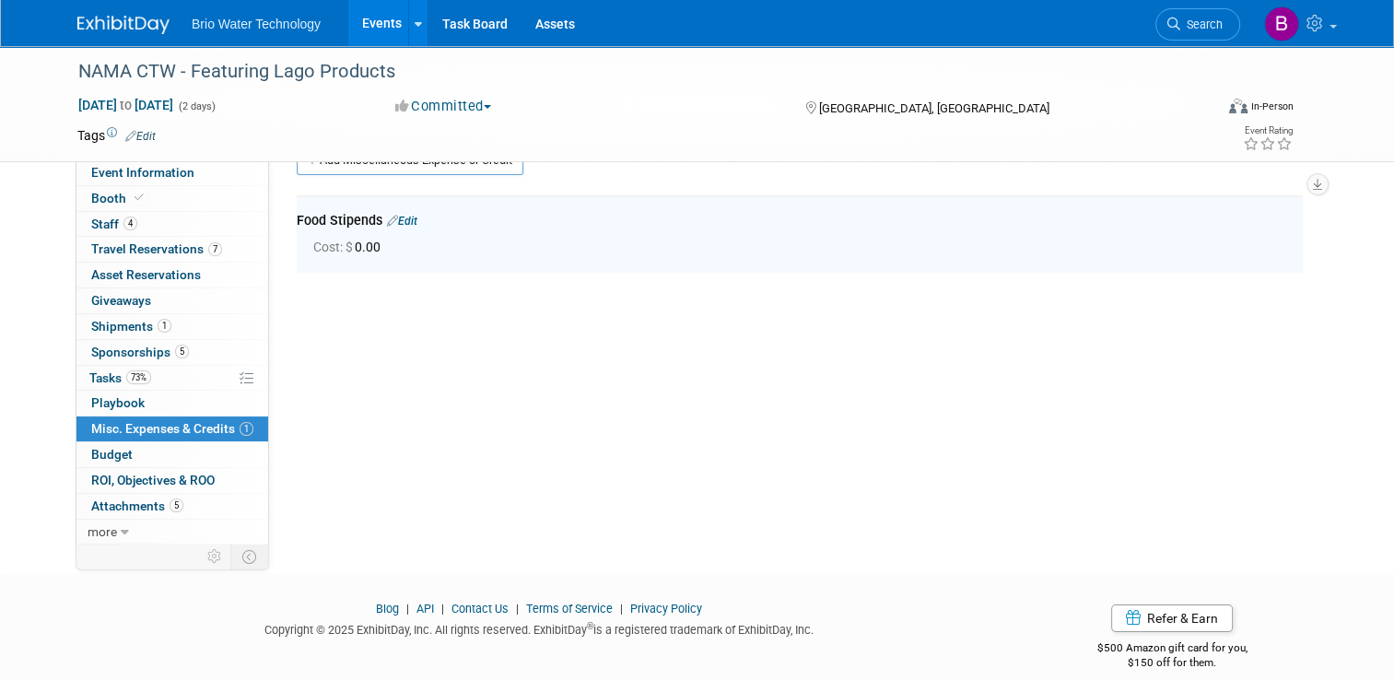
scroll to position [0, 0]
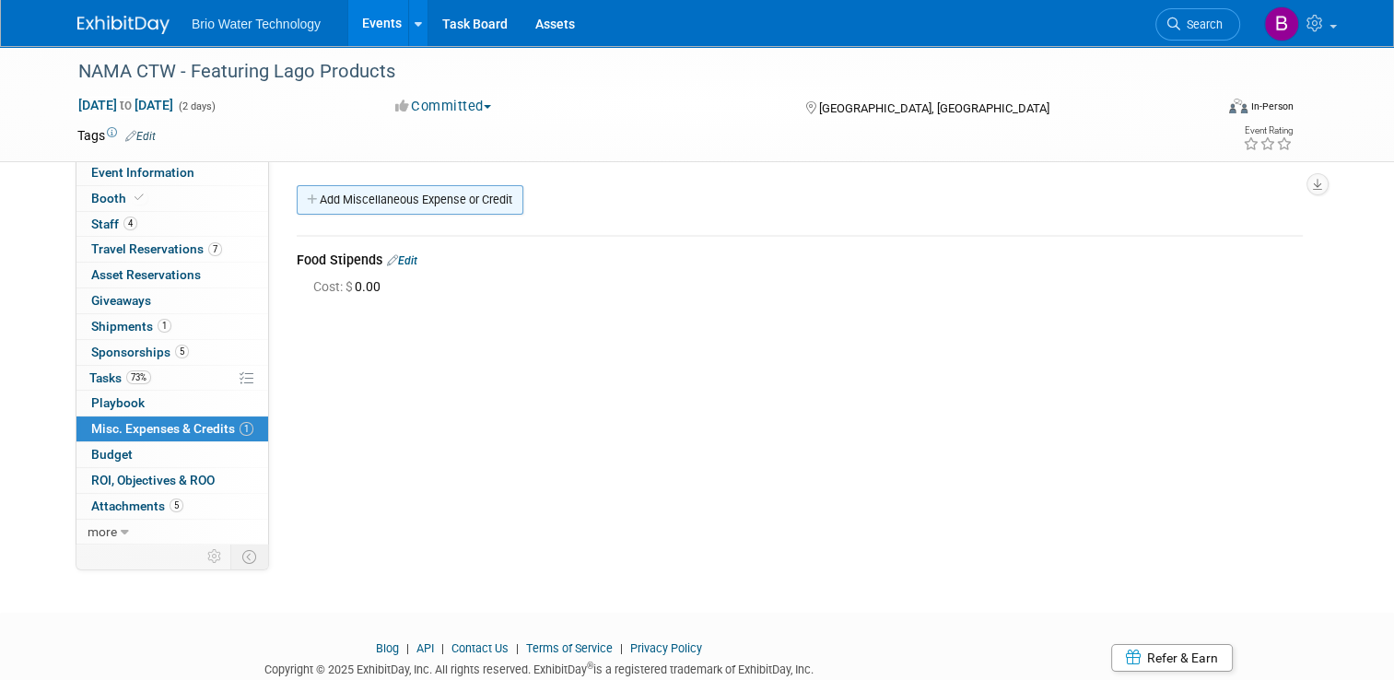
click at [388, 207] on link "Add Miscellaneous Expense or Credit" at bounding box center [410, 199] width 227 height 29
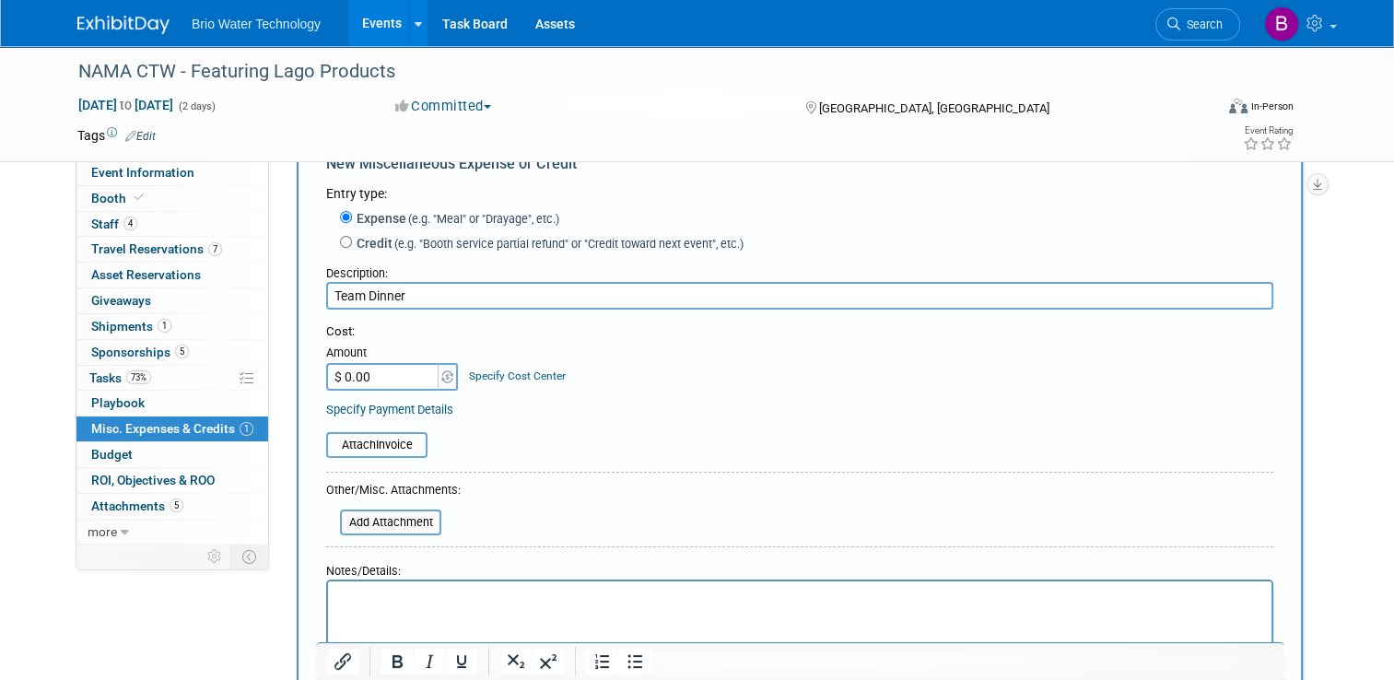
scroll to position [184, 0]
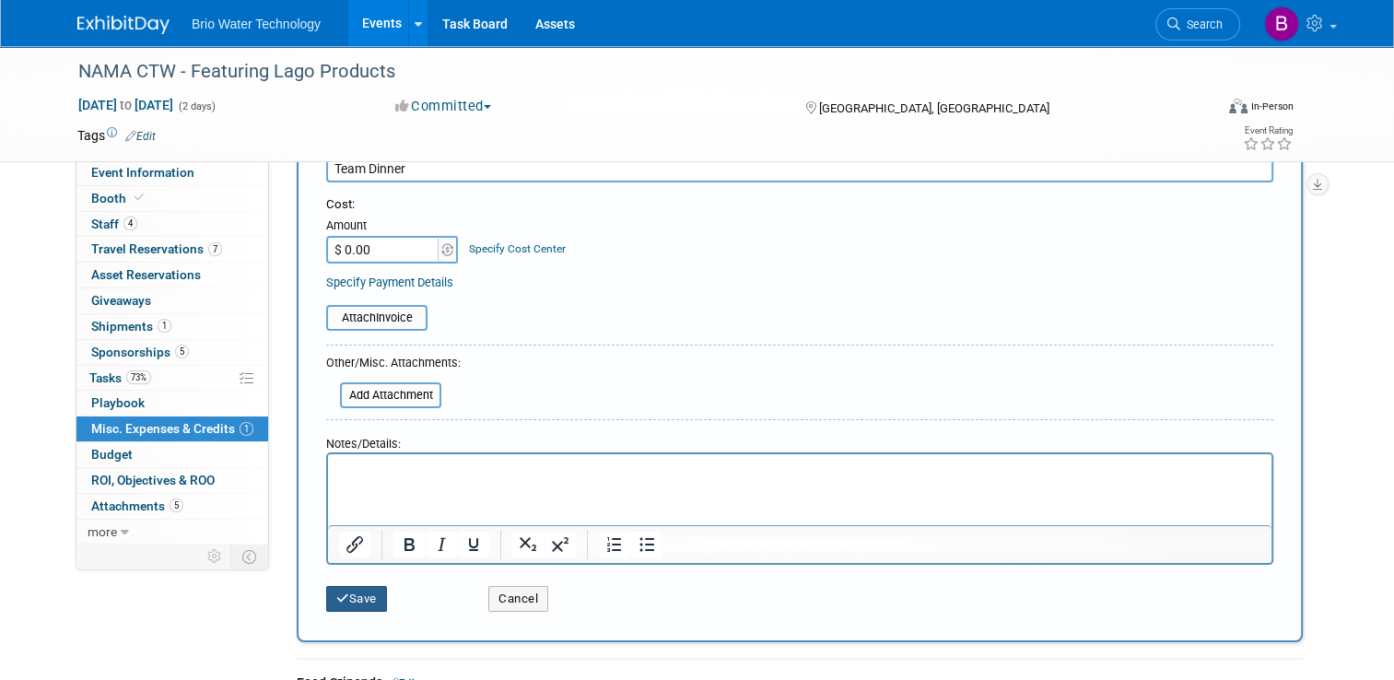
type input "Team Dinner"
click at [336, 595] on icon "submit" at bounding box center [342, 598] width 13 height 12
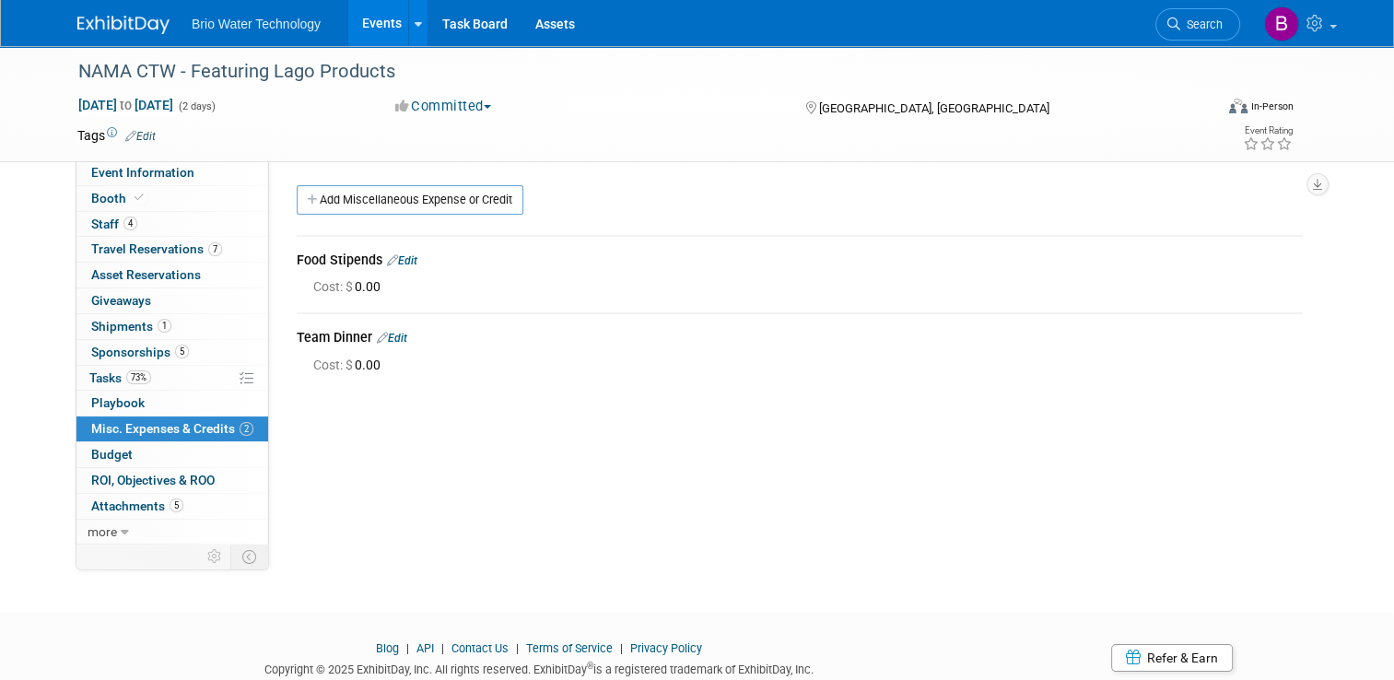
scroll to position [0, 0]
click at [408, 29] on link at bounding box center [417, 23] width 19 height 46
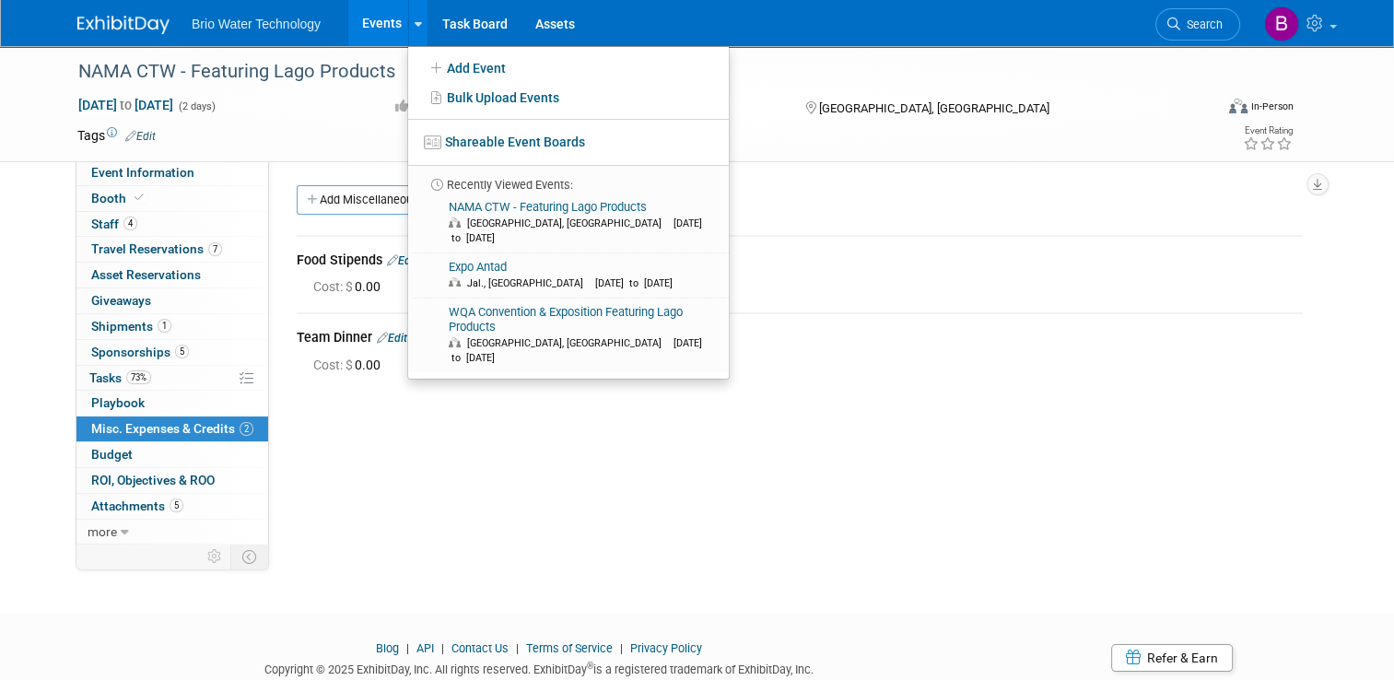
click at [361, 20] on link "Events" at bounding box center [381, 23] width 67 height 46
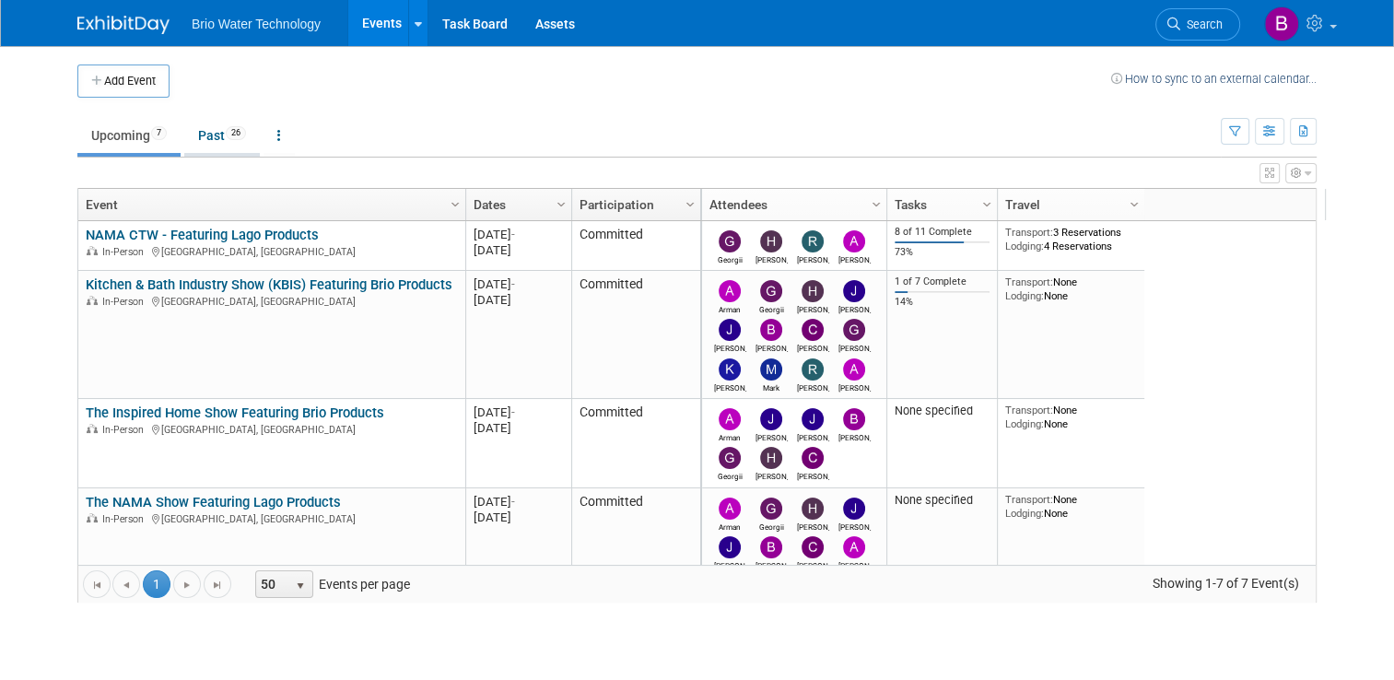
click at [205, 135] on link "Past 26" at bounding box center [222, 135] width 76 height 35
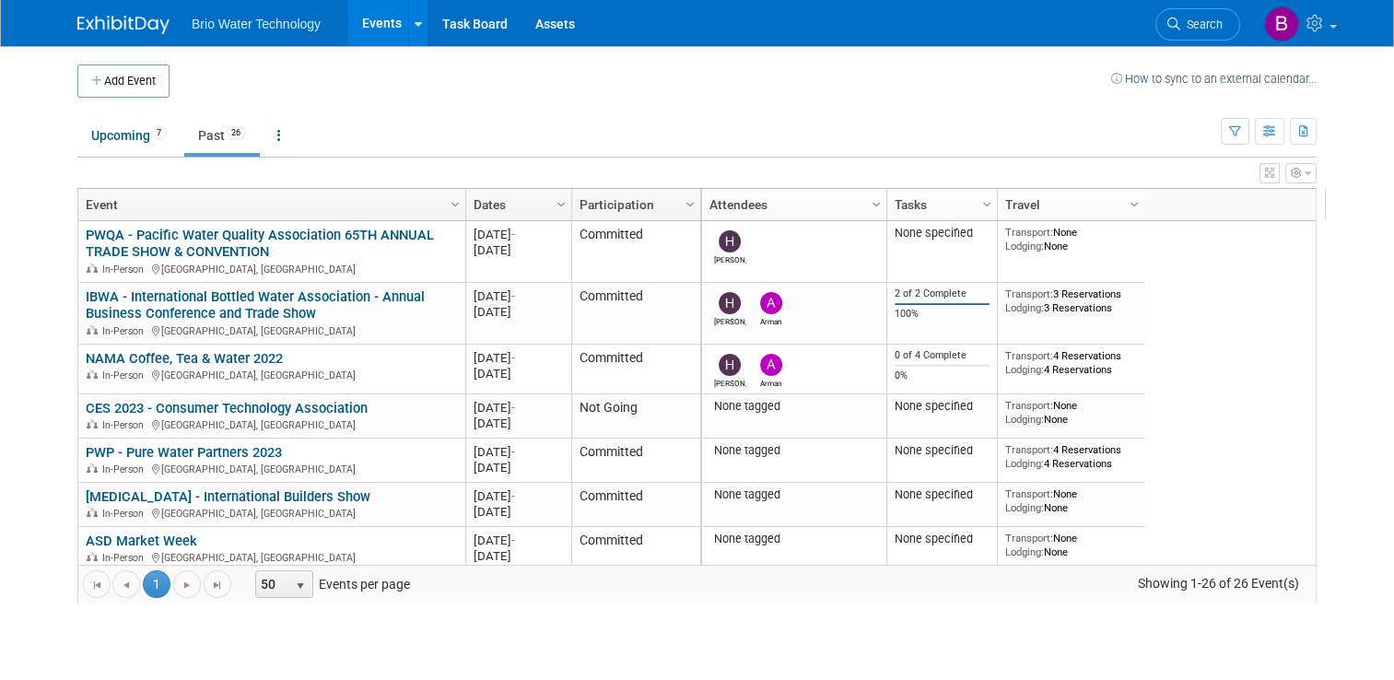
click at [552, 201] on link "Column Settings" at bounding box center [562, 203] width 20 height 28
click at [571, 260] on span "Sort Descending" at bounding box center [614, 260] width 147 height 29
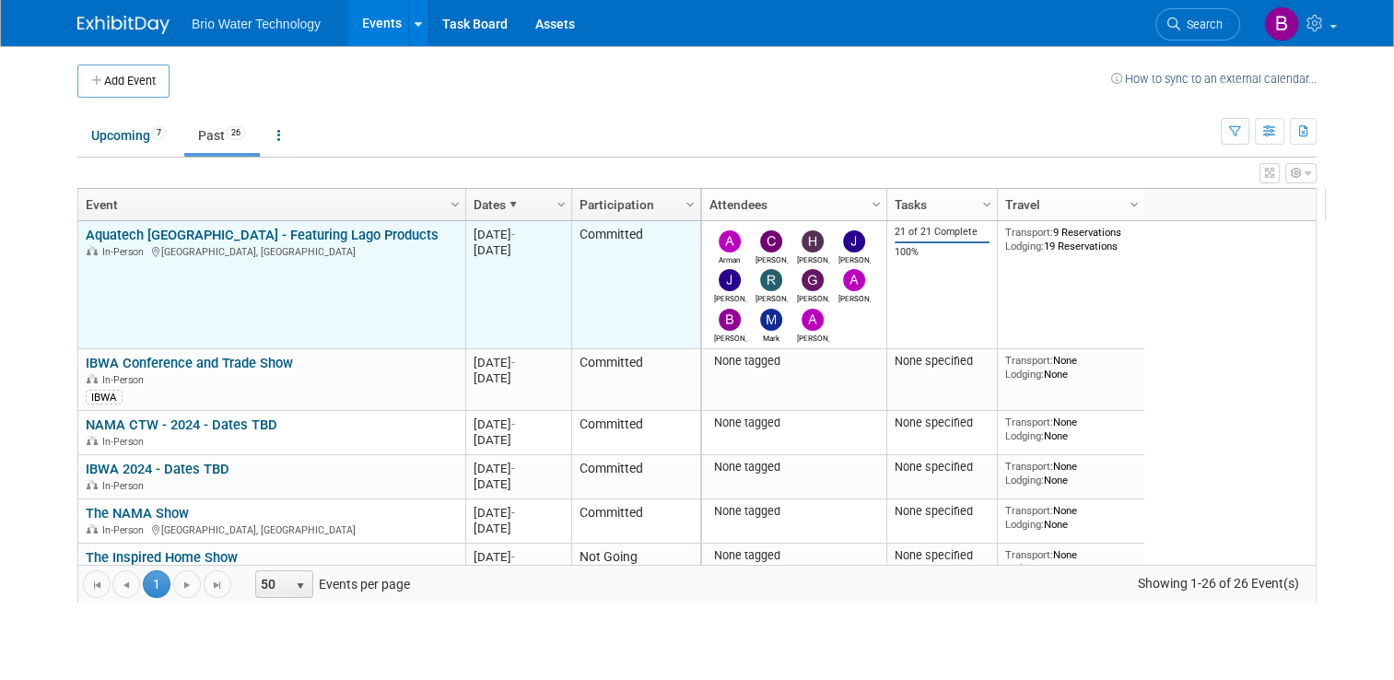
click at [203, 235] on link "Aquatech [GEOGRAPHIC_DATA] - Featuring Lago Products" at bounding box center [262, 235] width 353 height 17
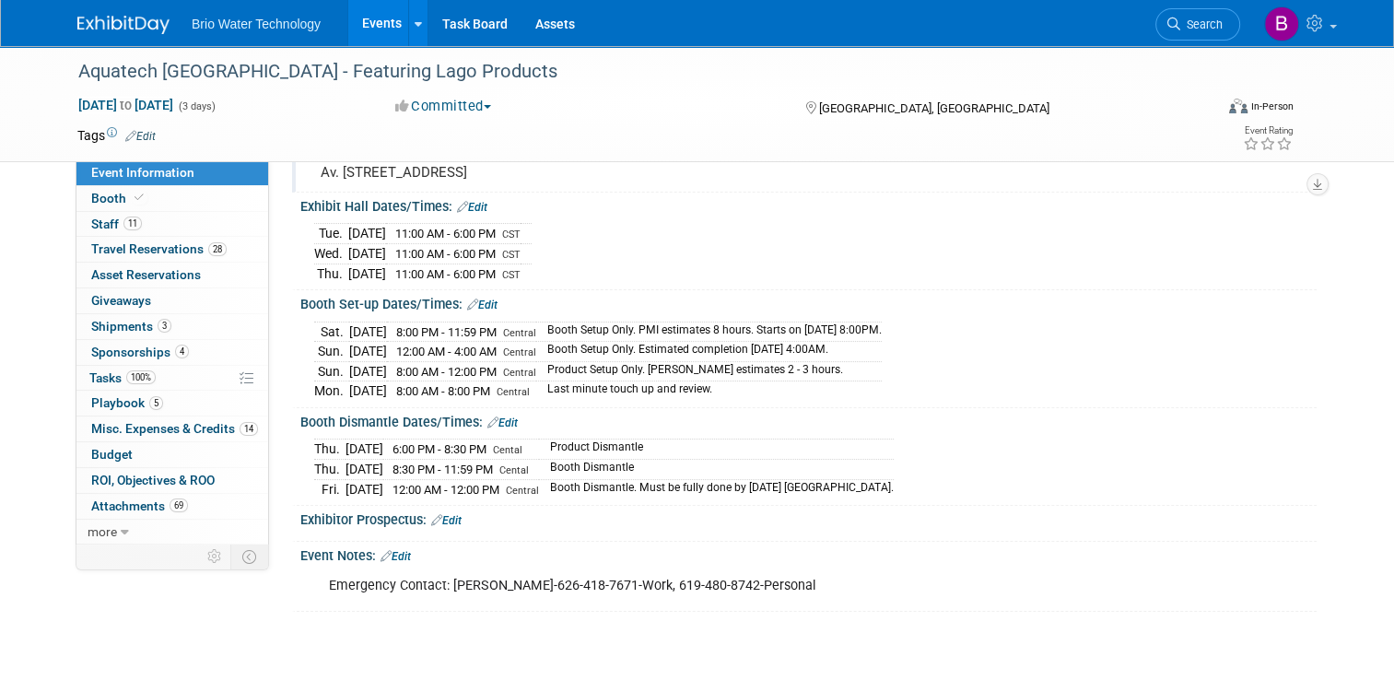
scroll to position [184, 0]
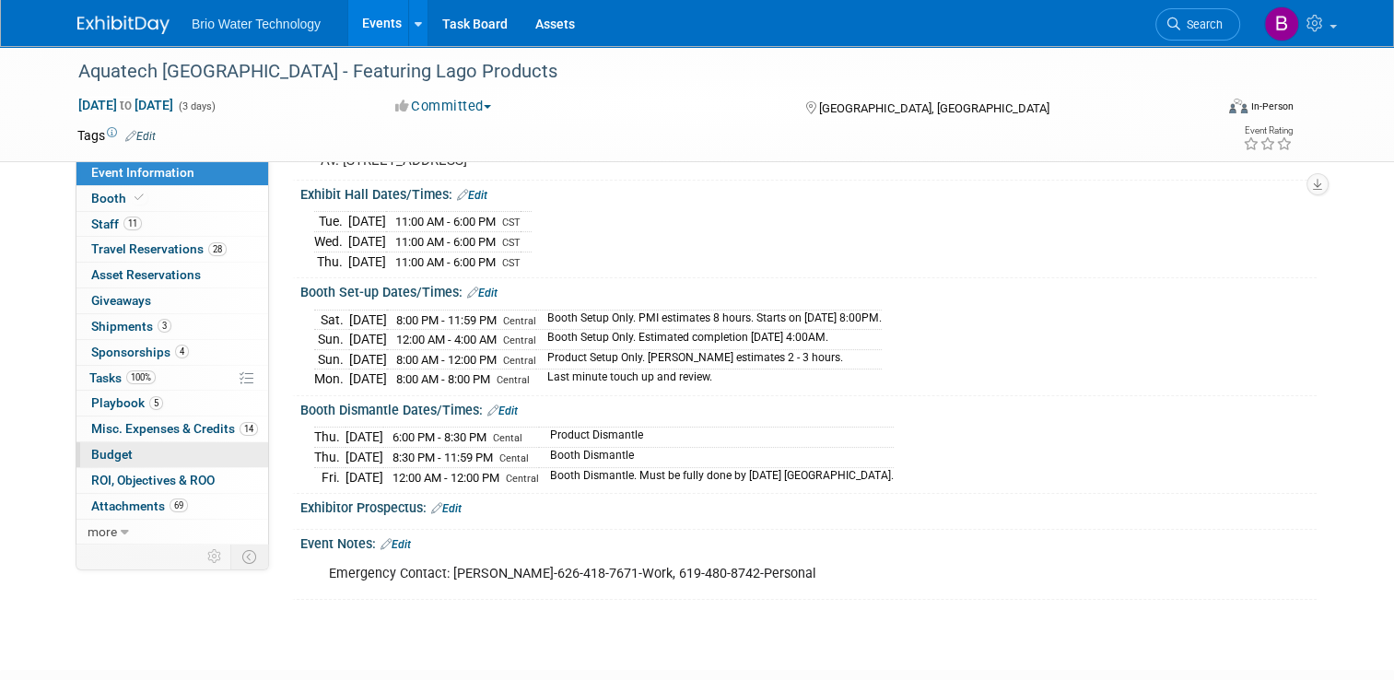
click at [122, 449] on link "Budget" at bounding box center [172, 454] width 192 height 25
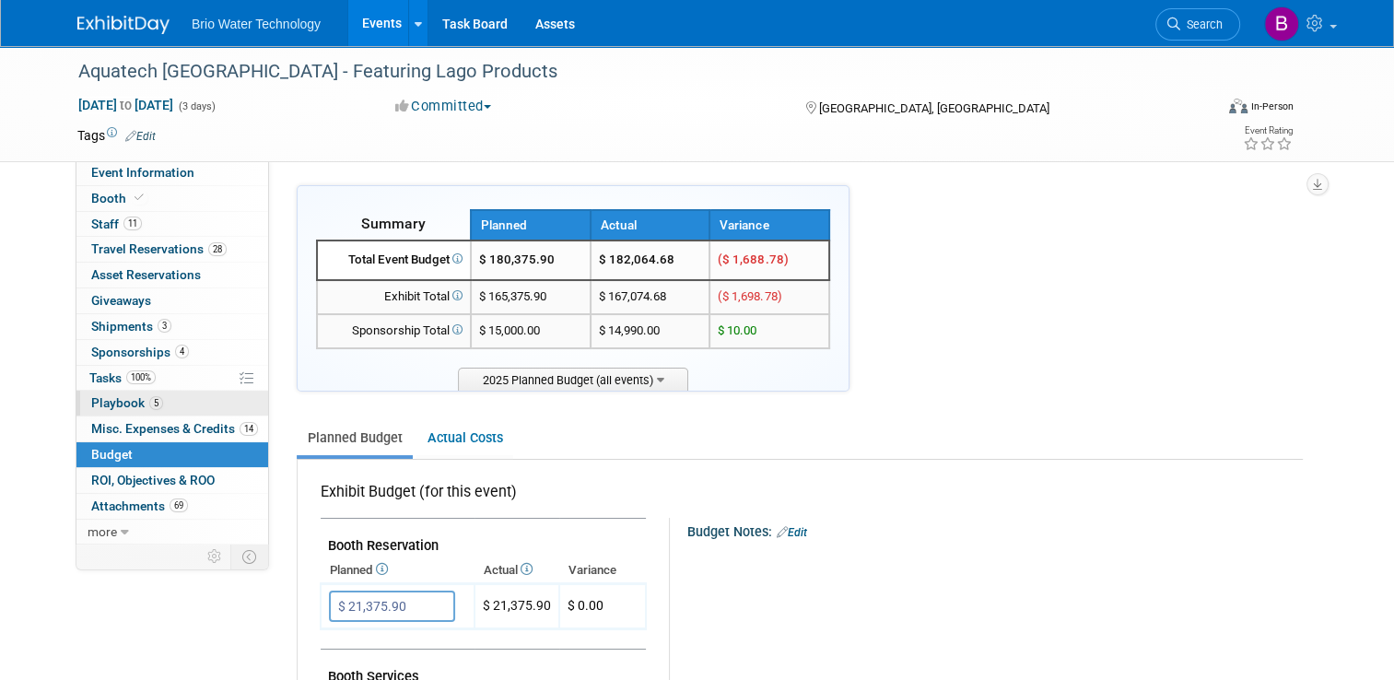
click at [92, 405] on span "Playbook 5" at bounding box center [127, 402] width 72 height 15
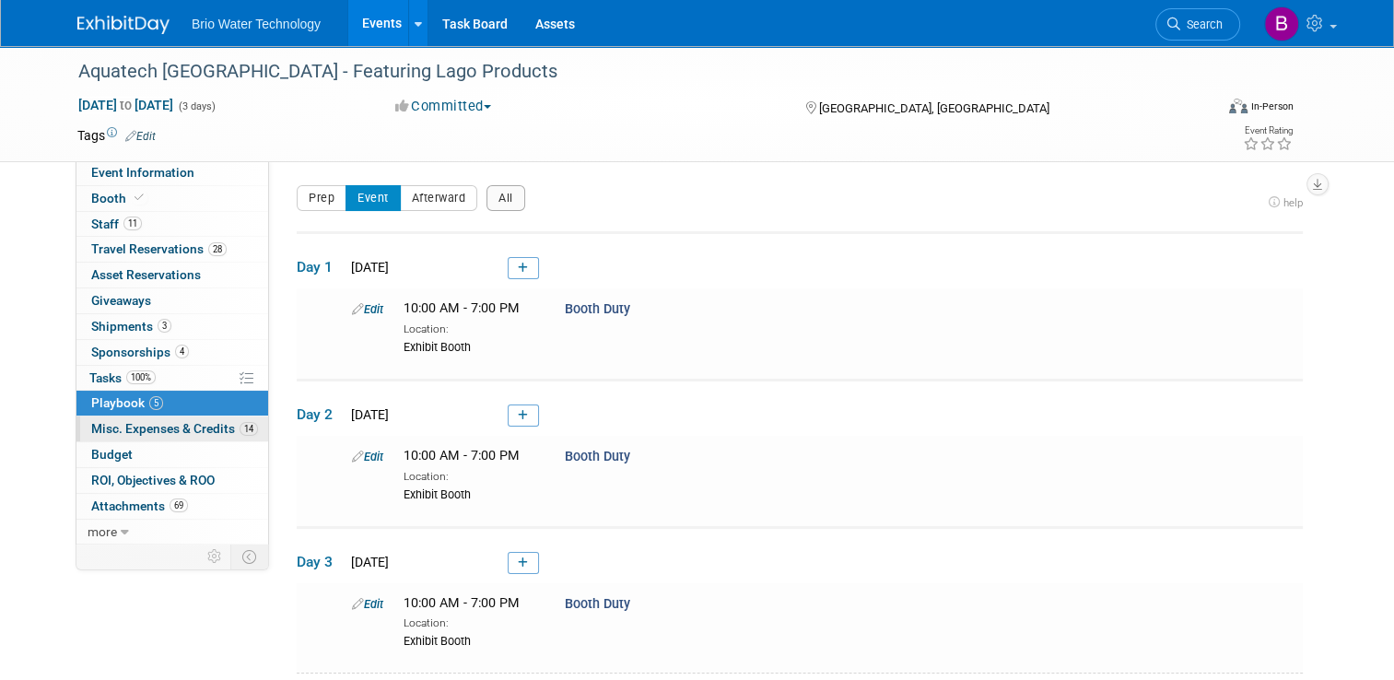
click at [81, 436] on link "14 Misc. Expenses & Credits 14" at bounding box center [172, 428] width 192 height 25
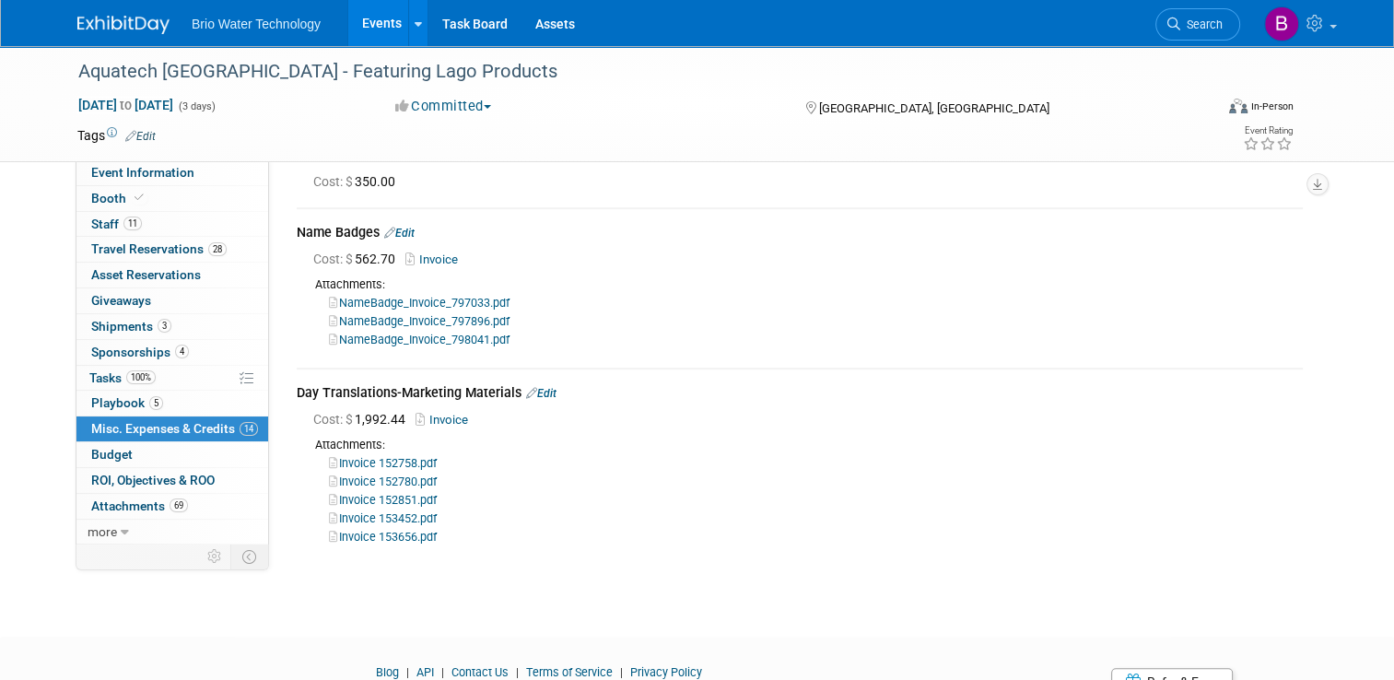
scroll to position [1105, 0]
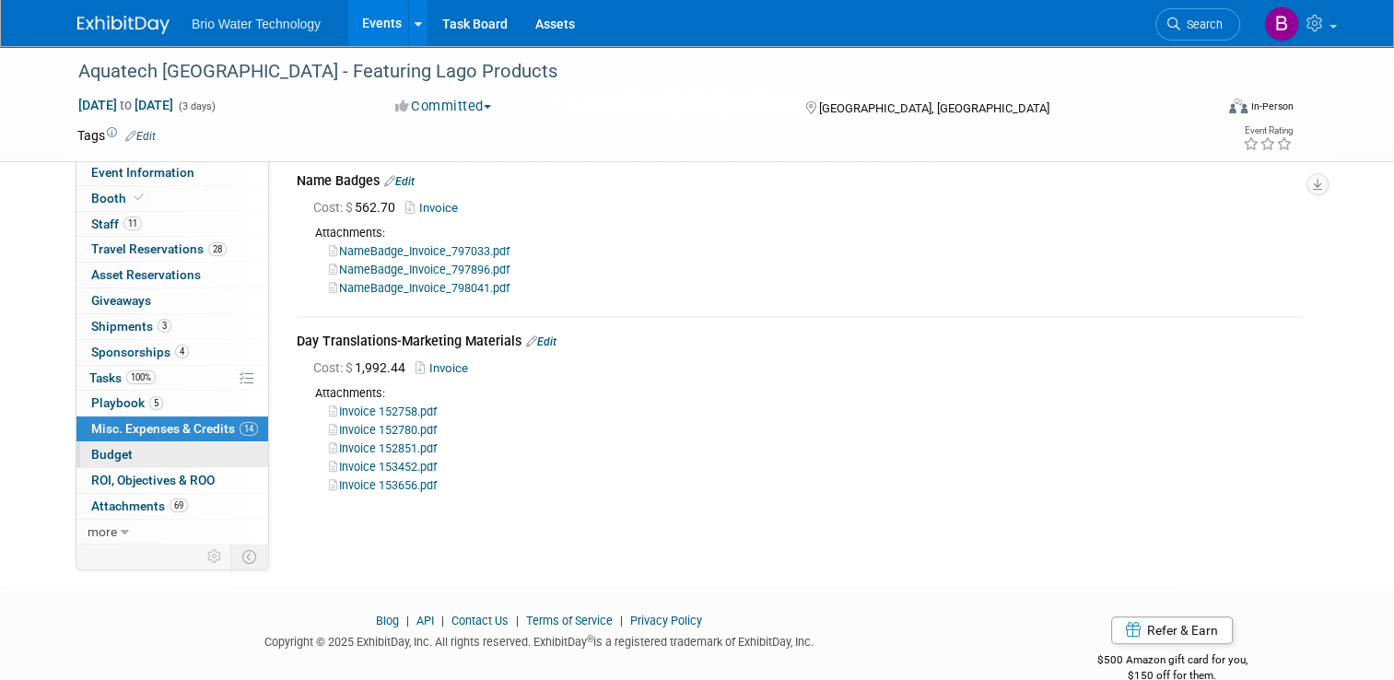
click at [119, 450] on span "Budget" at bounding box center [111, 454] width 41 height 15
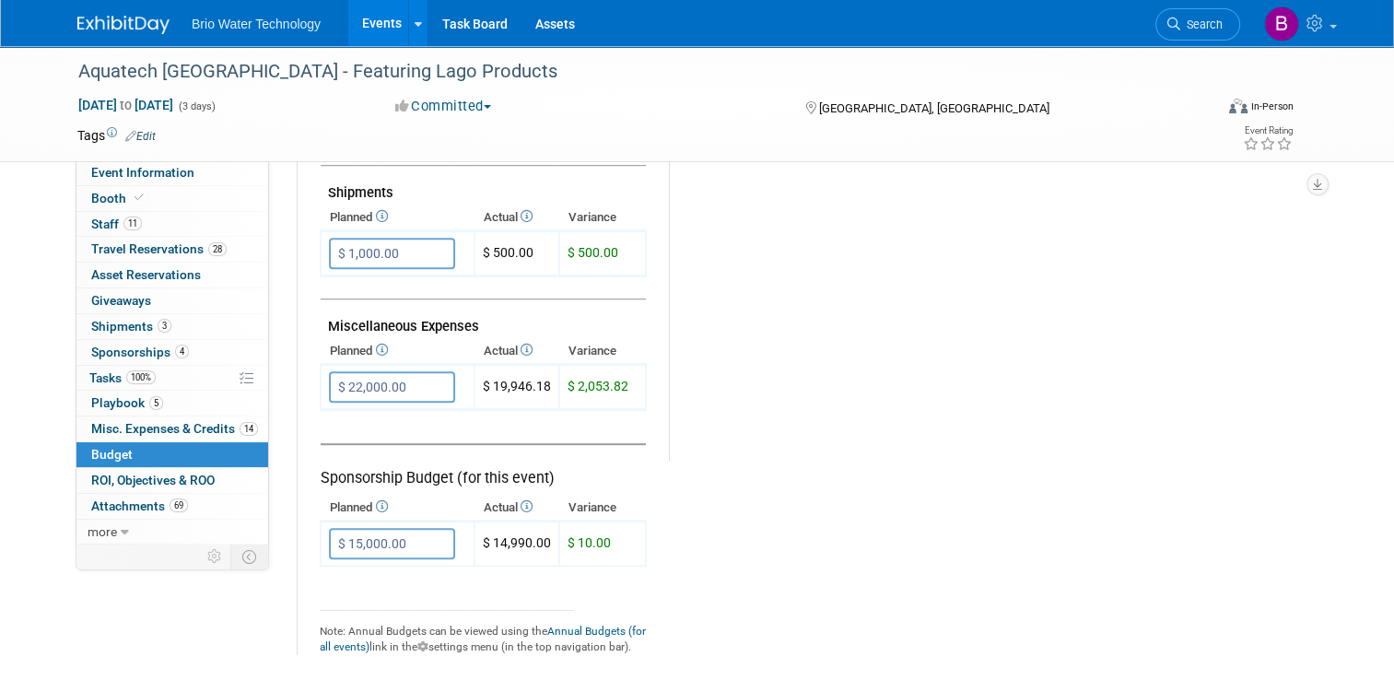
scroll to position [1013, 0]
click at [347, 370] on input "$ 22,000.00" at bounding box center [392, 385] width 126 height 31
click at [353, 372] on input "$ 22,000.00" at bounding box center [392, 385] width 126 height 31
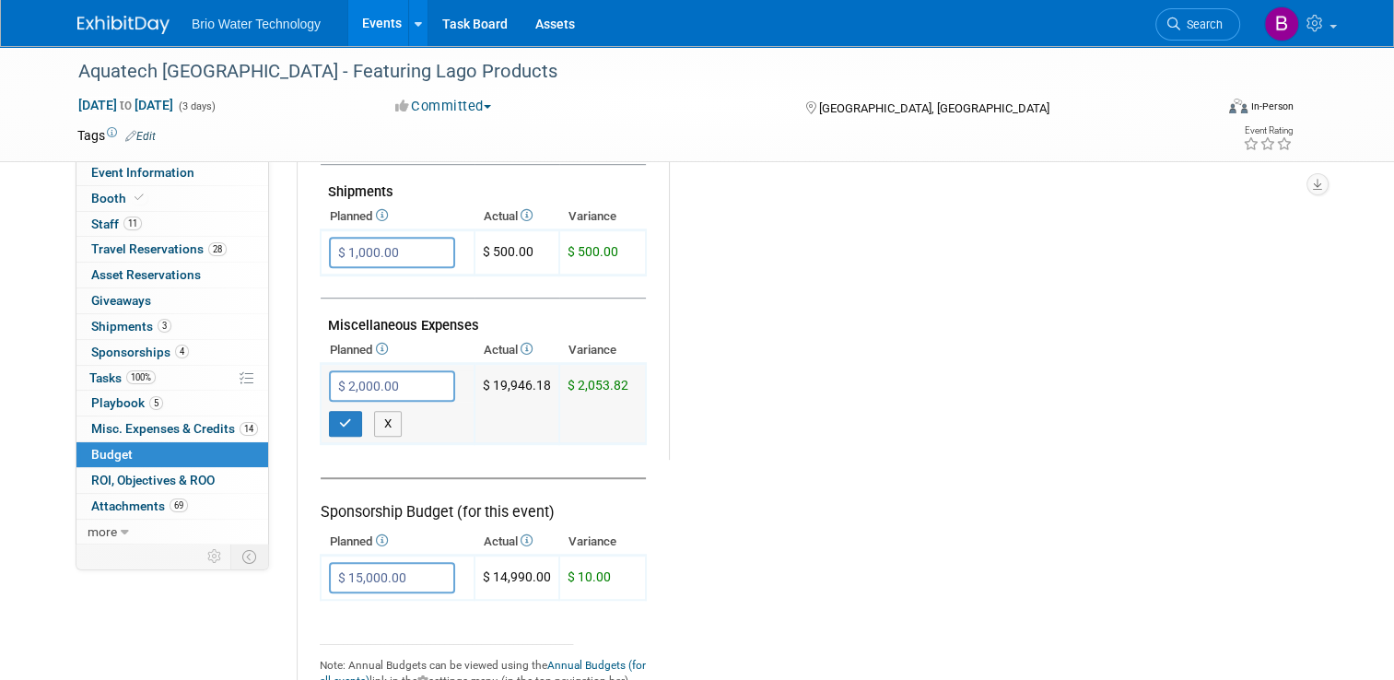
type input "$ 20,000.00"
click at [340, 414] on button "button" at bounding box center [345, 424] width 33 height 26
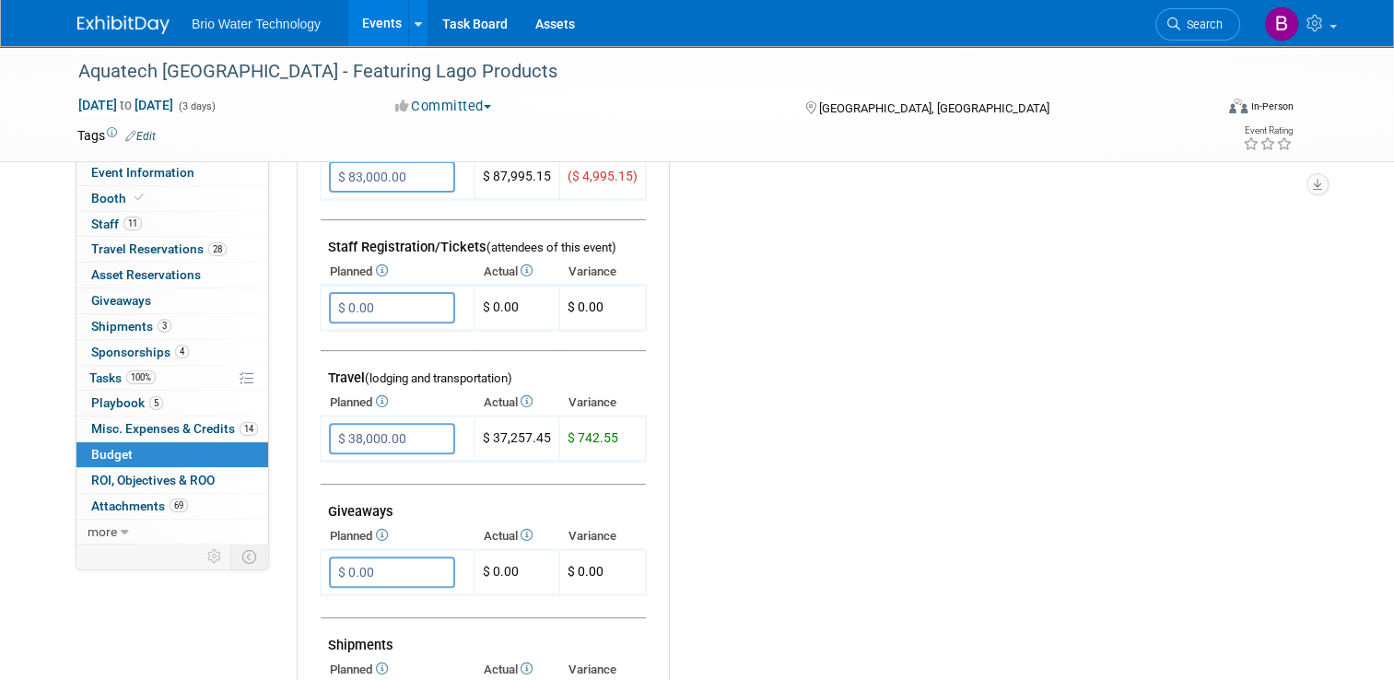
scroll to position [553, 0]
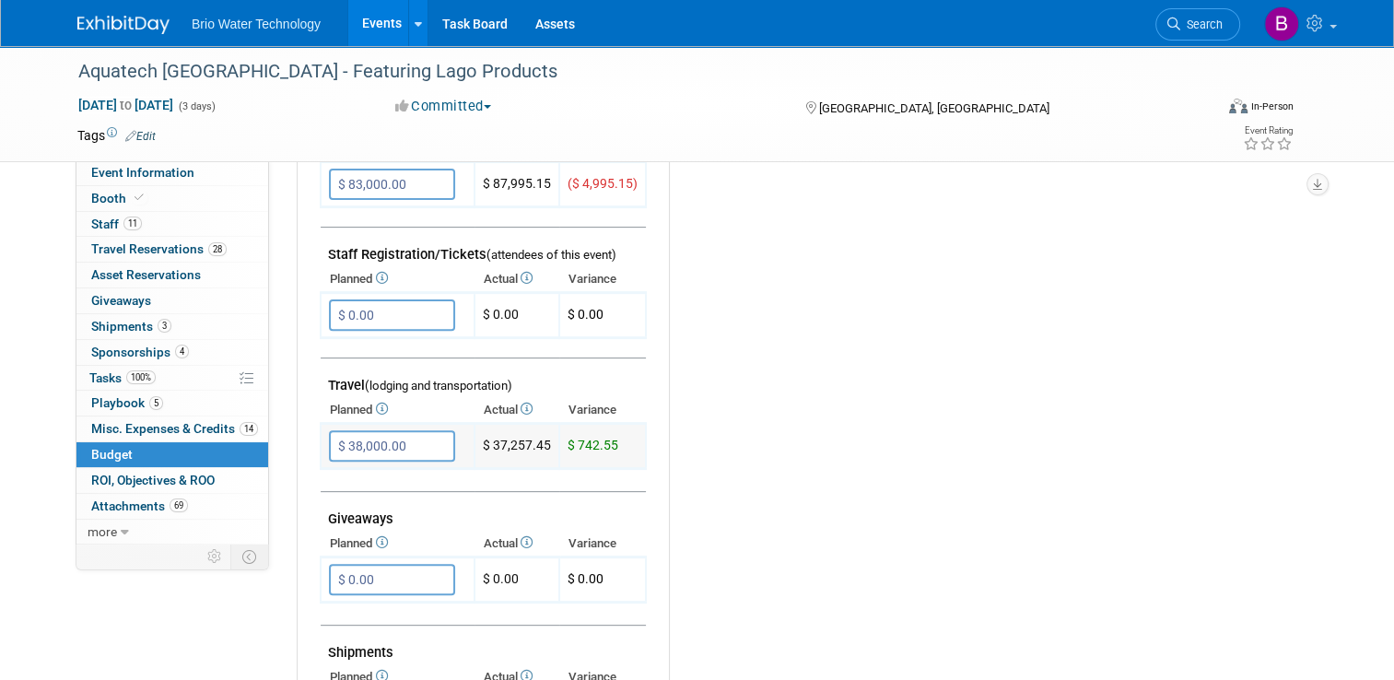
click at [361, 434] on input "$ 38,000.00" at bounding box center [392, 445] width 126 height 31
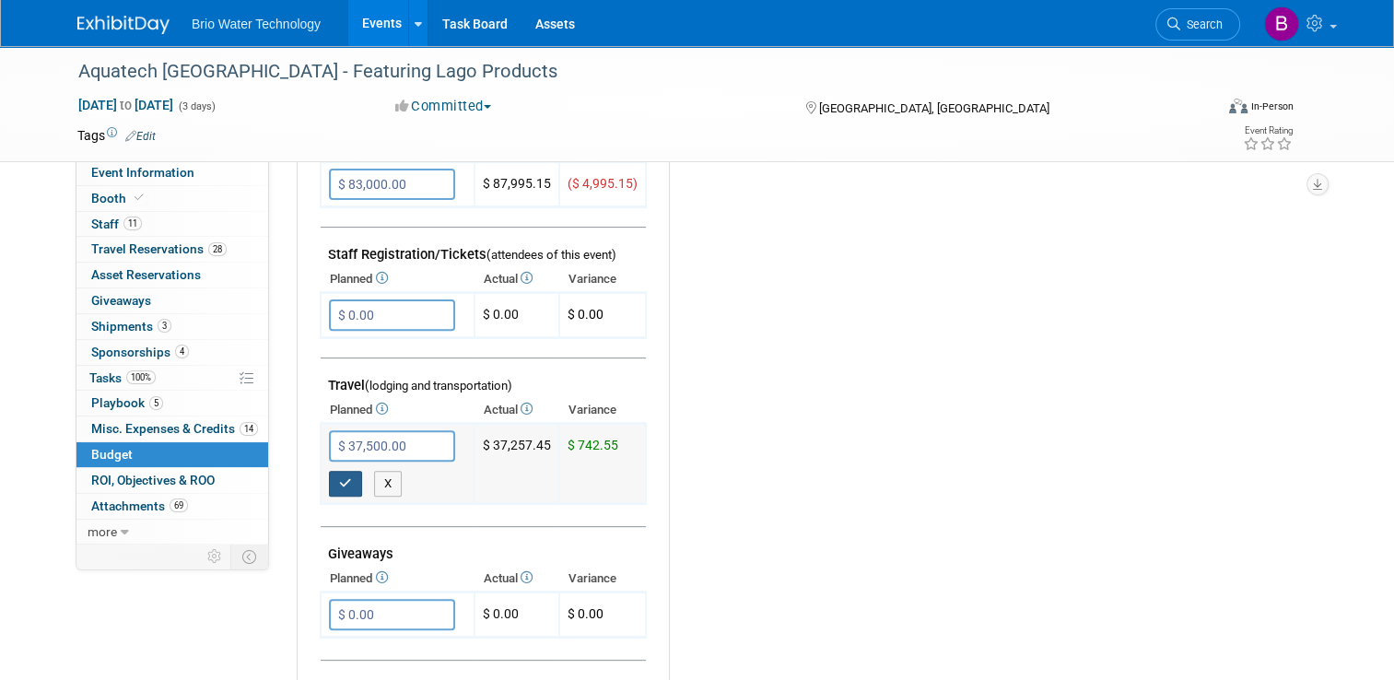
click at [329, 474] on button "button" at bounding box center [345, 484] width 33 height 26
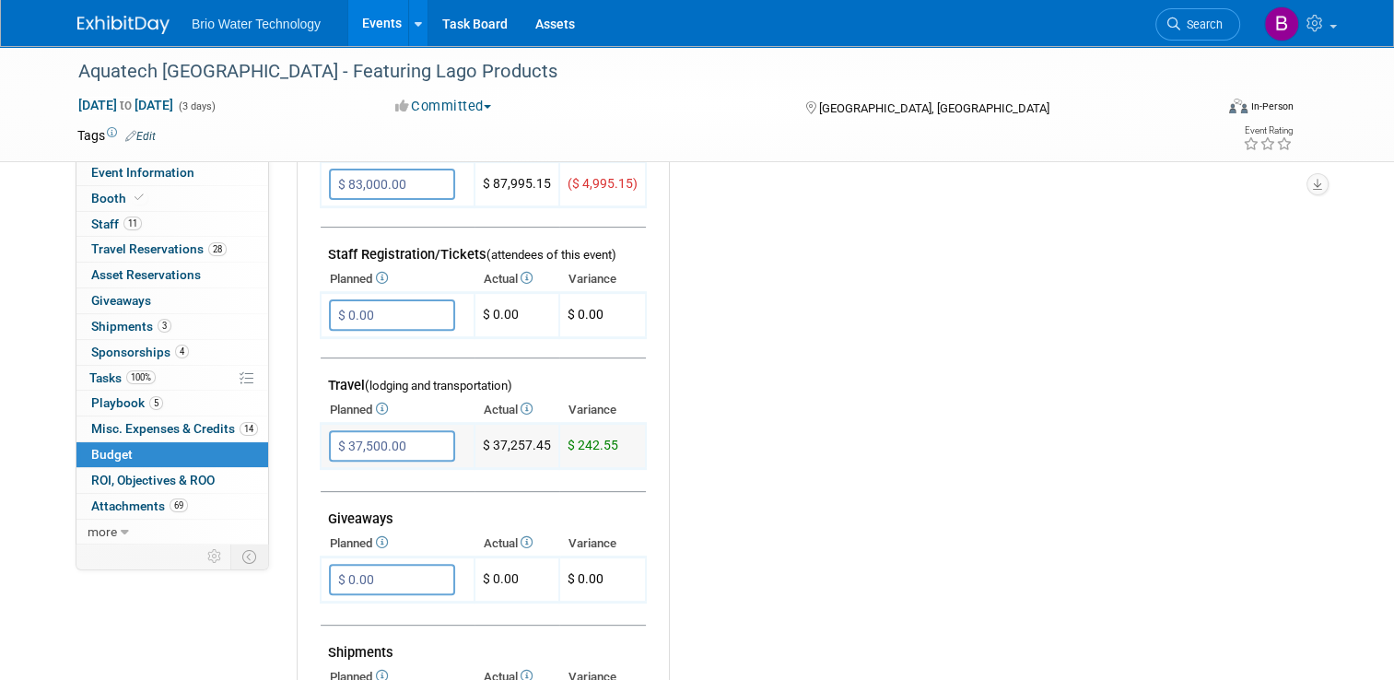
click at [362, 437] on input "$ 37,500.00" at bounding box center [392, 445] width 126 height 31
click at [368, 442] on input "$ 37,500.00" at bounding box center [392, 445] width 126 height 31
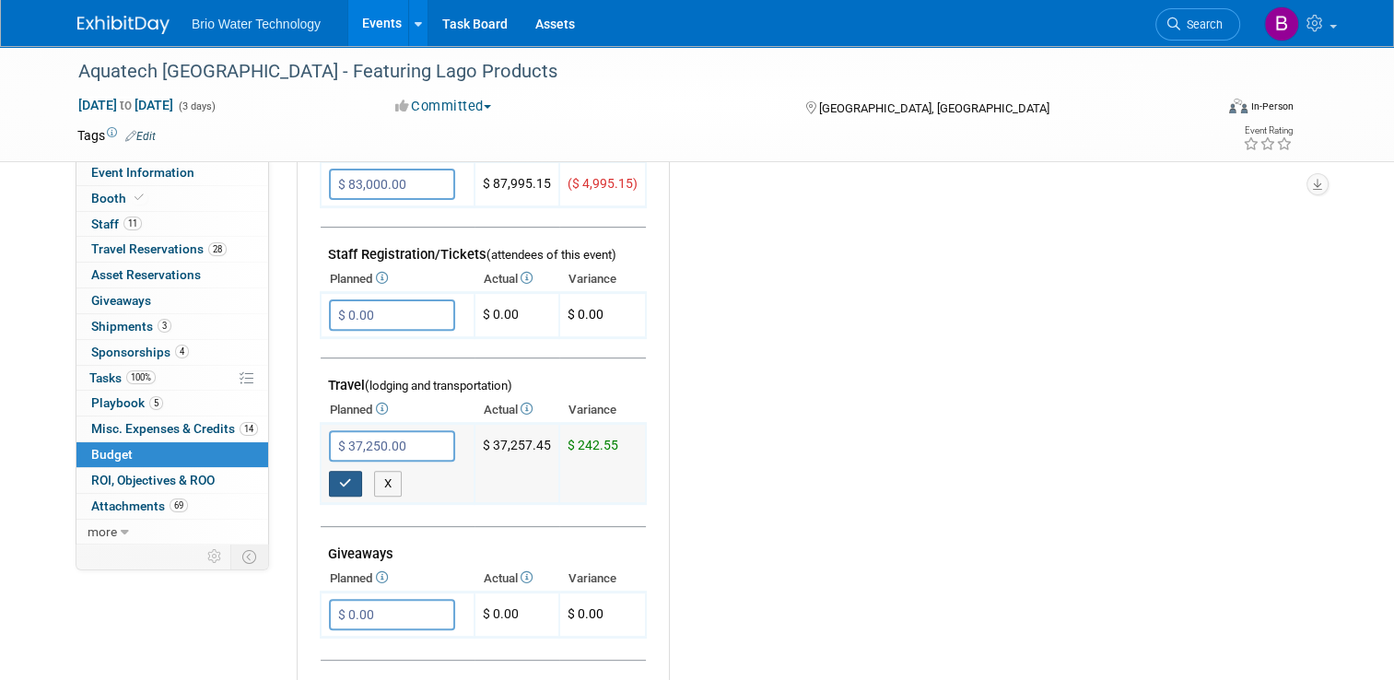
click at [339, 477] on icon "button" at bounding box center [345, 483] width 13 height 12
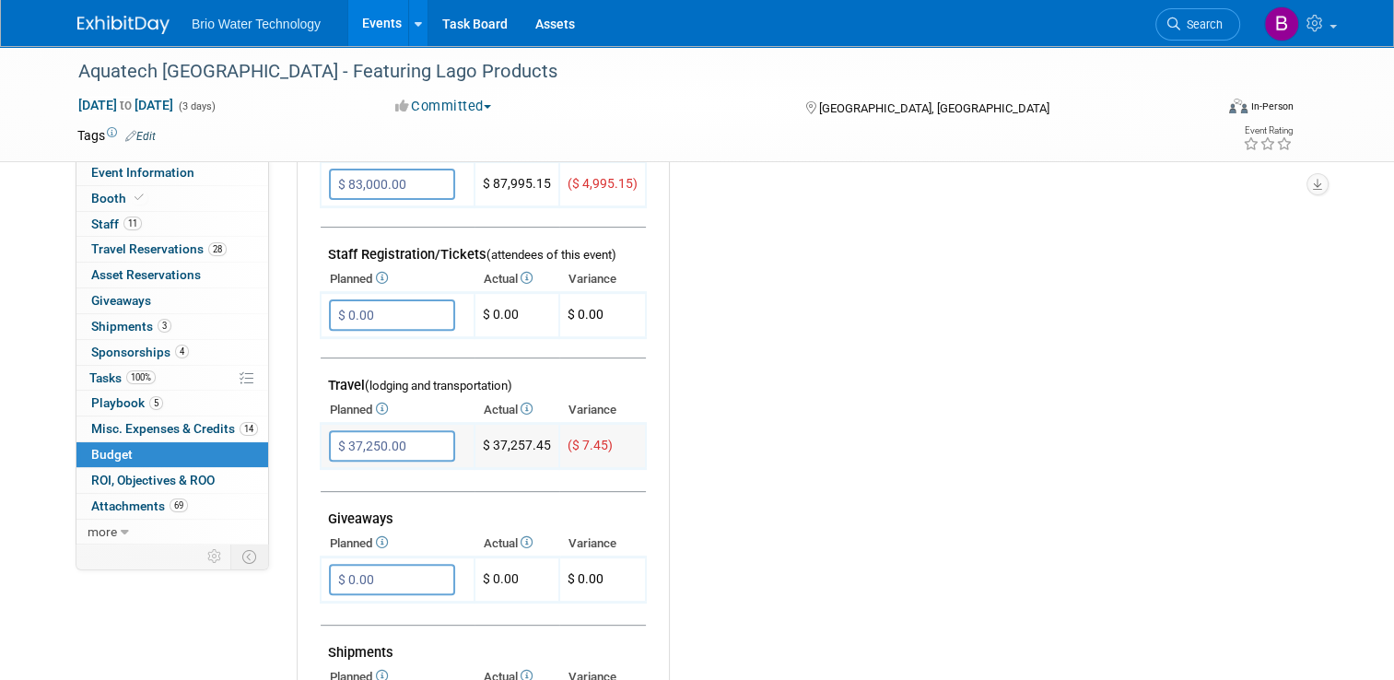
click at [366, 437] on input "$ 37,250.00" at bounding box center [392, 445] width 126 height 31
click at [376, 435] on input "$ 37,250.00" at bounding box center [392, 445] width 126 height 31
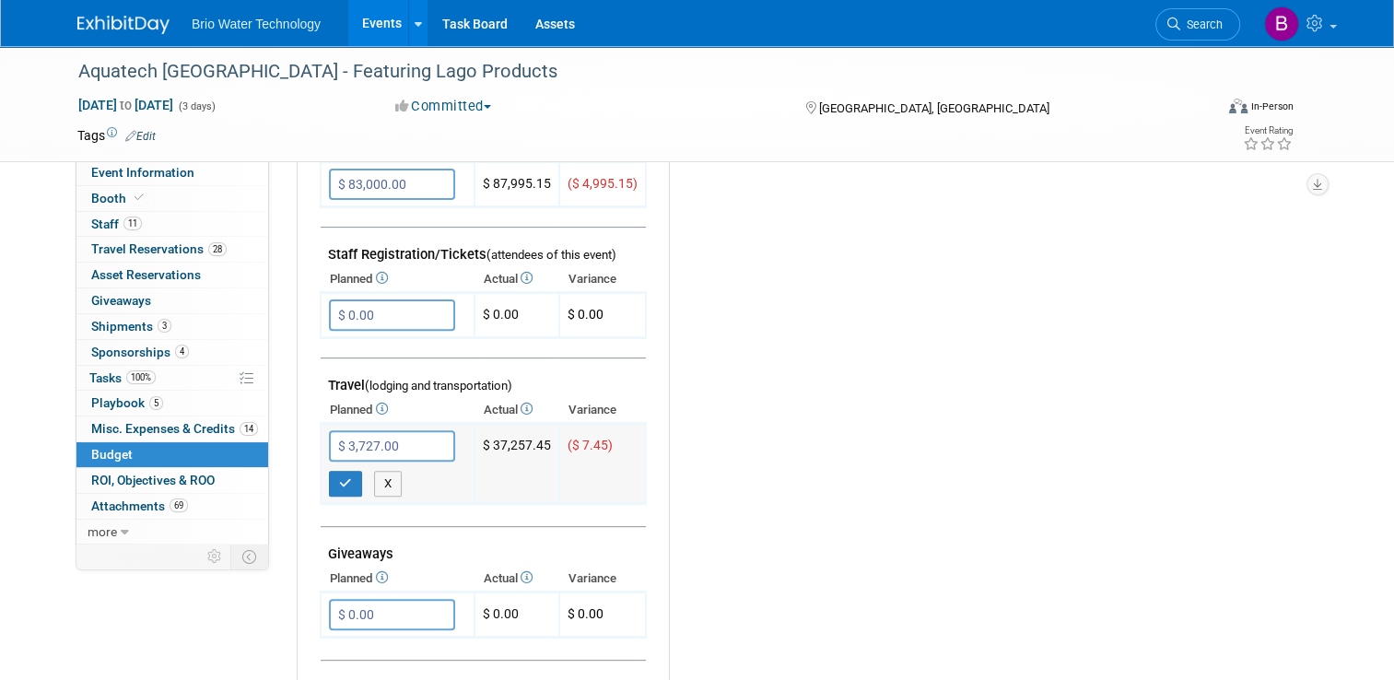
type input "$ 37,275.00"
click at [339, 477] on icon "button" at bounding box center [345, 483] width 13 height 12
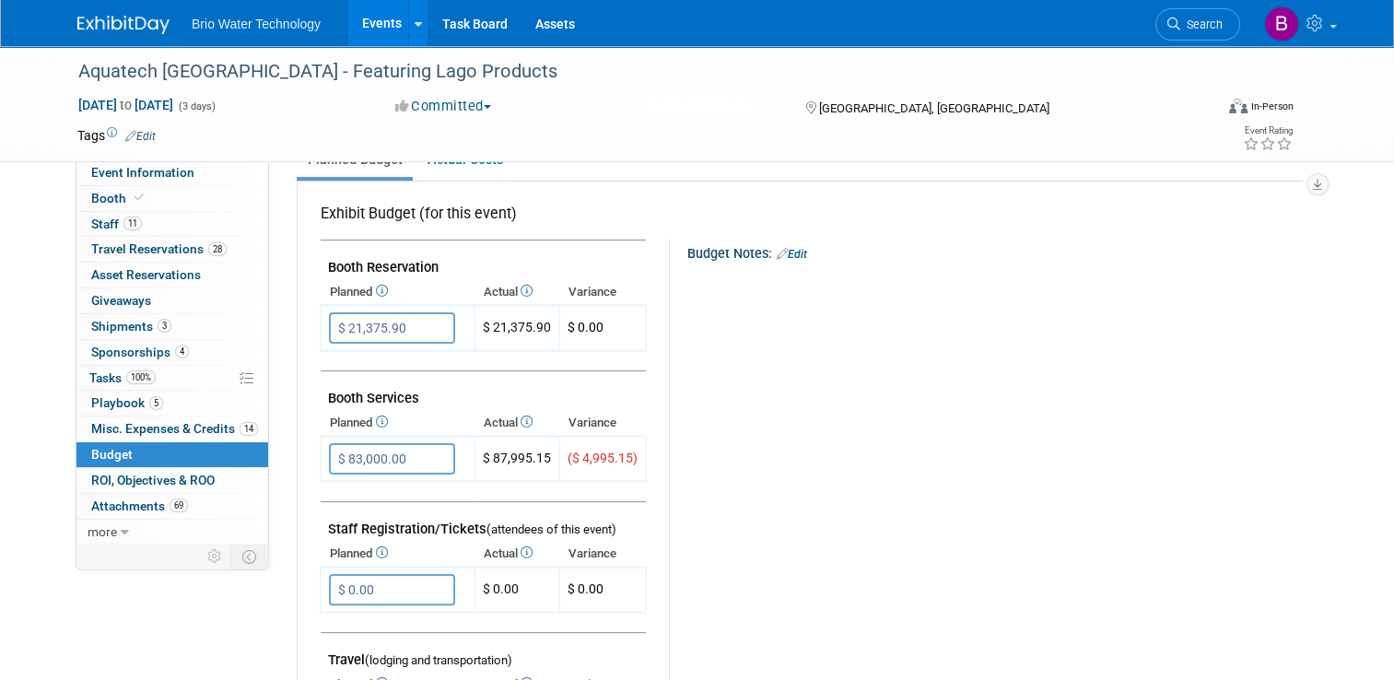
scroll to position [276, 0]
click at [348, 455] on input "$ 83,000.00" at bounding box center [392, 460] width 126 height 31
click at [354, 458] on input "$ 83,000.00" at bounding box center [392, 460] width 126 height 31
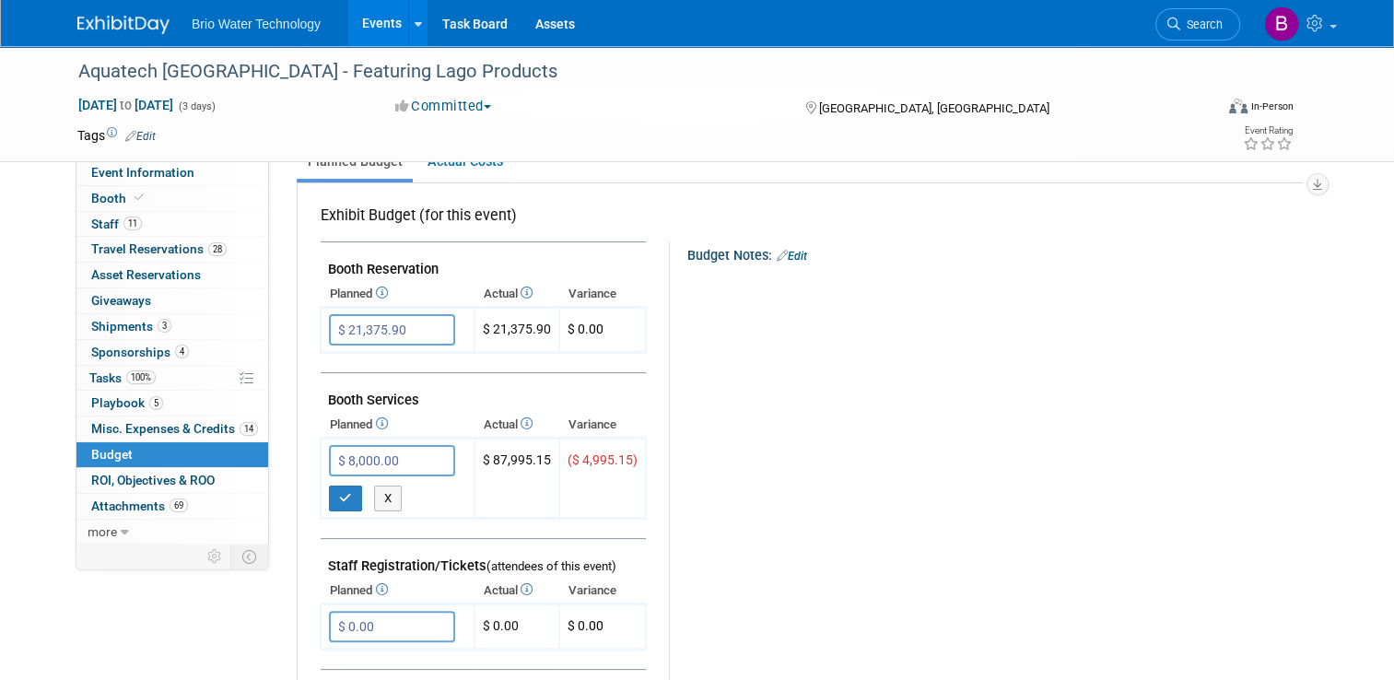
type input "$ 88,000.00"
click at [340, 496] on button "button" at bounding box center [345, 498] width 33 height 26
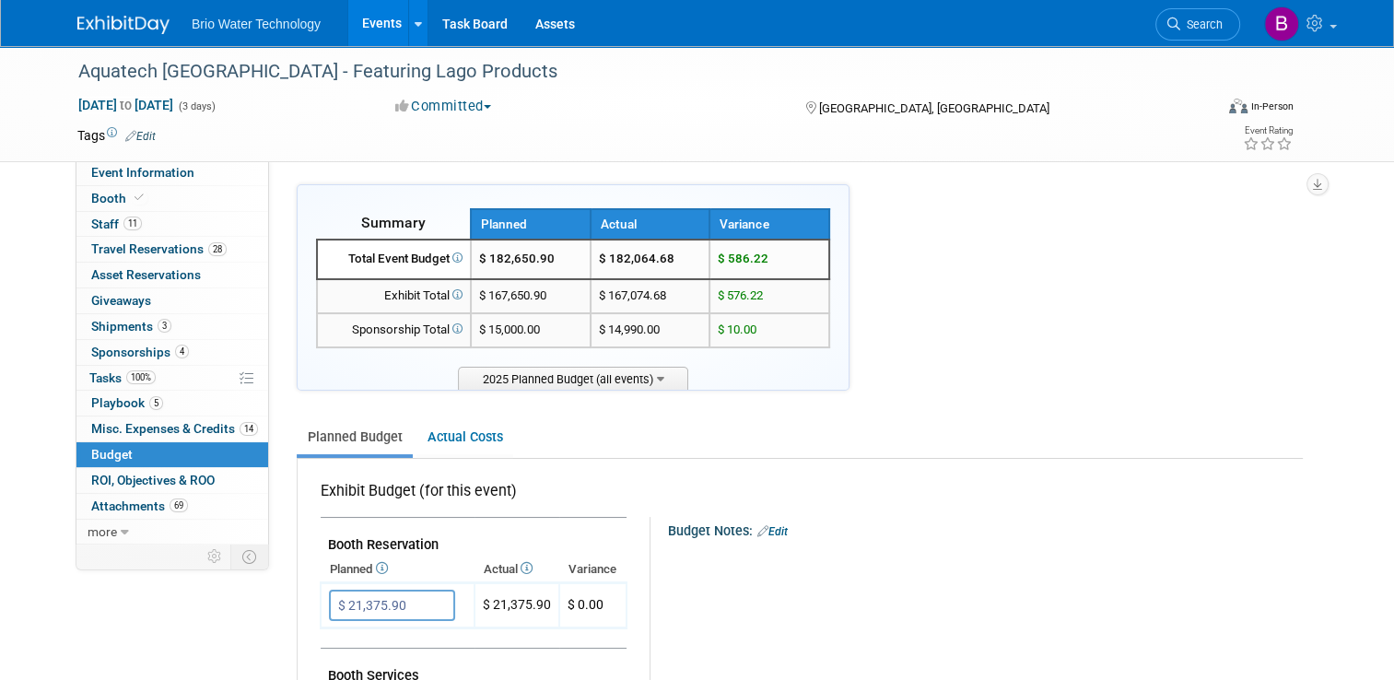
scroll to position [0, 0]
click at [368, 24] on link "Events" at bounding box center [381, 23] width 67 height 46
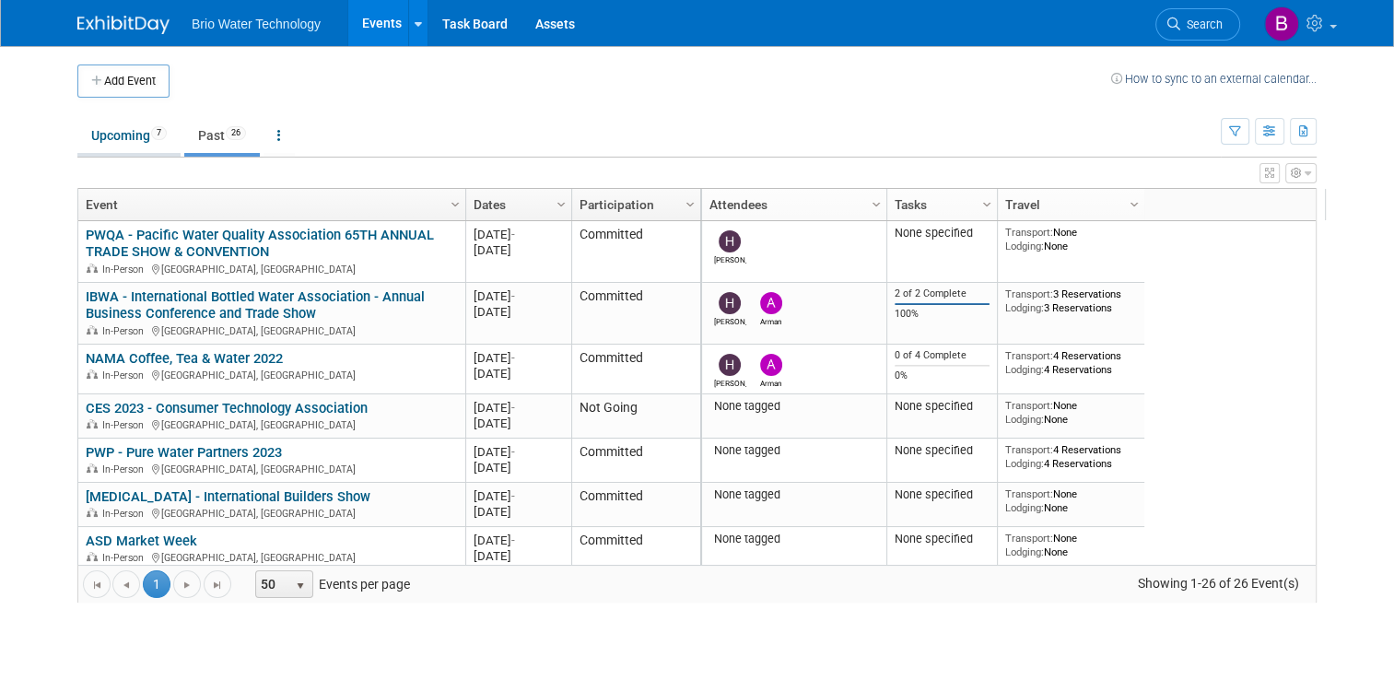
click at [95, 142] on link "Upcoming 7" at bounding box center [128, 135] width 103 height 35
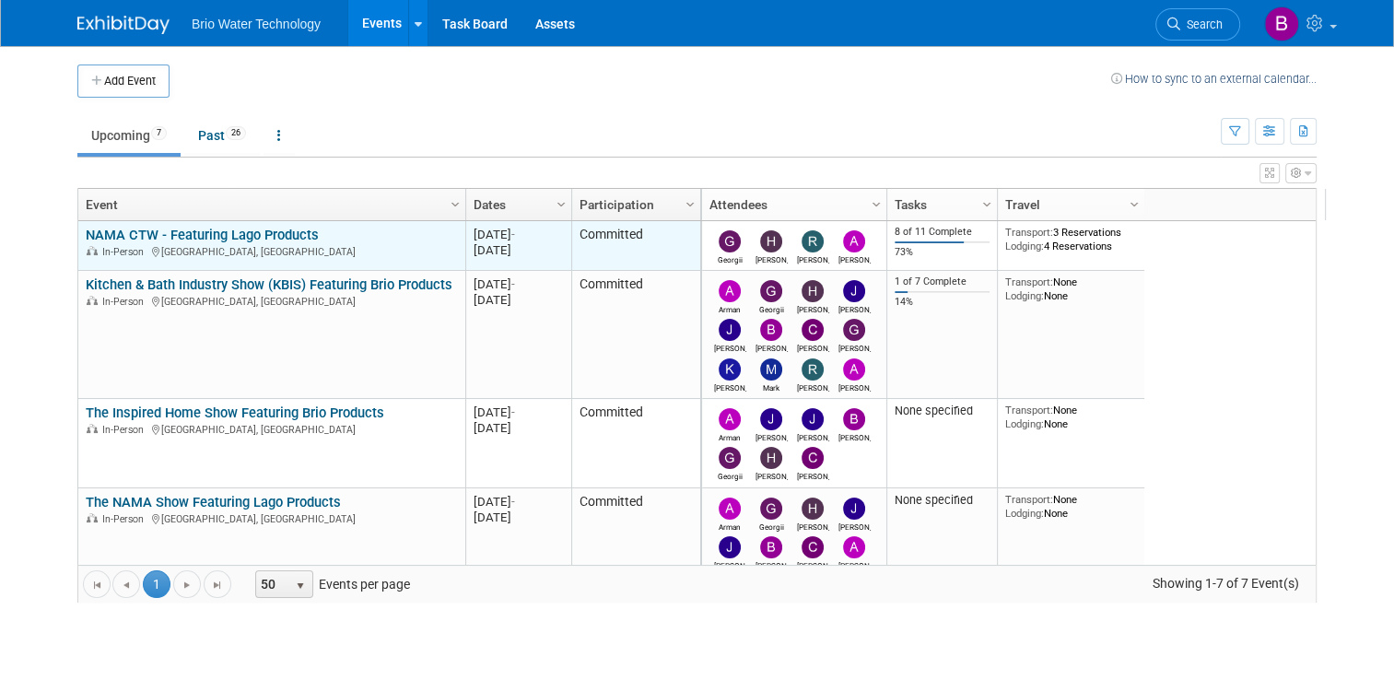
click at [209, 238] on link "NAMA CTW - Featuring Lago Products" at bounding box center [202, 235] width 233 height 17
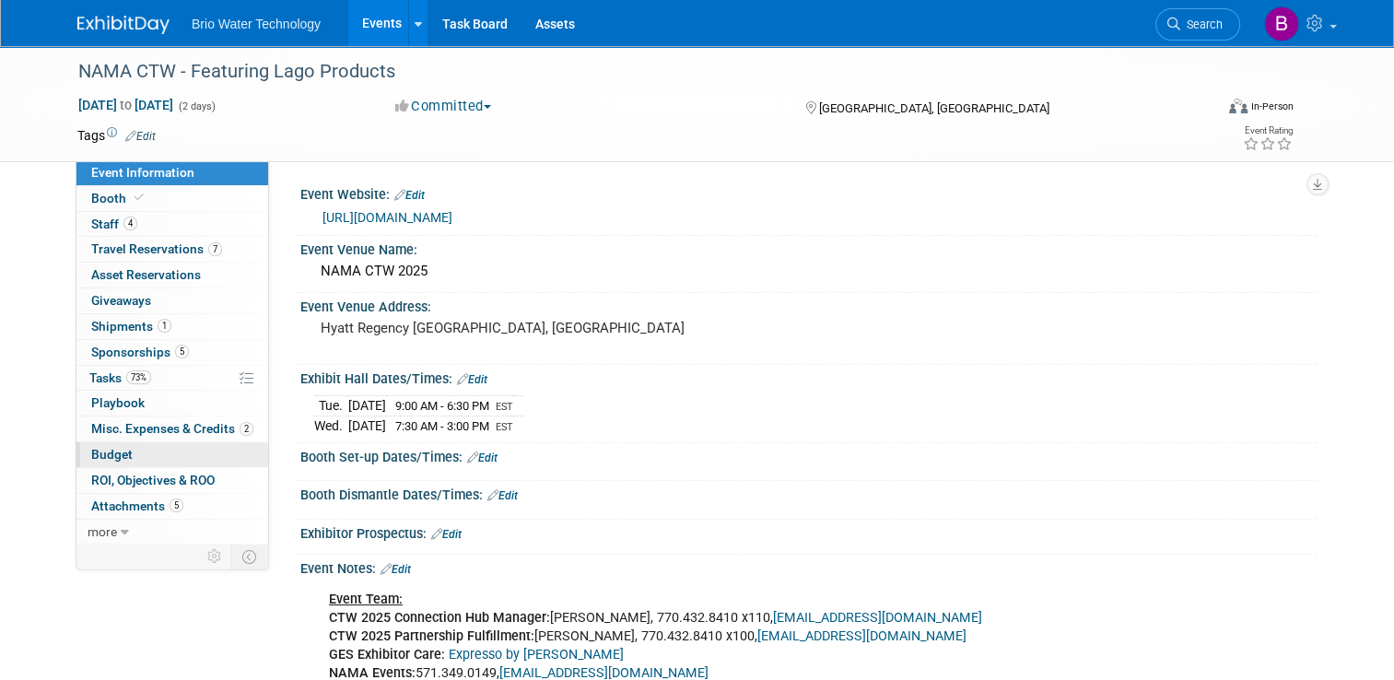
click at [103, 454] on span "Budget" at bounding box center [111, 454] width 41 height 15
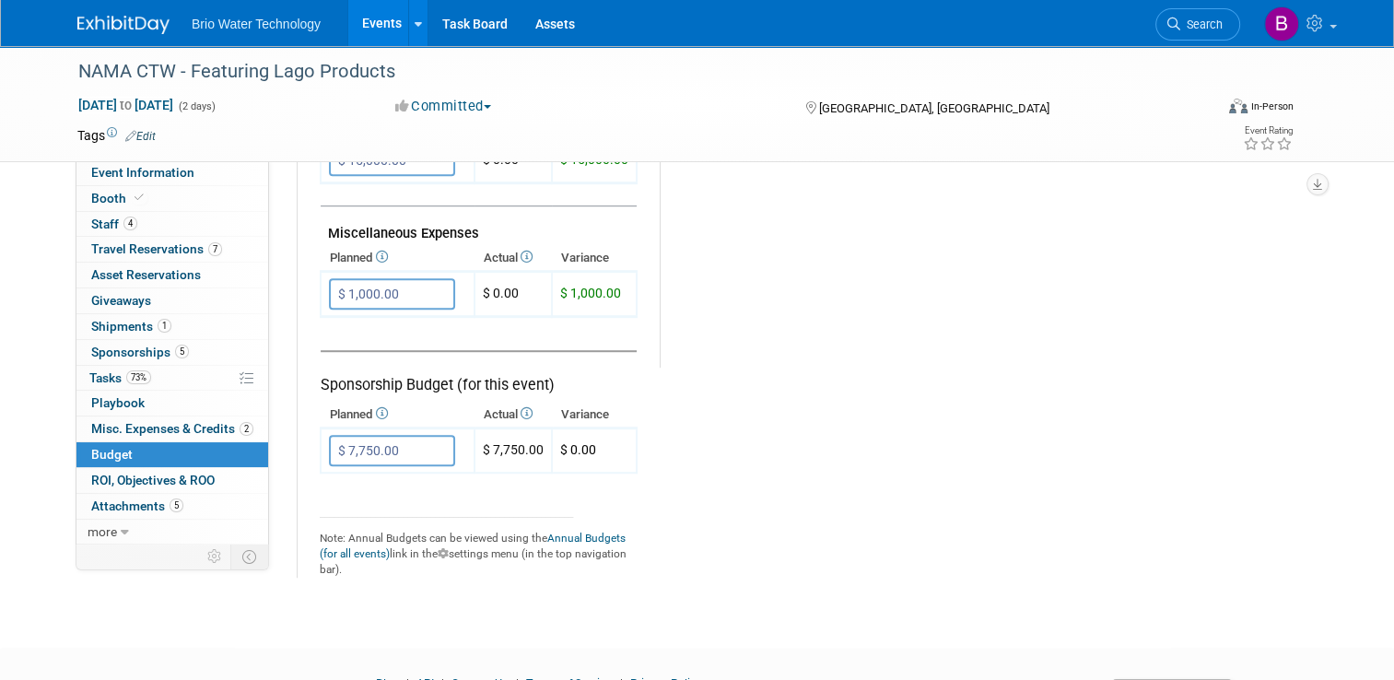
scroll to position [829, 0]
